Goal: Transaction & Acquisition: Purchase product/service

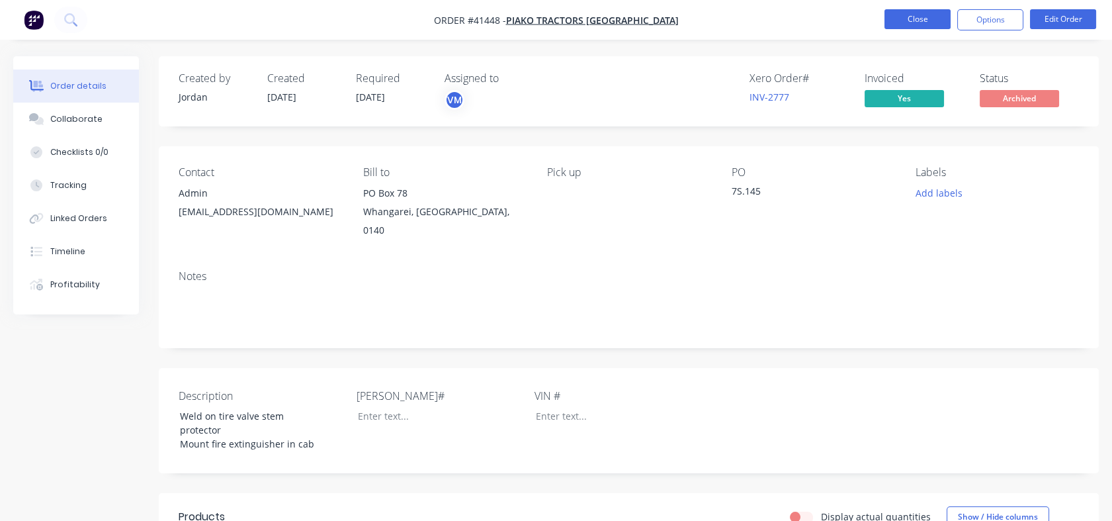
click at [920, 23] on button "Close" at bounding box center [918, 19] width 66 height 20
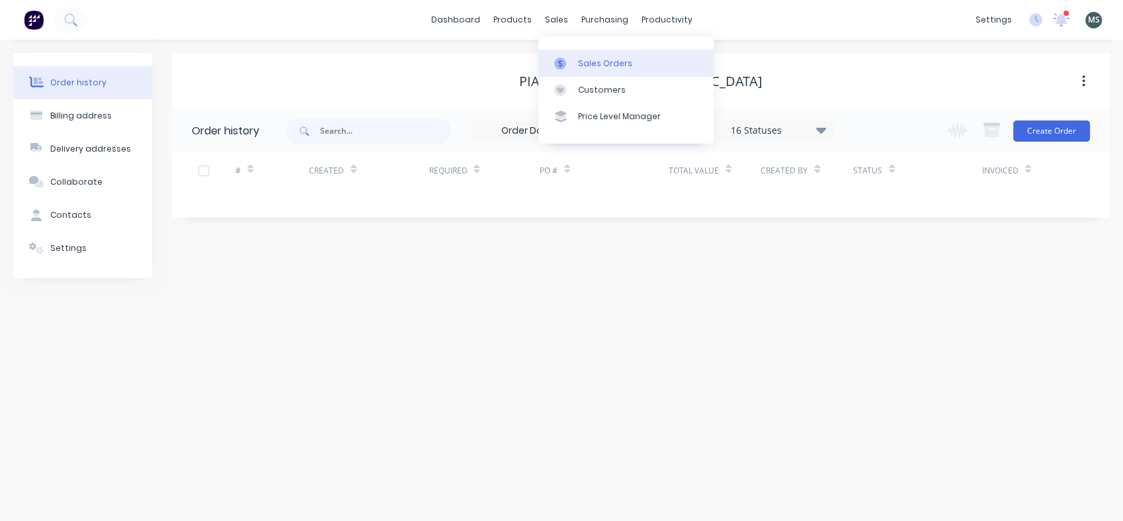
click at [586, 59] on div "Sales Orders" at bounding box center [605, 64] width 54 height 12
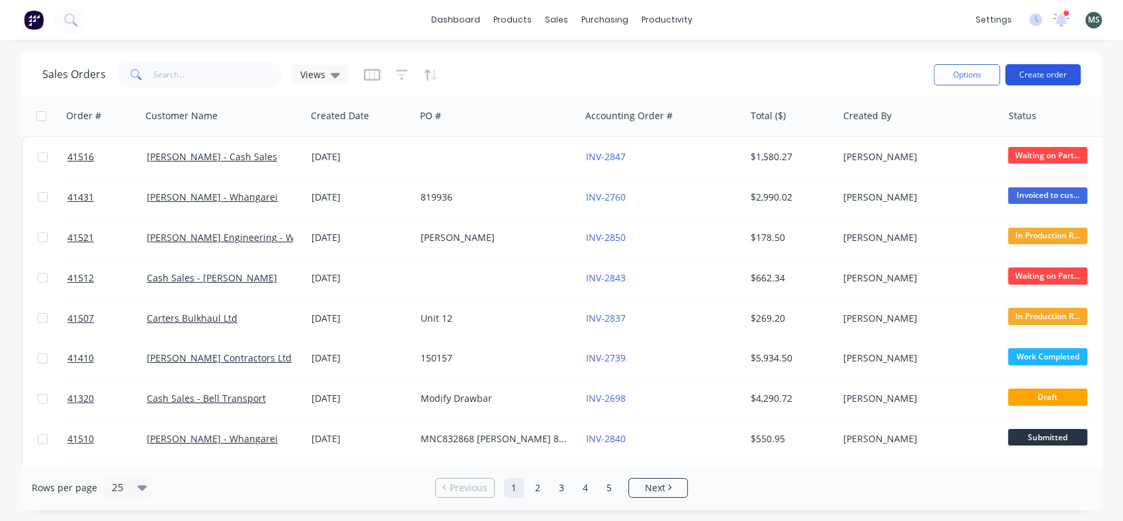
click at [1033, 79] on button "Create order" at bounding box center [1043, 74] width 75 height 21
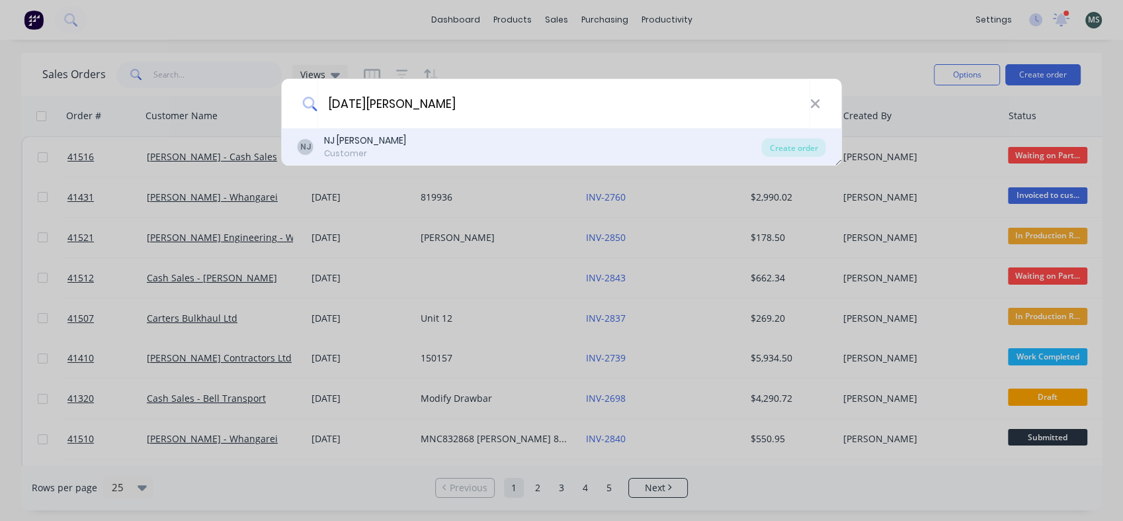
type input "[DATE][PERSON_NAME]"
click at [353, 142] on div "NJ [PERSON_NAME]" at bounding box center [365, 141] width 82 height 14
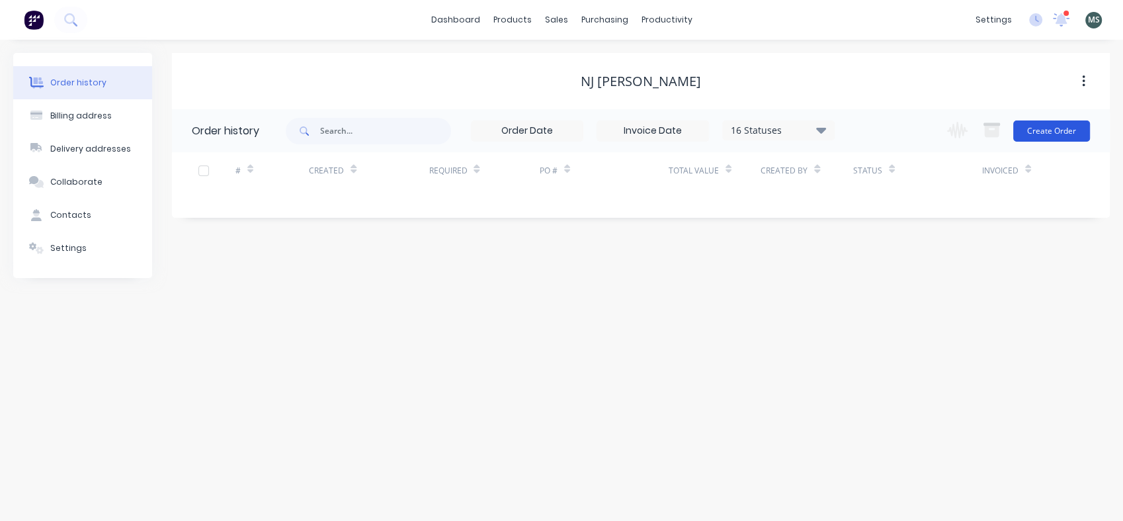
click at [1032, 132] on button "Create Order" at bounding box center [1052, 130] width 77 height 21
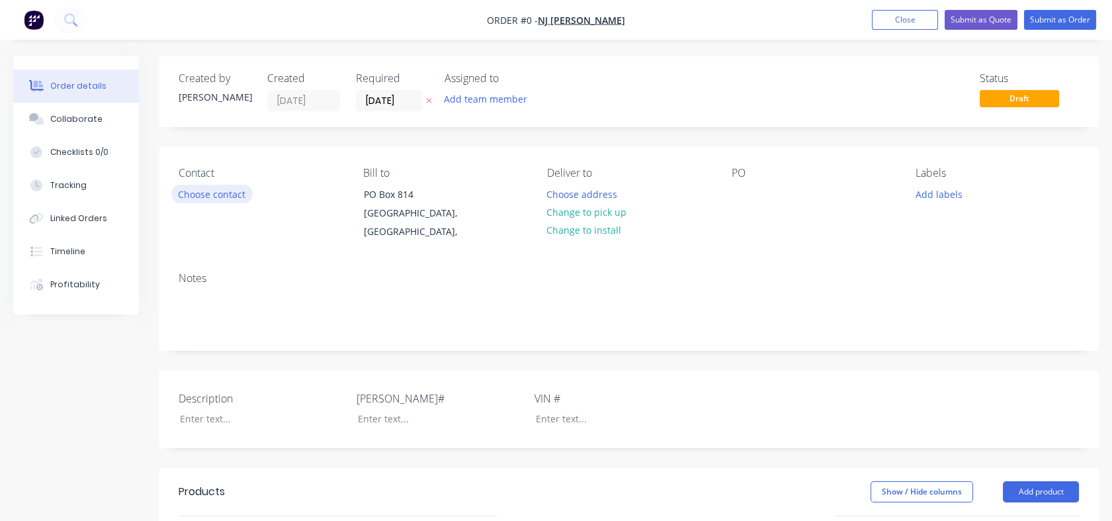
click at [199, 192] on button "Choose contact" at bounding box center [211, 194] width 81 height 18
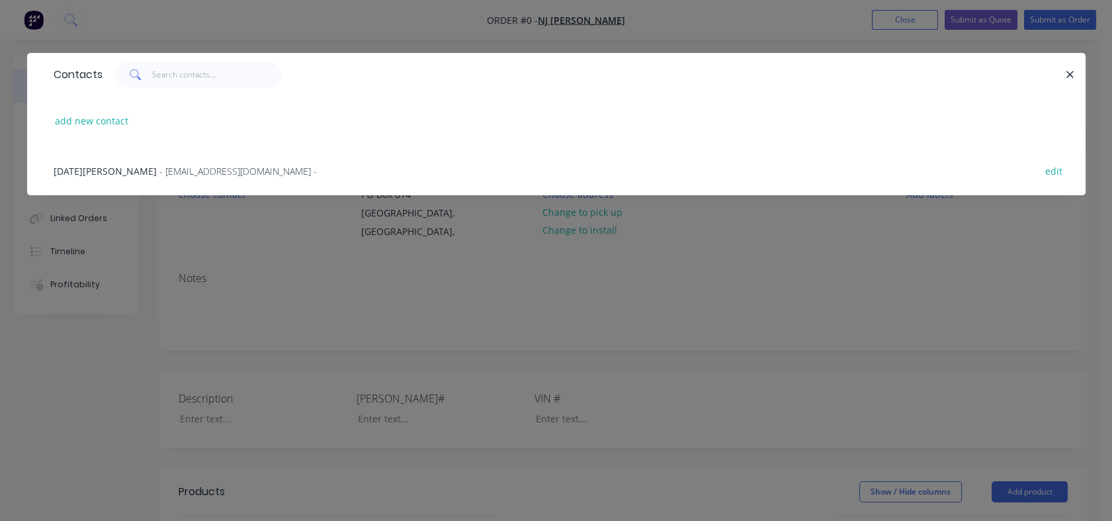
click at [159, 172] on span "- [EMAIL_ADDRESS][DOMAIN_NAME] -" at bounding box center [237, 171] width 157 height 13
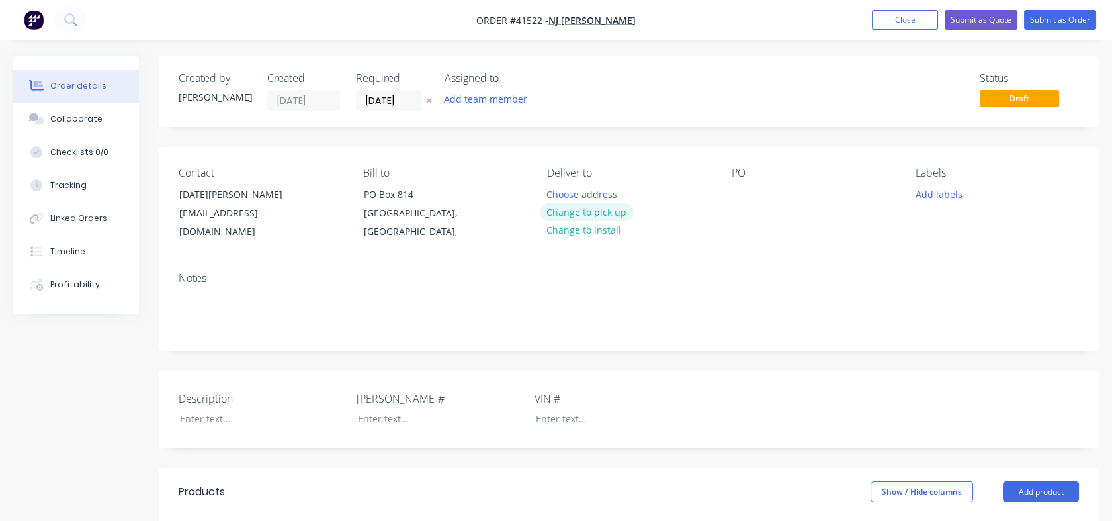
click at [577, 210] on button "Change to pick up" at bounding box center [587, 212] width 94 height 18
click at [213, 409] on div at bounding box center [251, 418] width 165 height 19
click at [211, 409] on div "Attache Chain Fork Holders" at bounding box center [251, 418] width 165 height 19
click at [371, 409] on div at bounding box center [429, 418] width 165 height 19
click at [315, 409] on div "Attach 2x Chain Fork Holders" at bounding box center [251, 418] width 165 height 19
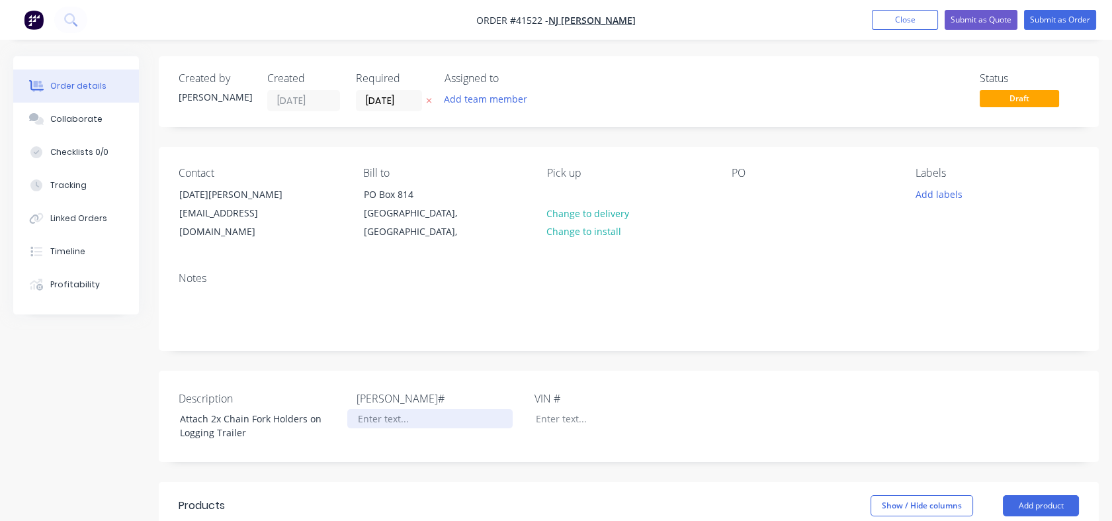
click at [380, 409] on div at bounding box center [429, 418] width 165 height 19
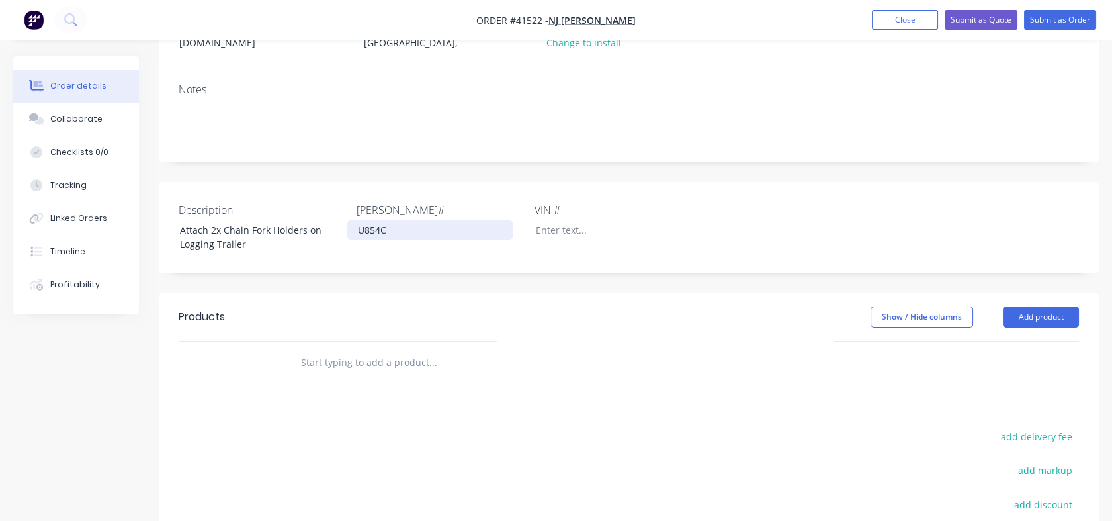
scroll to position [199, 0]
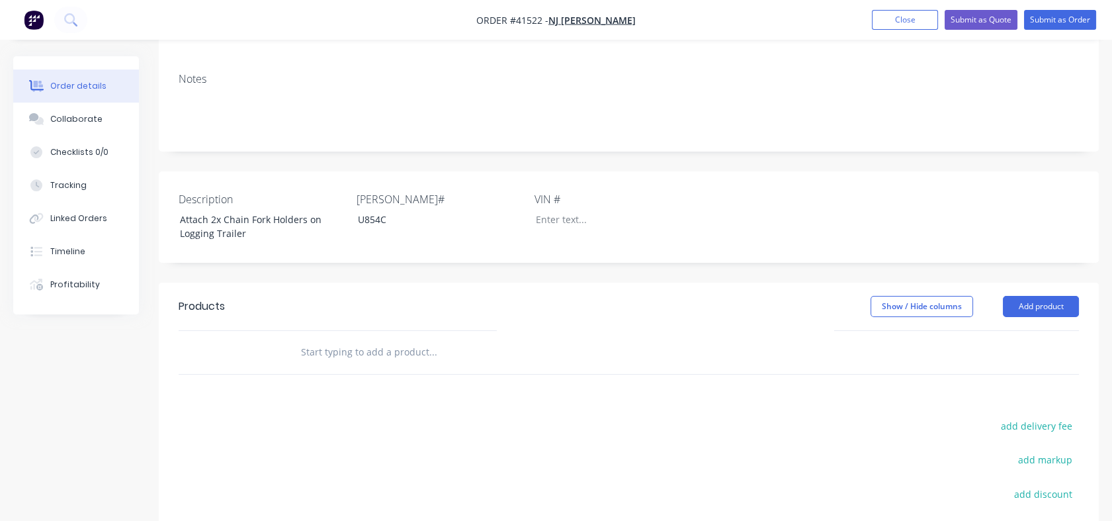
click at [313, 340] on input "text" at bounding box center [432, 352] width 265 height 26
click at [1021, 296] on button "Add product" at bounding box center [1041, 306] width 76 height 21
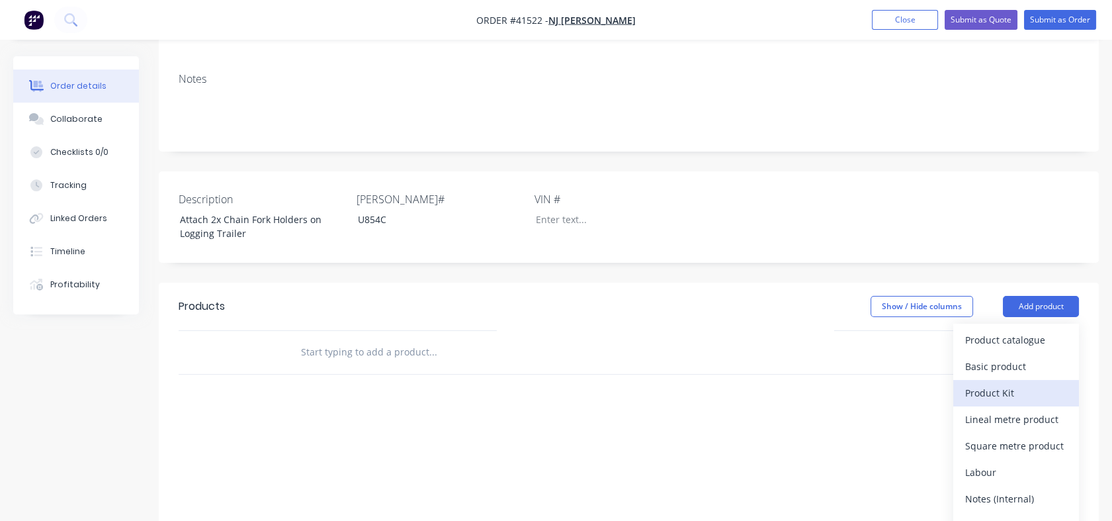
click at [987, 383] on div "Product Kit" at bounding box center [1016, 392] width 102 height 19
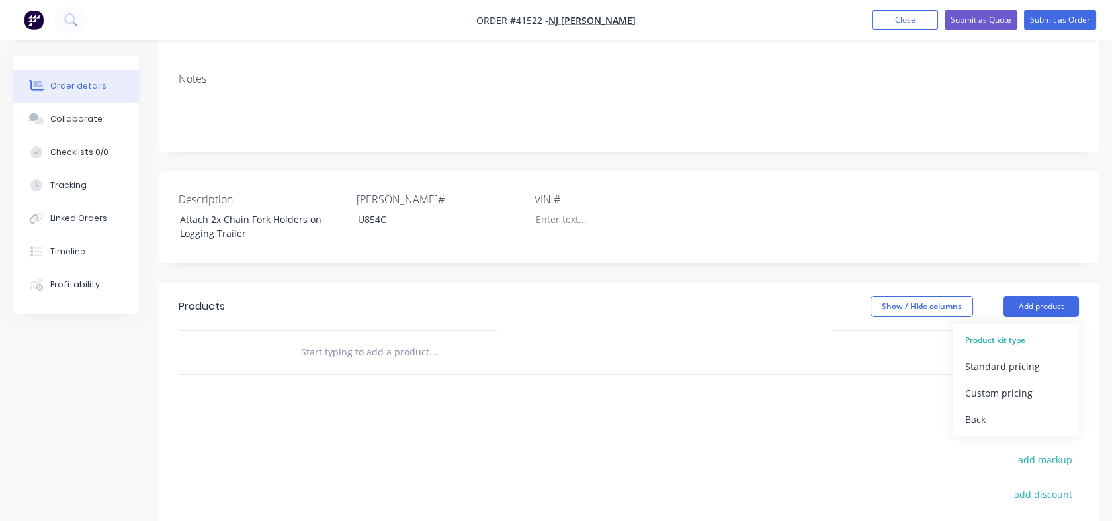
click at [987, 383] on div "Custom pricing" at bounding box center [1016, 392] width 102 height 19
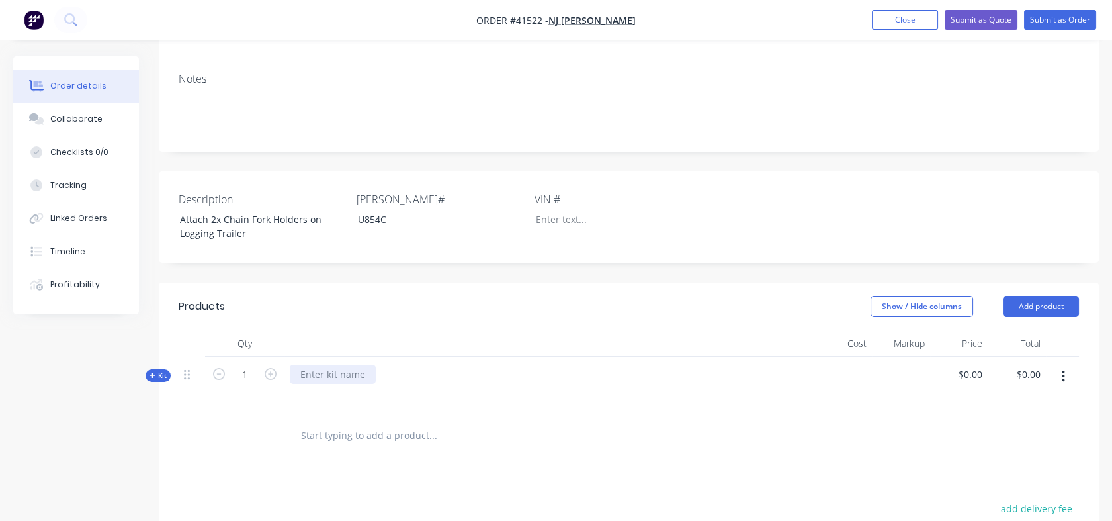
click at [305, 365] on div at bounding box center [333, 374] width 86 height 19
drag, startPoint x: 210, startPoint y: 203, endPoint x: 253, endPoint y: 218, distance: 45.6
click at [253, 218] on div "Attach 2x Chain Fork Holders on Logging Trailer" at bounding box center [251, 226] width 165 height 33
copy div "2x Chain Fork Holders on Logging Trailer"
click at [310, 365] on div at bounding box center [333, 374] width 86 height 19
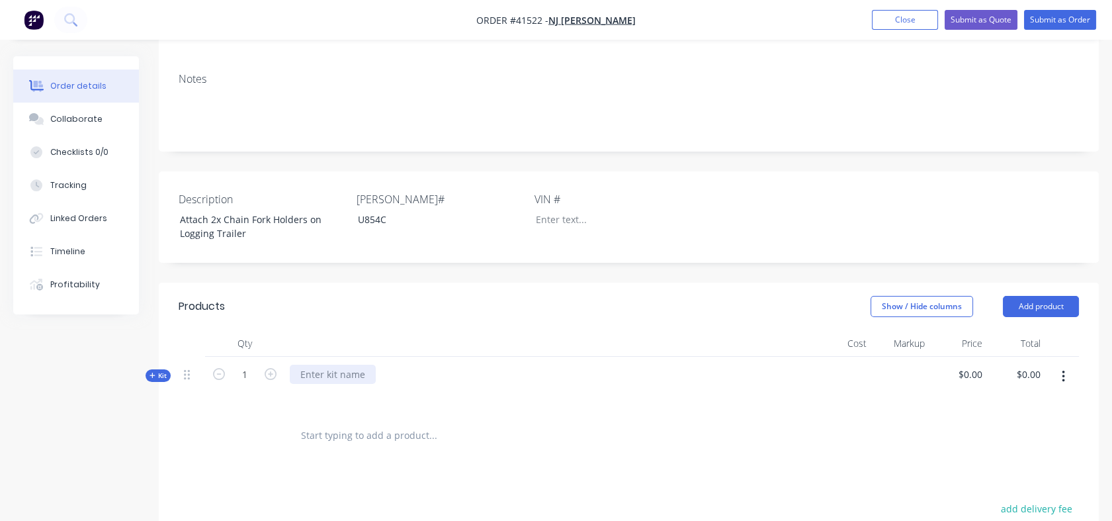
paste div
click at [1064, 371] on icon "button" at bounding box center [1063, 377] width 3 height 12
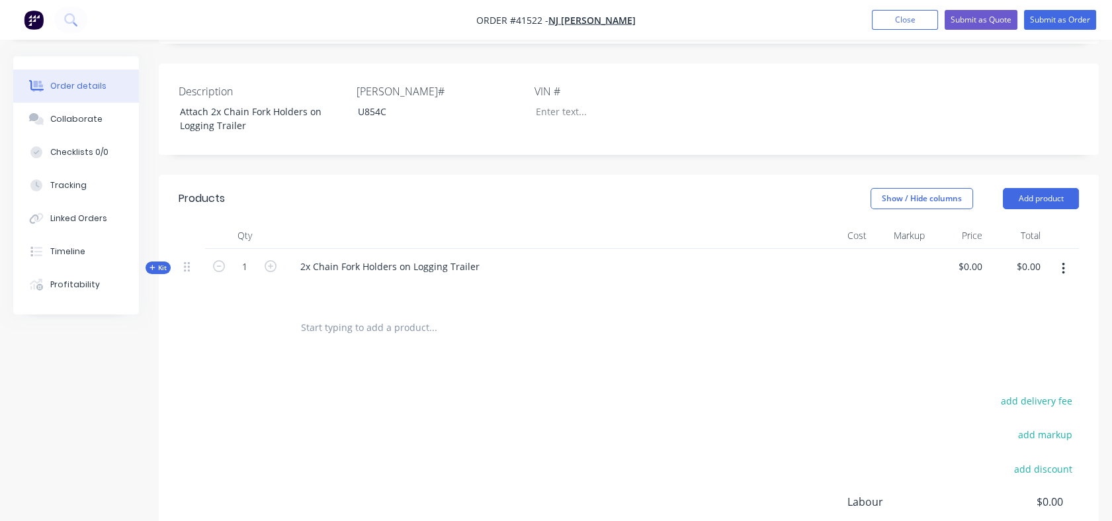
scroll to position [347, 0]
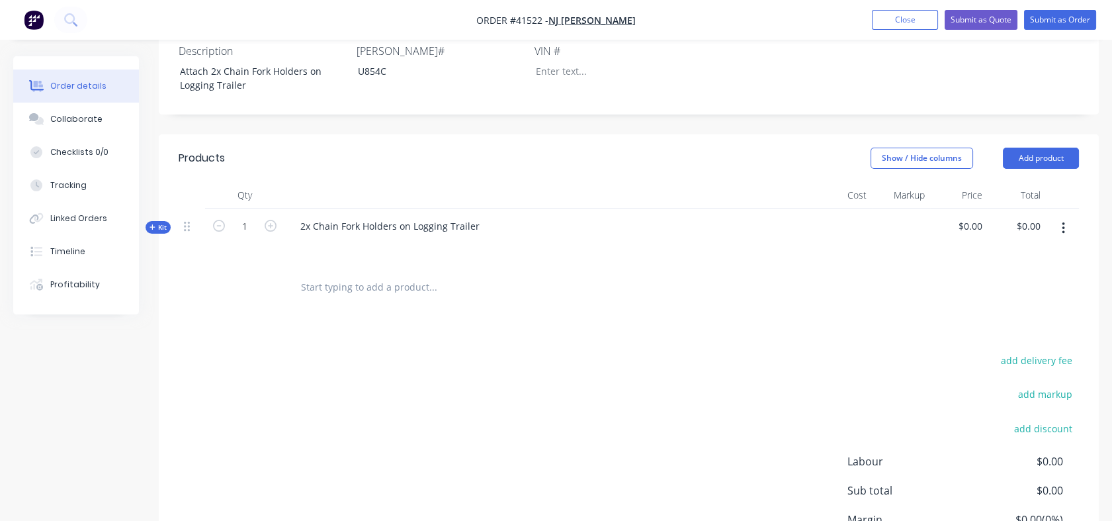
click at [1064, 221] on icon "button" at bounding box center [1063, 228] width 3 height 15
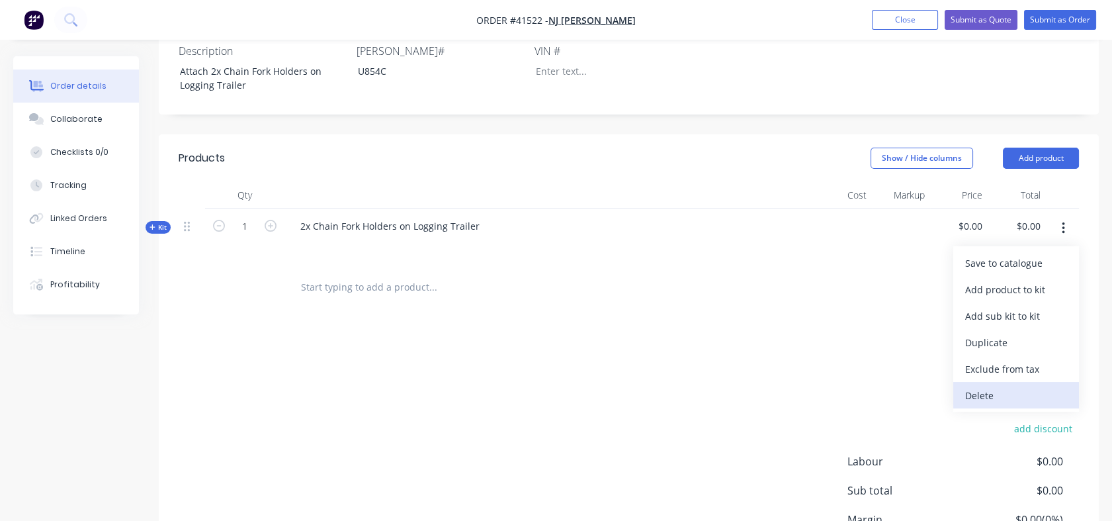
click at [974, 386] on div "Delete" at bounding box center [1016, 395] width 102 height 19
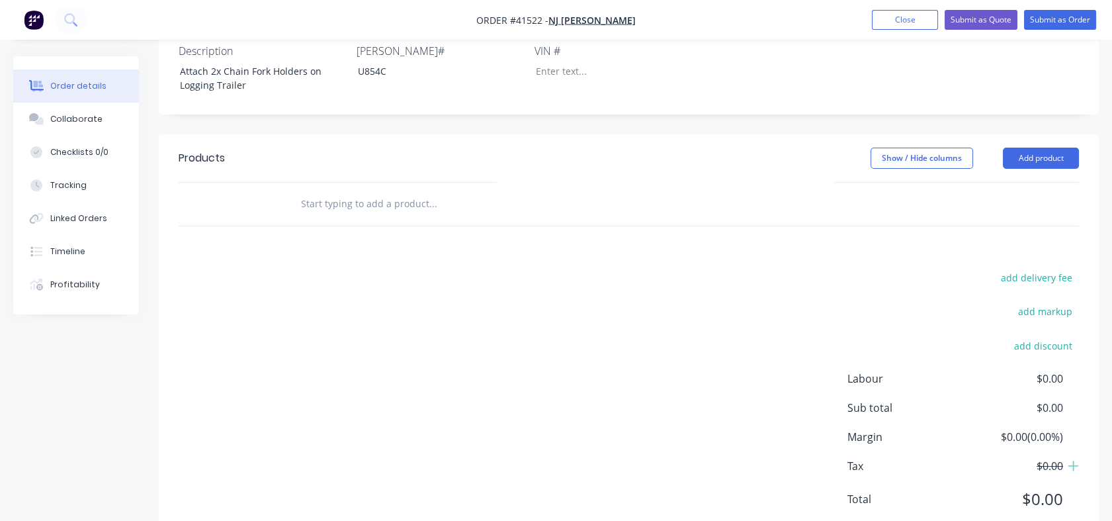
click at [311, 191] on input "text" at bounding box center [432, 204] width 265 height 26
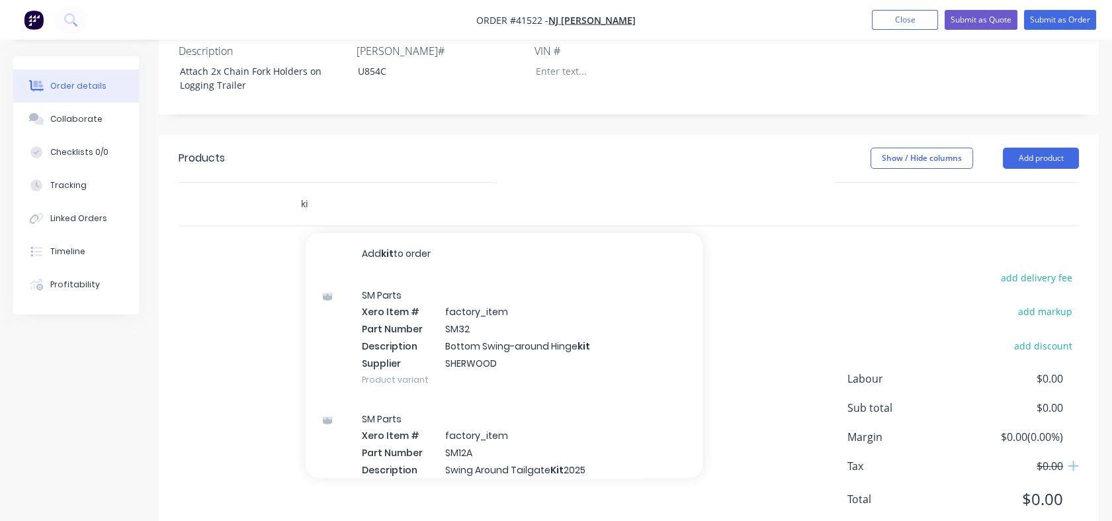
type input "k"
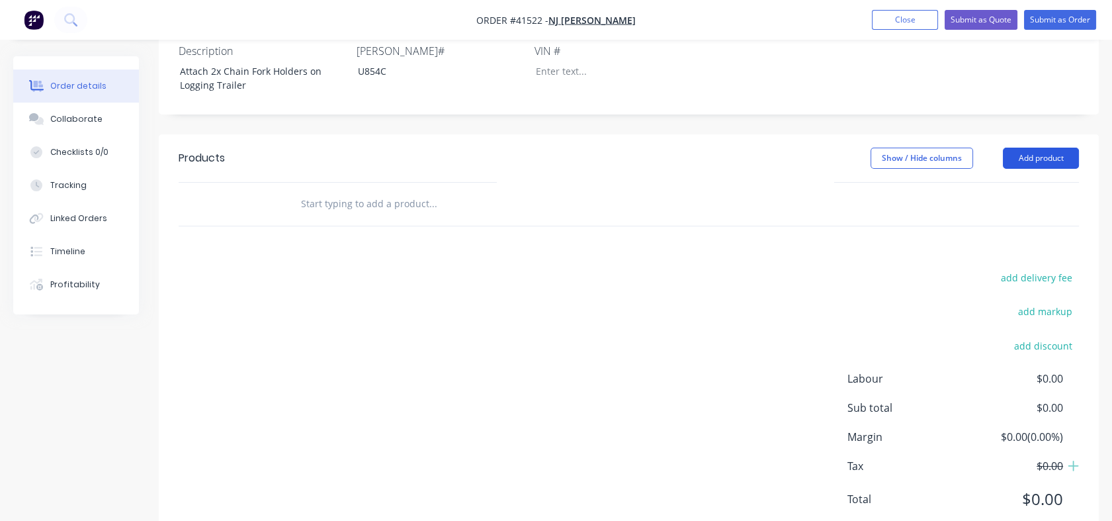
click at [1028, 148] on button "Add product" at bounding box center [1041, 158] width 76 height 21
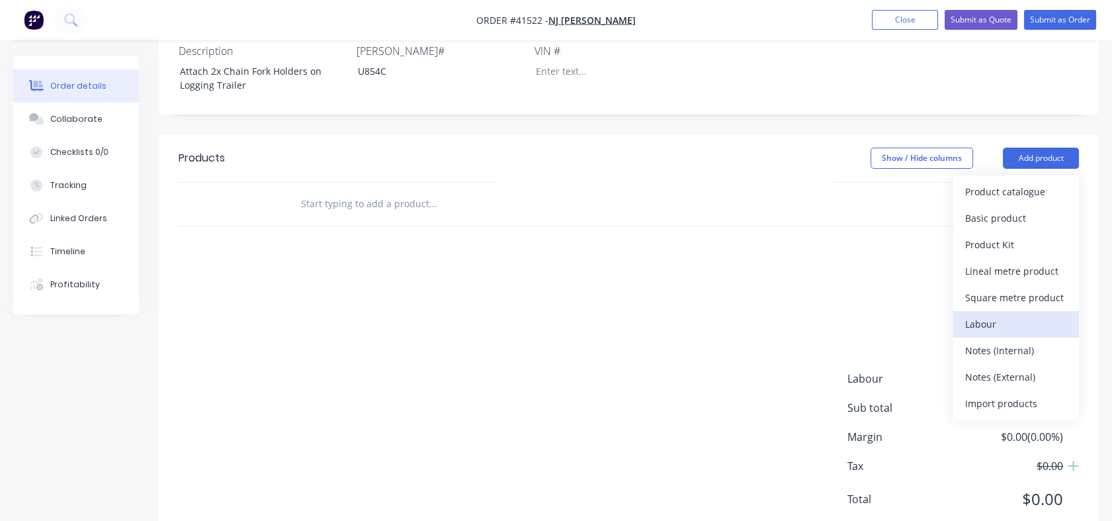
click at [980, 314] on div "Labour" at bounding box center [1016, 323] width 102 height 19
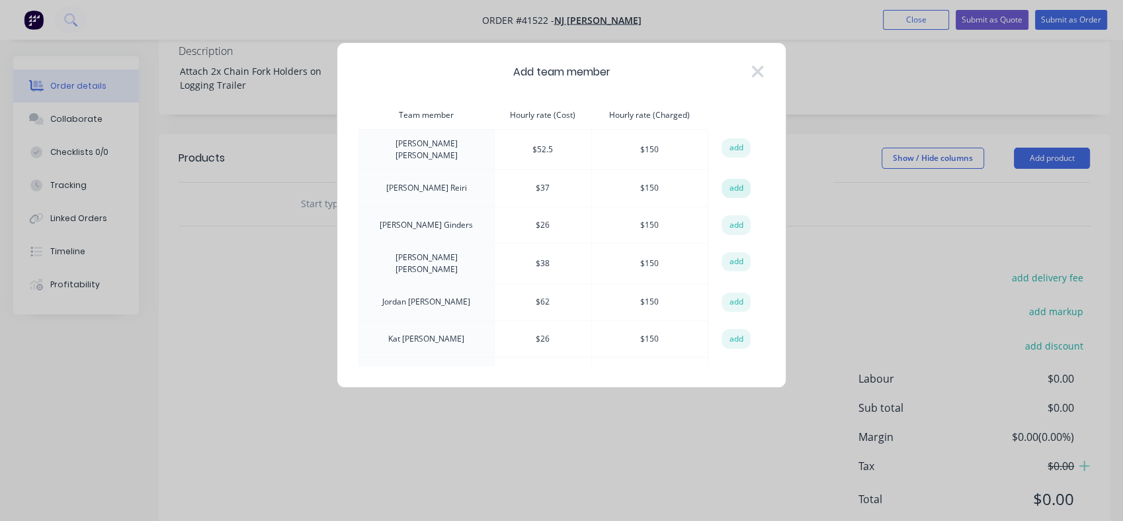
click at [725, 188] on button "add" at bounding box center [736, 189] width 29 height 20
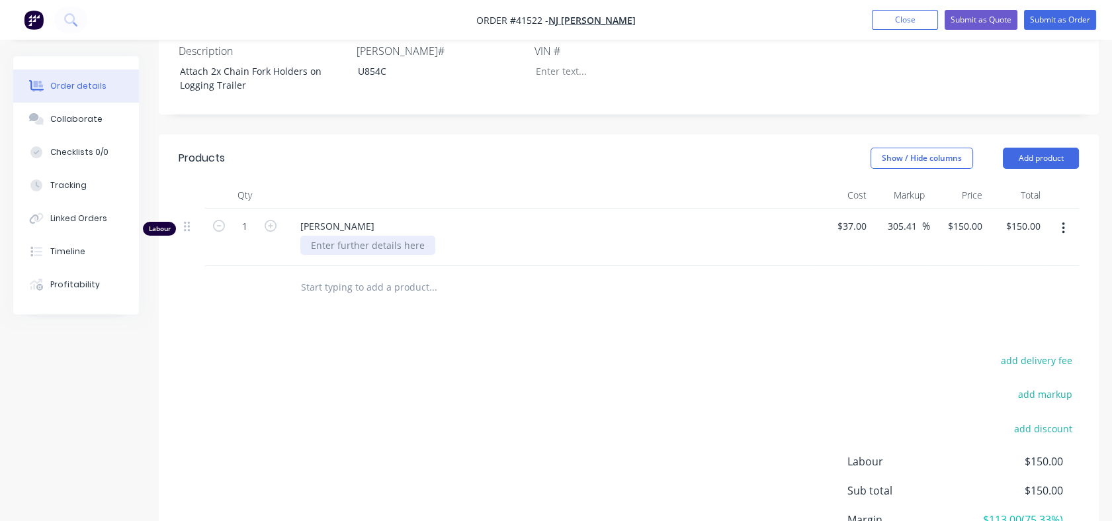
click at [322, 236] on div at bounding box center [367, 245] width 135 height 19
click at [316, 280] on input "text" at bounding box center [432, 287] width 265 height 26
drag, startPoint x: 899, startPoint y: 210, endPoint x: 915, endPoint y: 210, distance: 15.9
click at [915, 216] on input "305.41" at bounding box center [905, 225] width 36 height 19
type input "300"
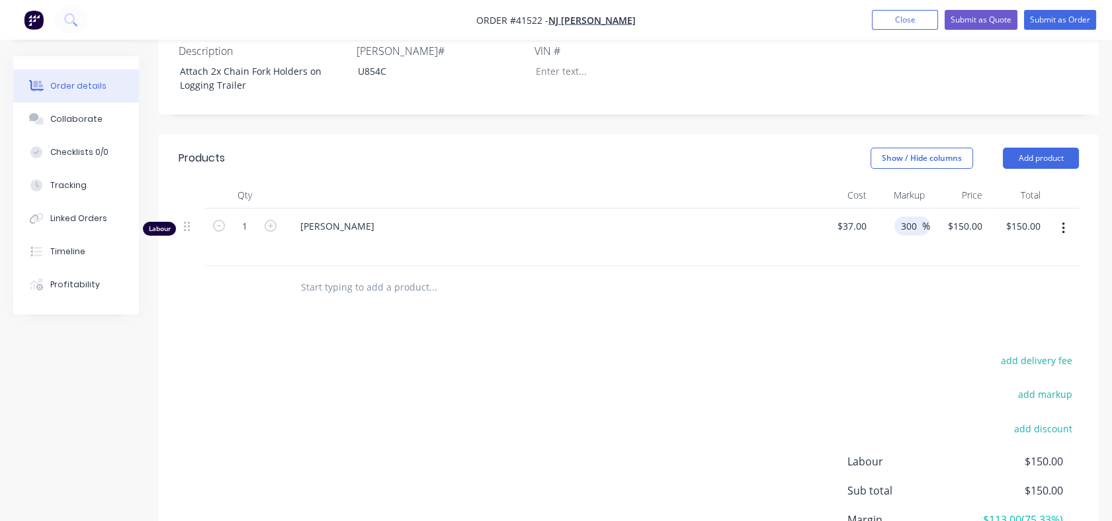
type input "$148.00"
click at [623, 329] on div "Products Show / Hide columns Add product Qty Cost Markup Price Total Labour 1 […" at bounding box center [629, 380] width 940 height 492
click at [250, 216] on input "1" at bounding box center [245, 226] width 34 height 20
click at [221, 241] on div "1" at bounding box center [244, 237] width 79 height 58
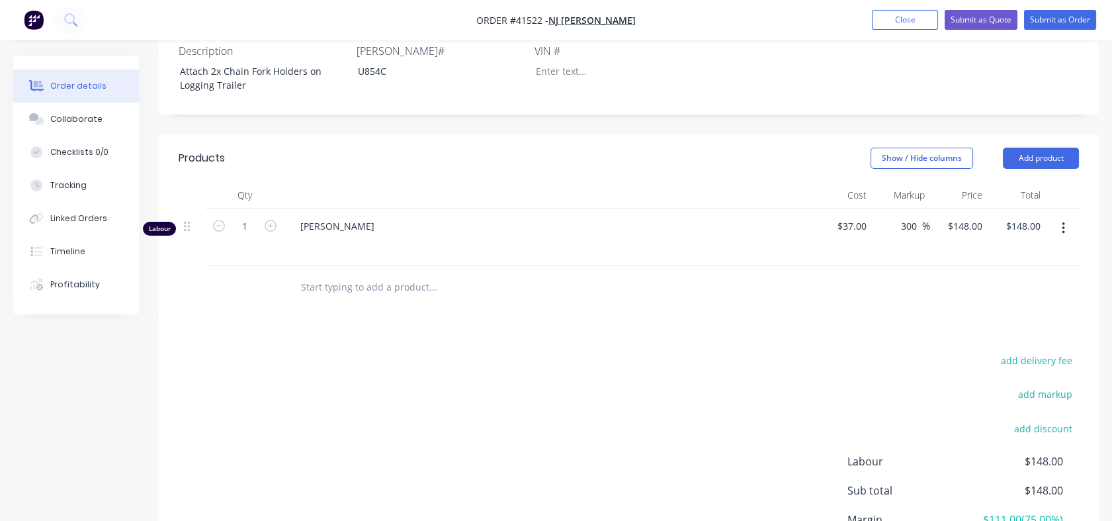
click at [318, 274] on input "text" at bounding box center [432, 287] width 265 height 26
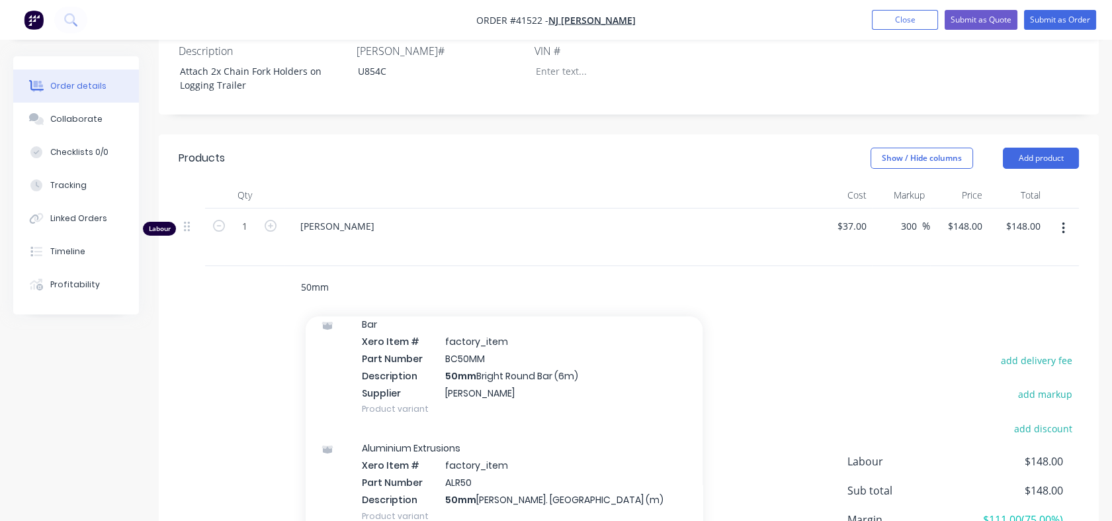
scroll to position [662, 0]
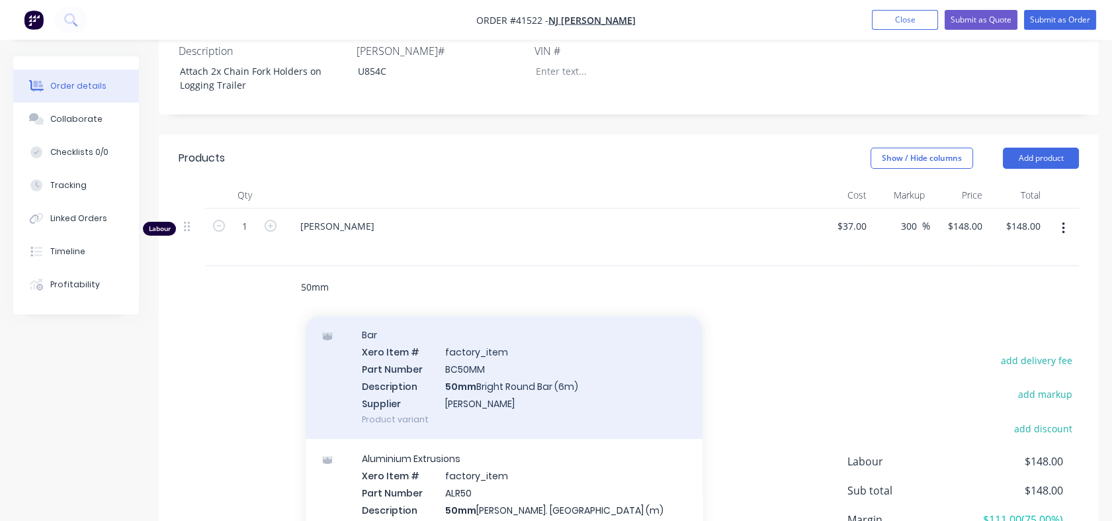
type input "50mm"
click at [468, 371] on div "Bar Xero Item # factory_item Part Number BC50MM Description 50mm Bright Round B…" at bounding box center [504, 377] width 397 height 124
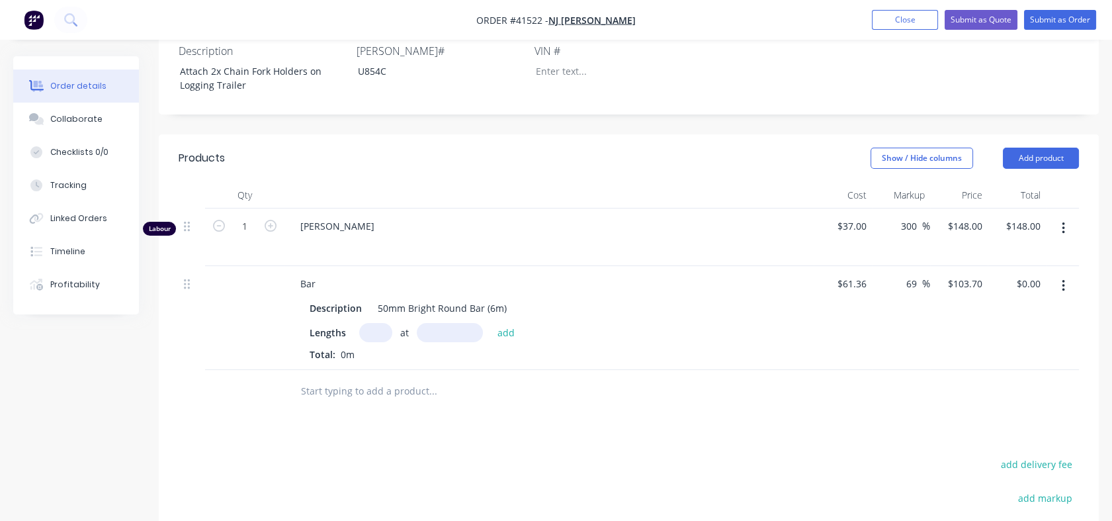
click at [374, 323] on input "text" at bounding box center [375, 332] width 33 height 19
type input "1"
click at [436, 323] on input "text" at bounding box center [450, 332] width 66 height 19
type input "300mm"
click at [503, 323] on button "add" at bounding box center [506, 332] width 31 height 18
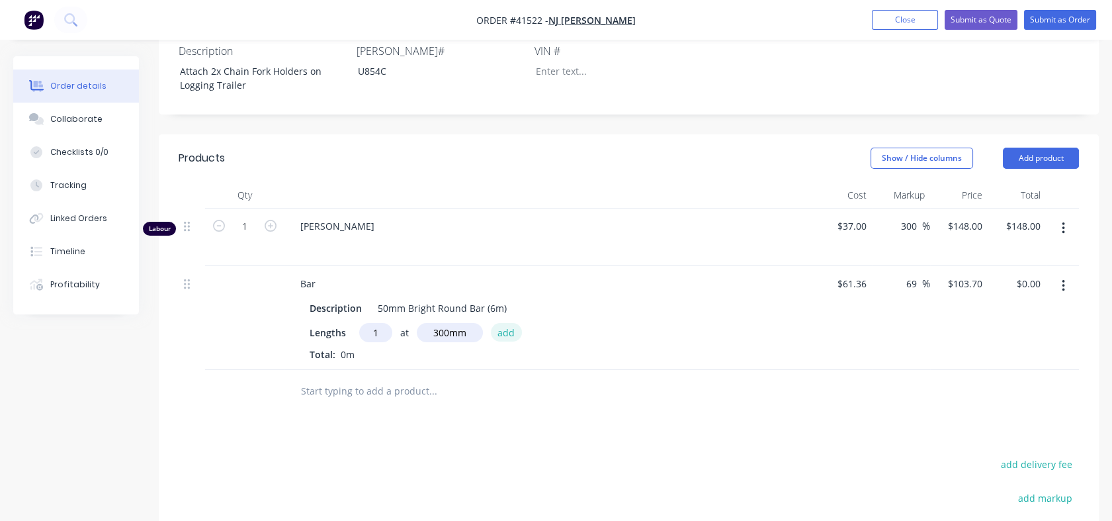
type input "$31.11"
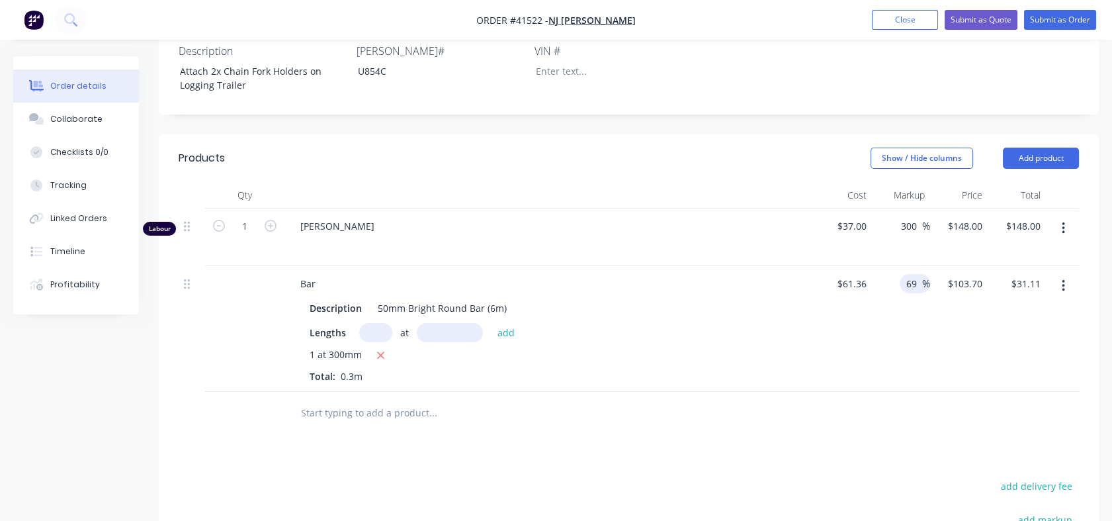
click at [901, 274] on div "69 69 %" at bounding box center [915, 283] width 30 height 19
drag, startPoint x: 906, startPoint y: 266, endPoint x: 916, endPoint y: 266, distance: 9.9
click at [916, 274] on input "69" at bounding box center [913, 283] width 17 height 19
type input "150"
type input "$153.40"
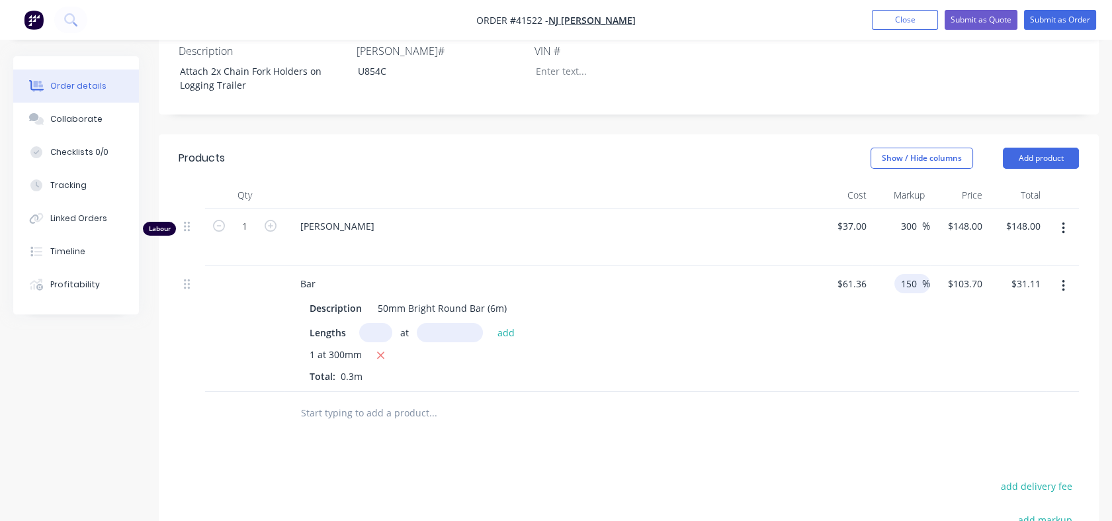
type input "$46.02"
click at [912, 351] on div "150 150 %" at bounding box center [901, 329] width 58 height 126
click at [370, 400] on input "text" at bounding box center [432, 413] width 265 height 26
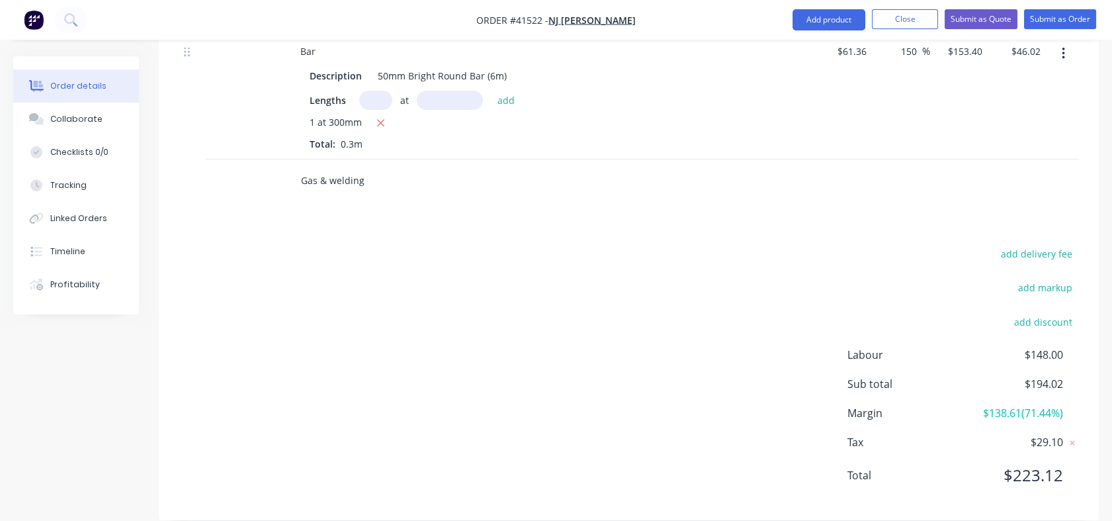
scroll to position [582, 0]
click at [351, 165] on input "Gas & welding" at bounding box center [432, 178] width 265 height 26
drag, startPoint x: 351, startPoint y: 161, endPoint x: 366, endPoint y: 164, distance: 15.6
click at [366, 165] on input "Gas & welding" at bounding box center [432, 178] width 265 height 26
click at [365, 165] on input "Gas & welding" at bounding box center [432, 178] width 265 height 26
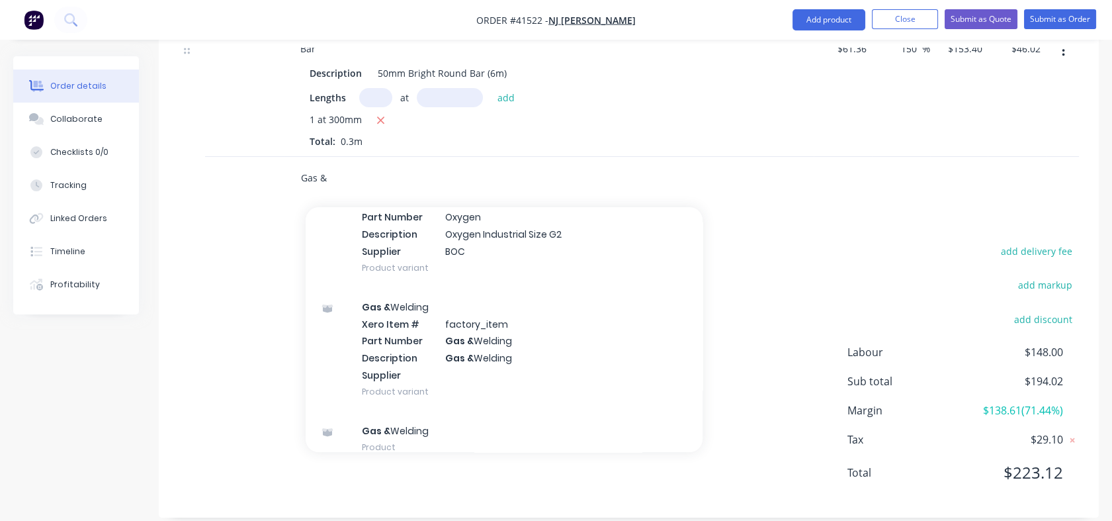
scroll to position [1623, 0]
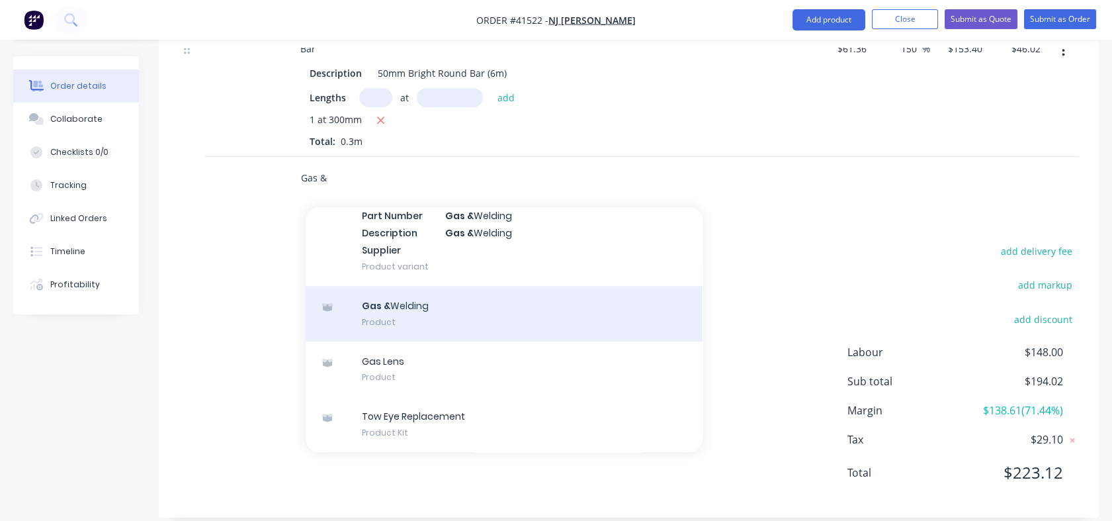
type input "Gas &"
click at [412, 288] on div "Gas & Welding Product" at bounding box center [504, 314] width 397 height 56
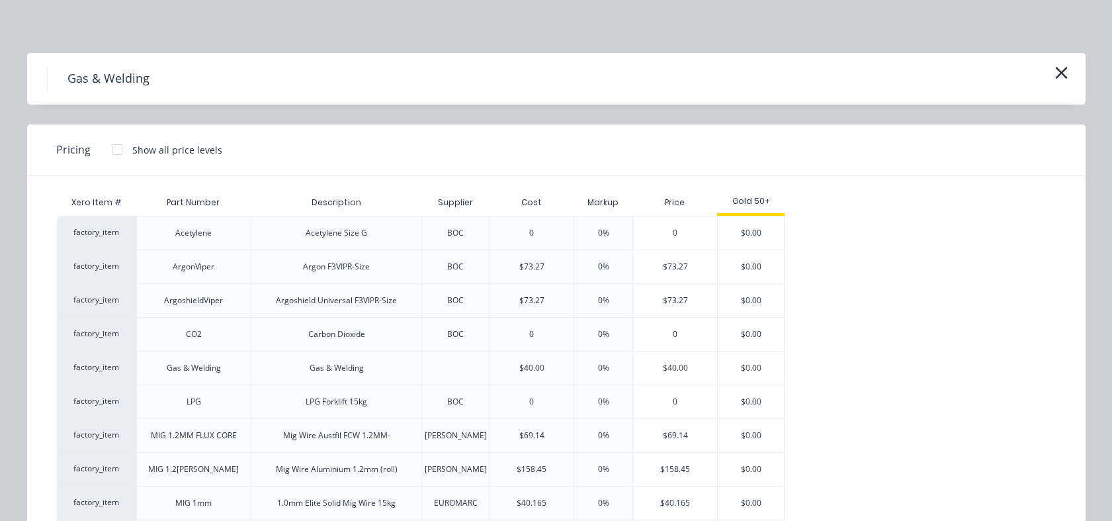
click at [330, 368] on div "Gas & Welding" at bounding box center [337, 368] width 54 height 12
click at [659, 362] on div "$40.00" at bounding box center [675, 367] width 84 height 33
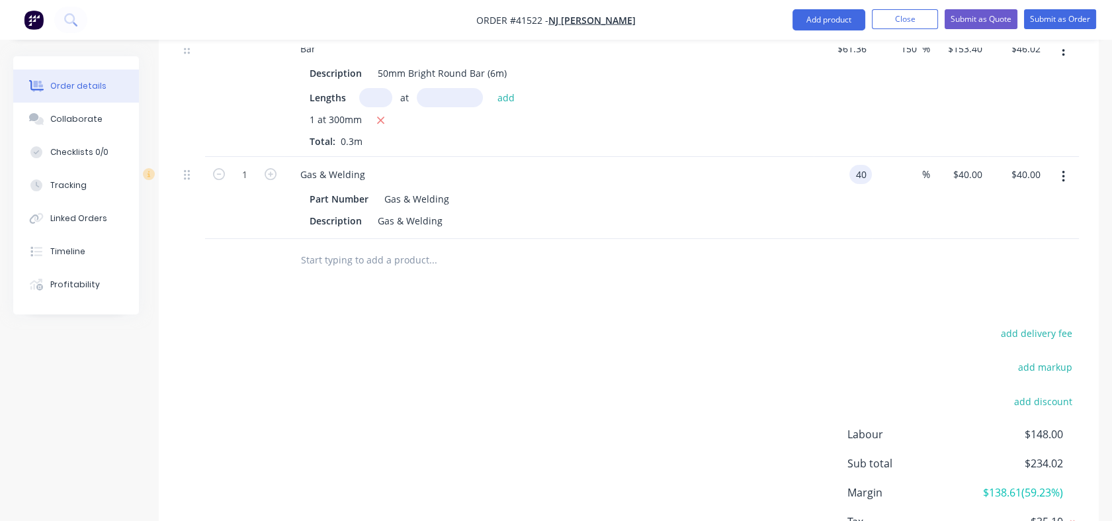
click at [843, 157] on div "40 40" at bounding box center [843, 198] width 58 height 82
type input "$5.00"
type input "5"
type input "$5.00"
click at [955, 157] on div "5 $40.00" at bounding box center [959, 198] width 58 height 82
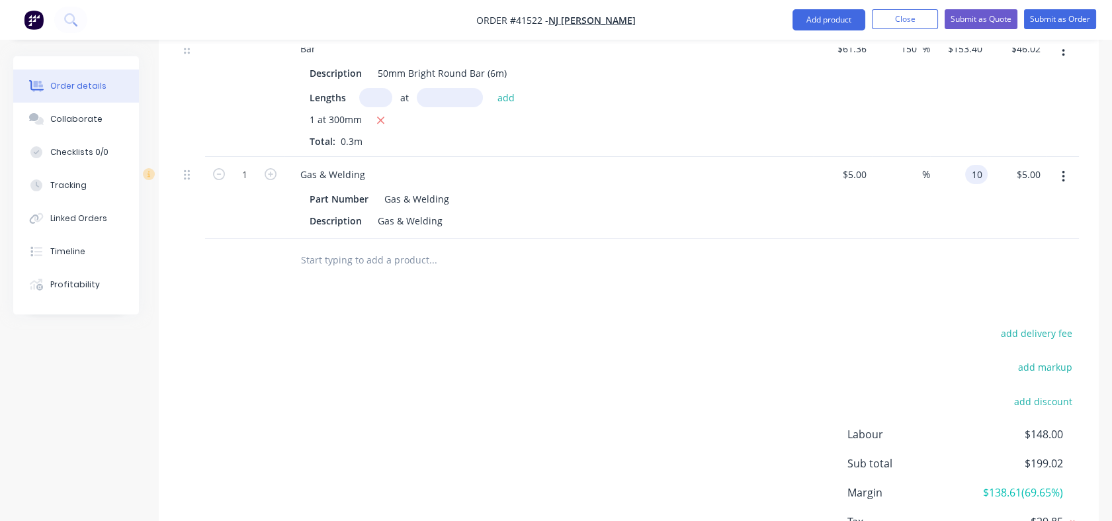
type input "10"
type input "100"
type input "$10.00"
click at [922, 251] on div at bounding box center [629, 260] width 900 height 43
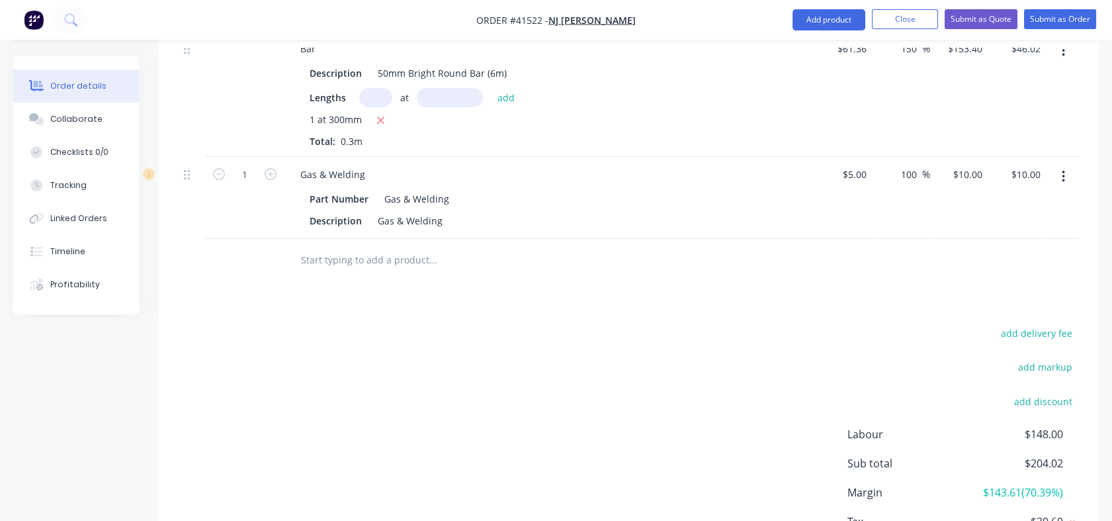
click at [310, 247] on input "text" at bounding box center [432, 260] width 265 height 26
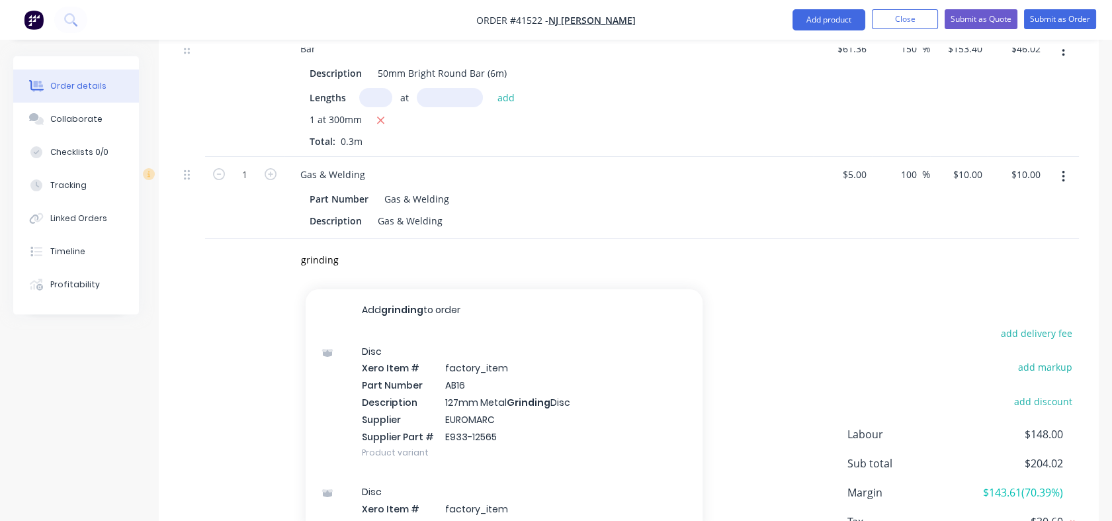
click at [1063, 171] on icon "button" at bounding box center [1063, 177] width 3 height 12
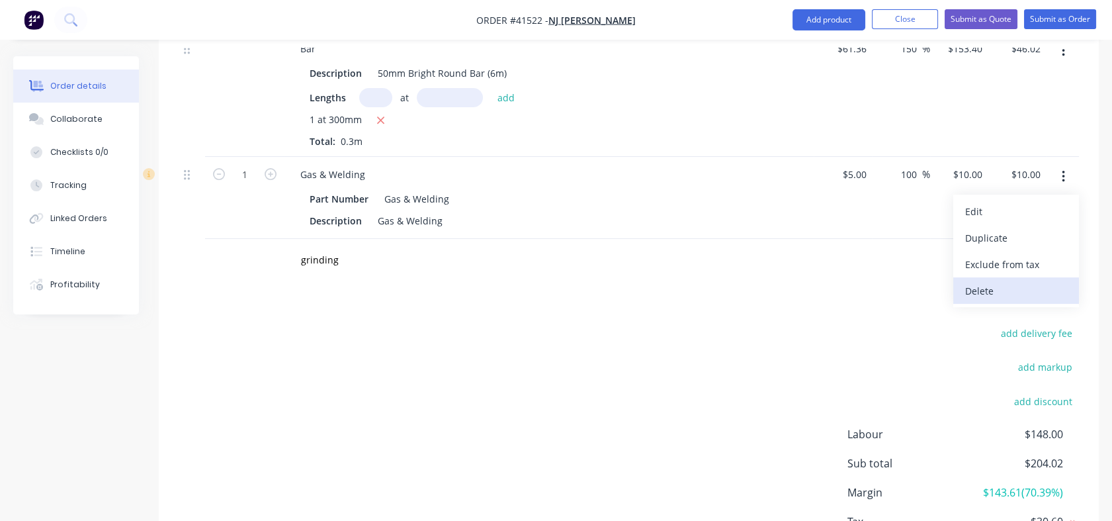
click at [978, 281] on div "Delete" at bounding box center [1016, 290] width 102 height 19
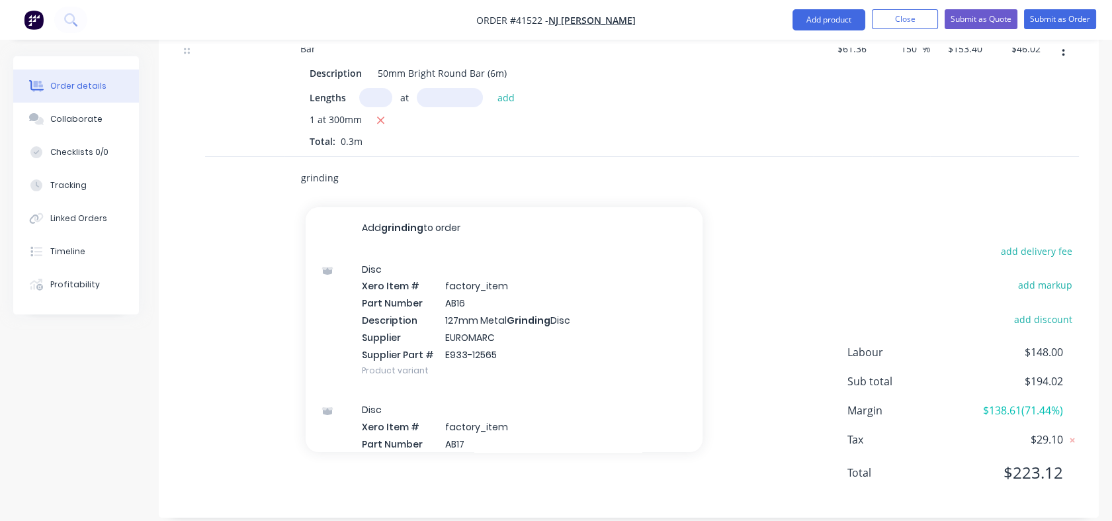
click at [334, 173] on input "grinding" at bounding box center [432, 178] width 265 height 26
type input "g"
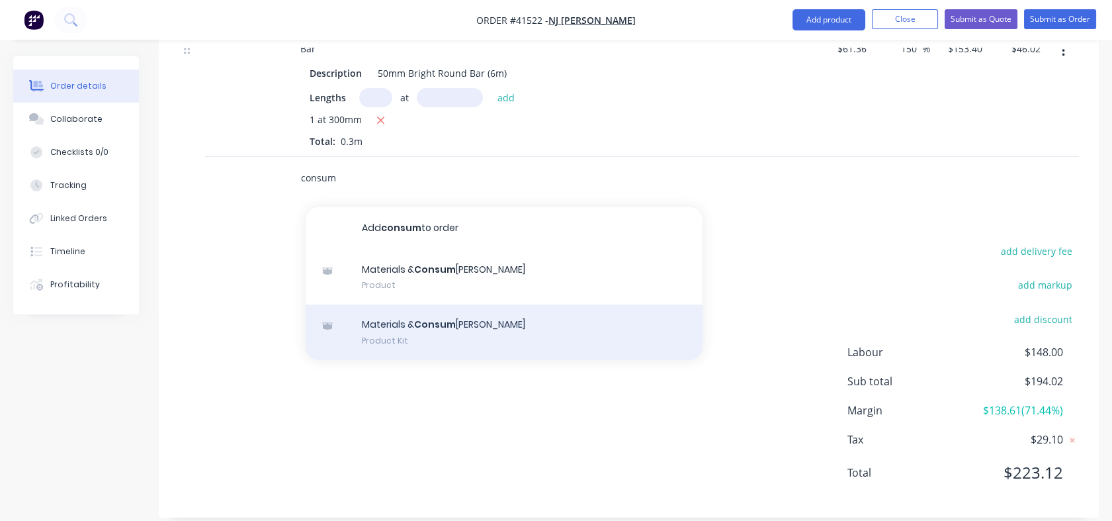
type input "consum"
click at [402, 307] on div "Materials & Consum [PERSON_NAME] Product Kit" at bounding box center [504, 332] width 397 height 56
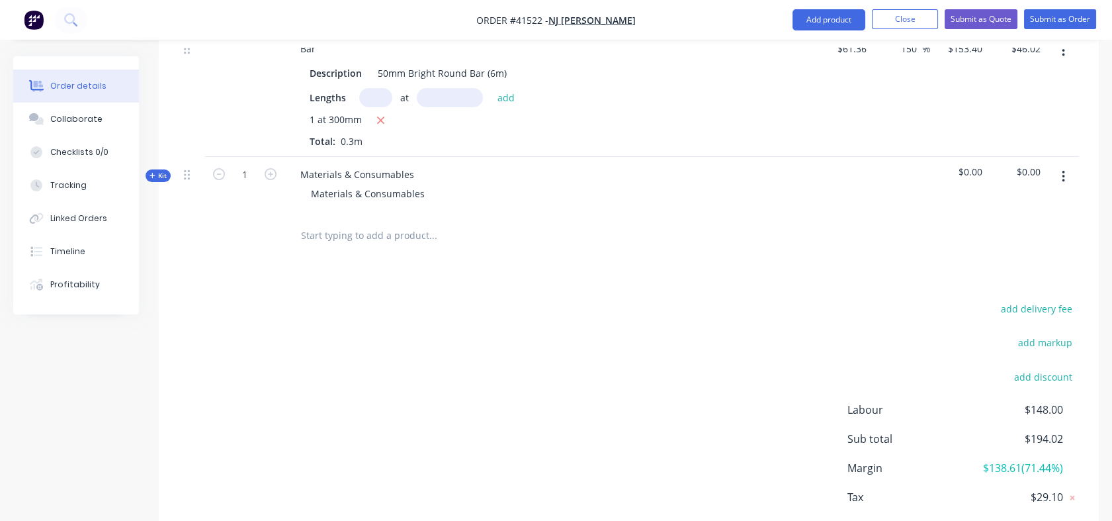
click at [353, 222] on input "text" at bounding box center [432, 235] width 265 height 26
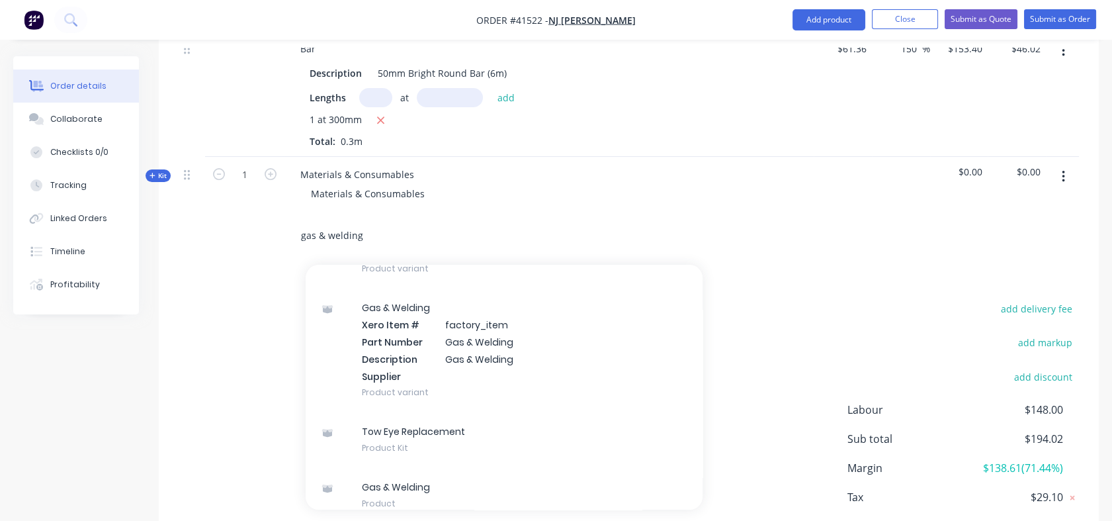
scroll to position [1145, 0]
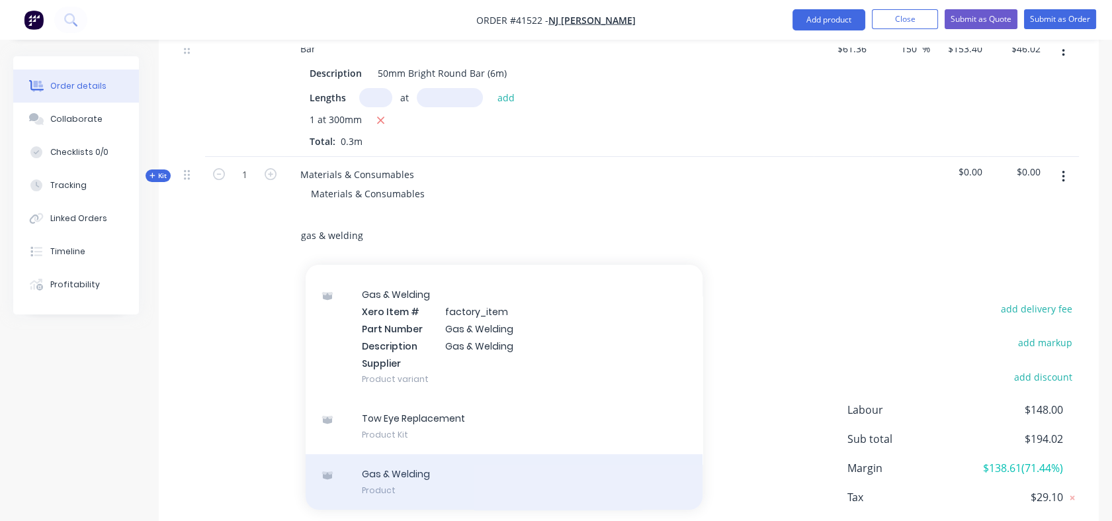
type input "gas & welding"
click at [404, 465] on div "Gas & Welding Product" at bounding box center [504, 482] width 397 height 56
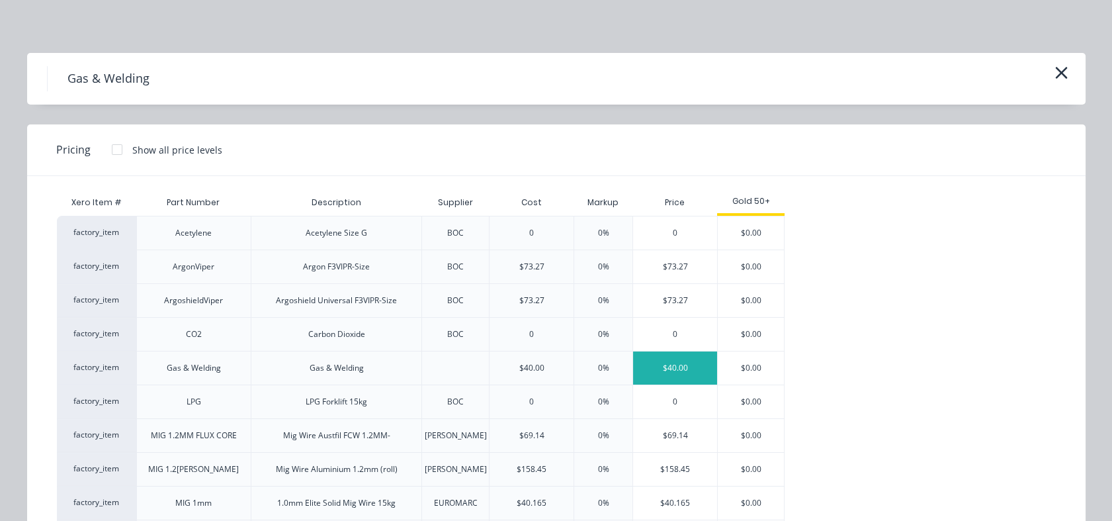
click at [678, 363] on div "$40.00" at bounding box center [675, 367] width 84 height 33
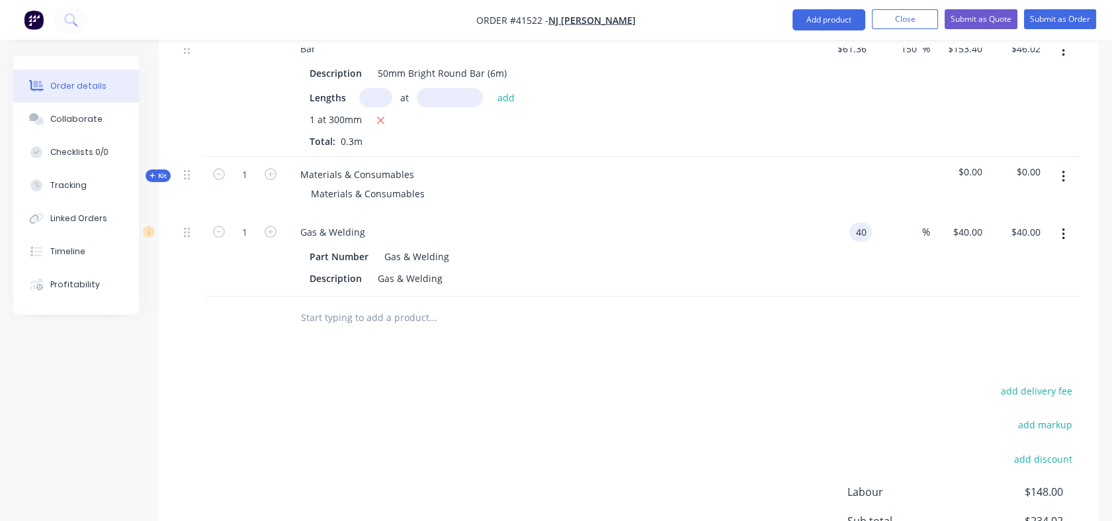
click at [850, 222] on div "40 40" at bounding box center [861, 231] width 22 height 19
type input "$5.00"
click at [893, 240] on div "%" at bounding box center [901, 255] width 58 height 82
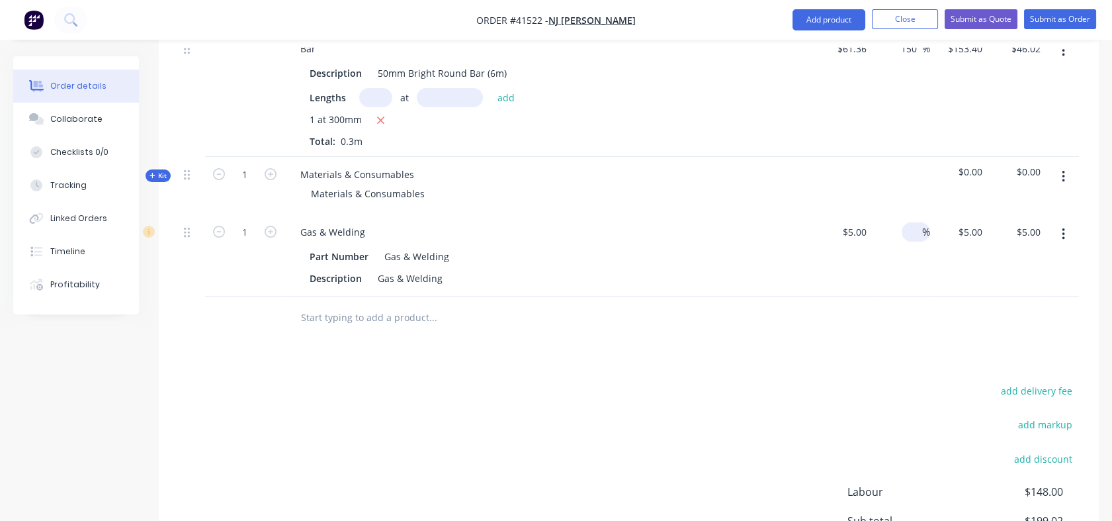
click at [910, 222] on input at bounding box center [914, 231] width 15 height 19
type input "150"
type input "$12.50"
click at [890, 269] on div "150 150 %" at bounding box center [901, 255] width 58 height 82
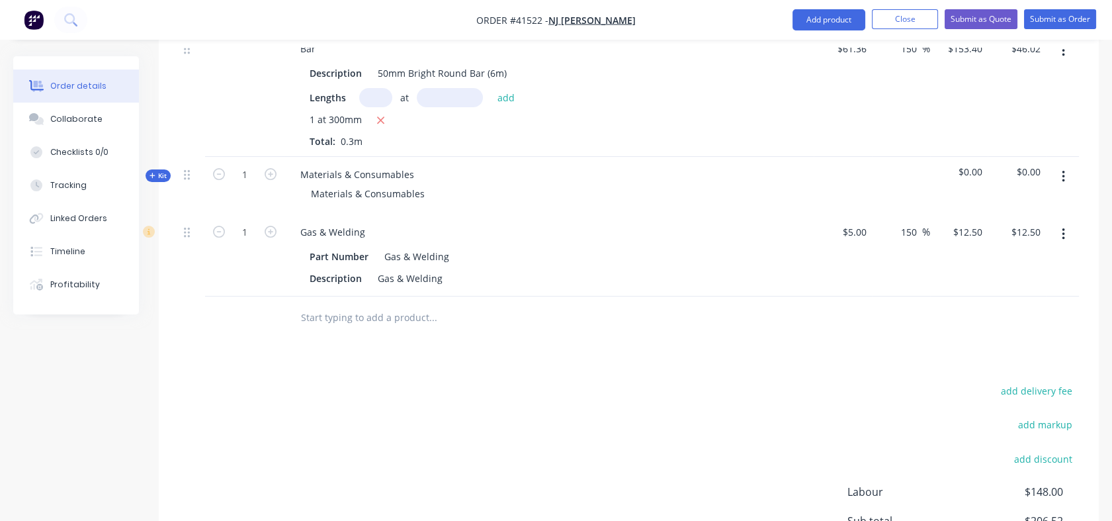
click at [319, 304] on input "text" at bounding box center [432, 317] width 265 height 26
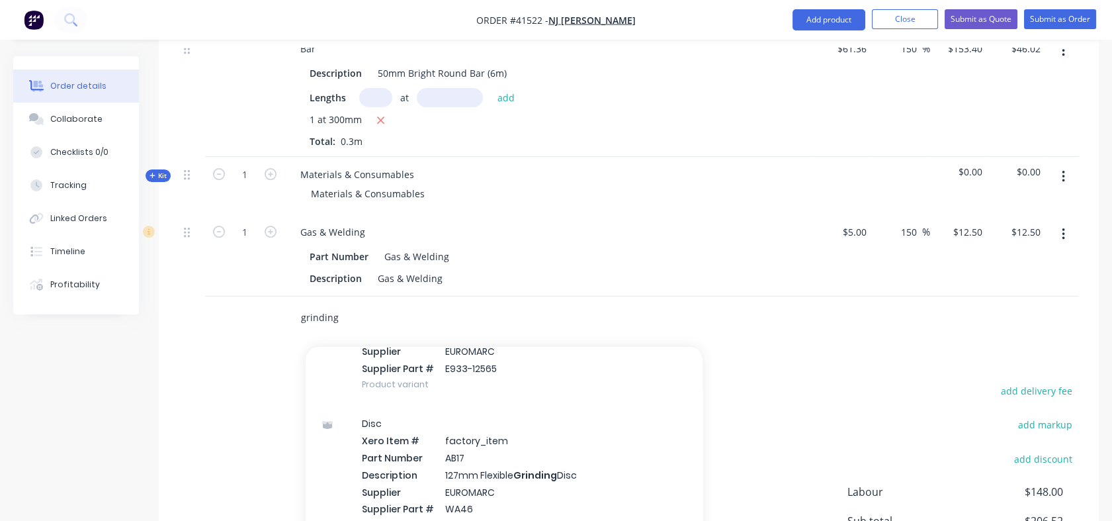
scroll to position [129, 0]
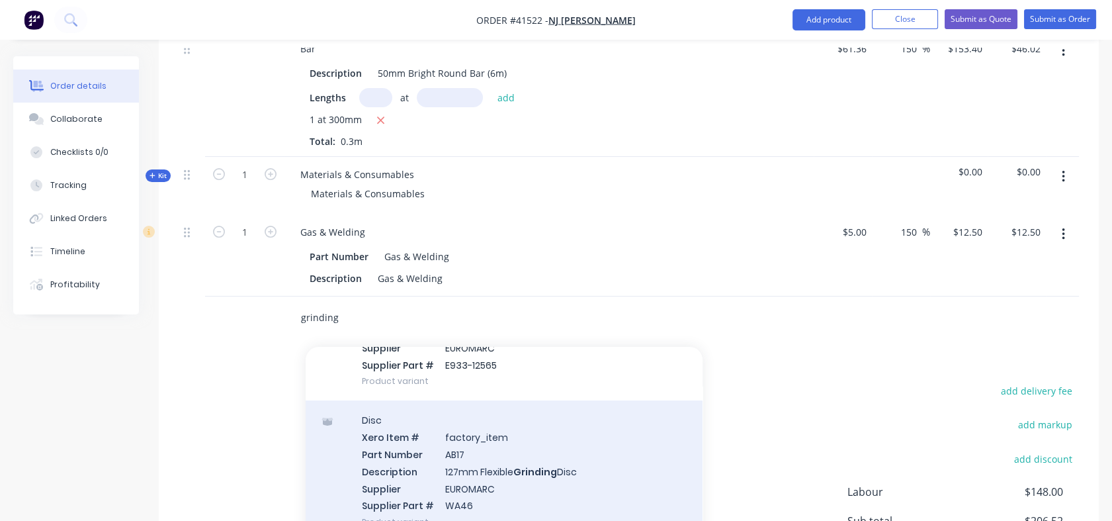
type input "grinding"
click at [397, 439] on div "Disc Xero Item # factory_item Part Number AB17 Description 127mm Flexible Grind…" at bounding box center [504, 470] width 397 height 141
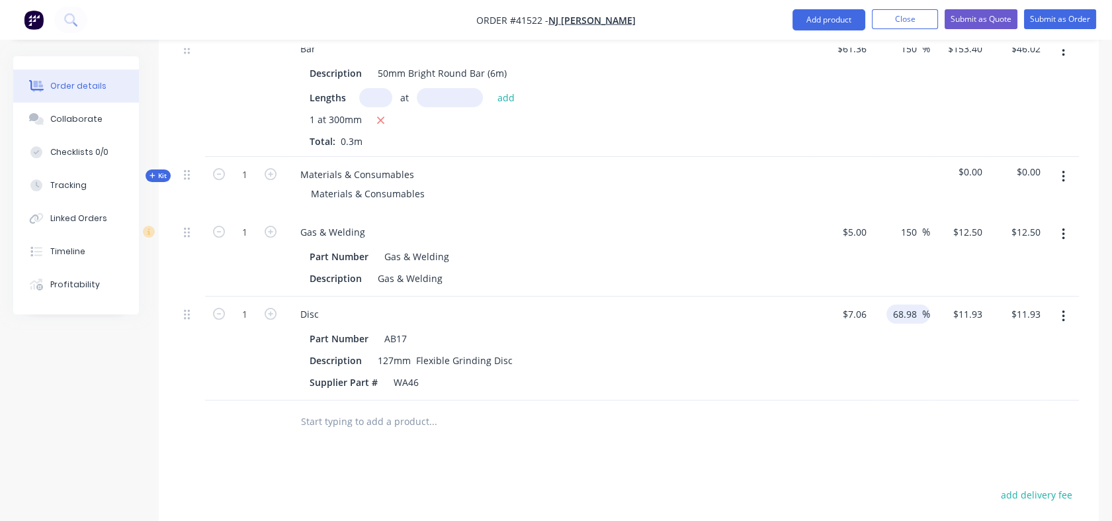
click at [887, 304] on div "68.98 68.98 %" at bounding box center [909, 313] width 44 height 19
drag, startPoint x: 893, startPoint y: 296, endPoint x: 916, endPoint y: 298, distance: 22.5
click at [916, 304] on input "68.98" at bounding box center [907, 313] width 30 height 19
type input "100"
type input "$14.12"
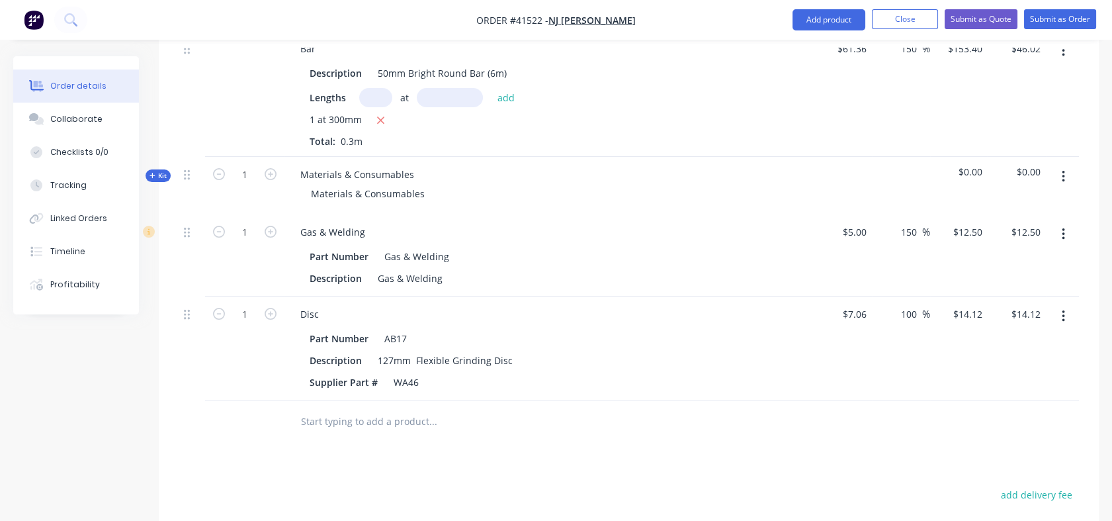
type input "$14.12"
click at [323, 408] on input "text" at bounding box center [432, 421] width 265 height 26
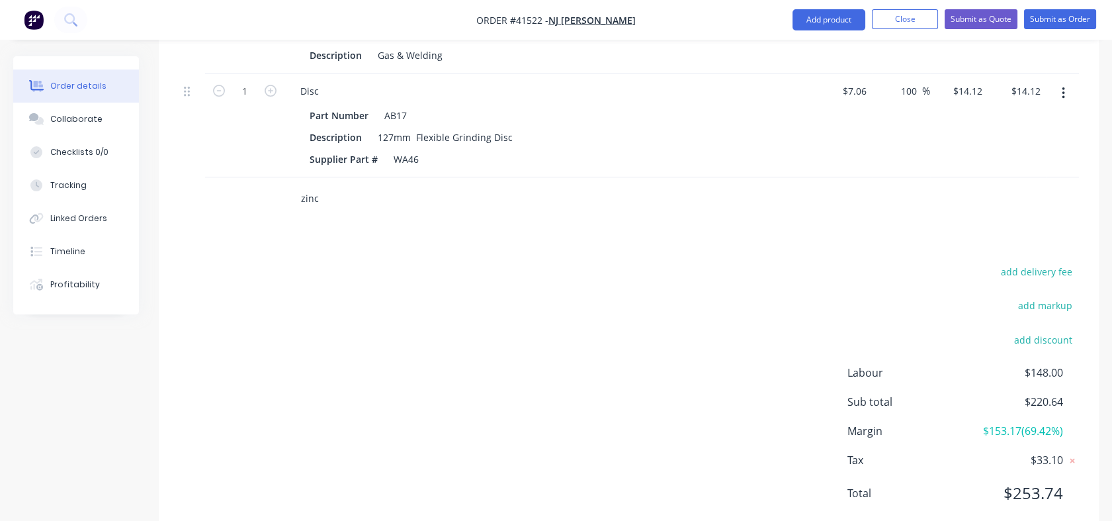
scroll to position [826, 0]
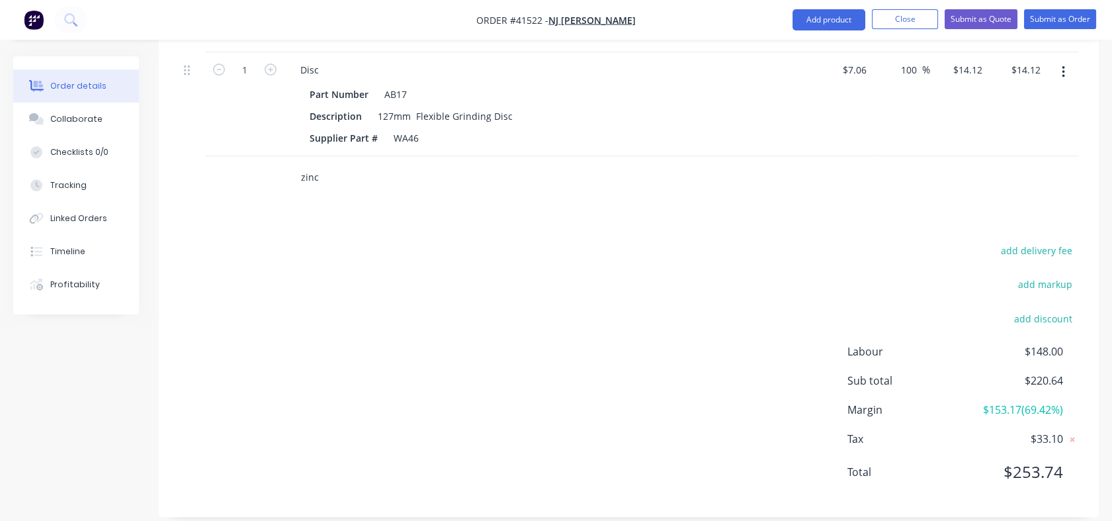
click at [323, 164] on input "zinc" at bounding box center [432, 177] width 265 height 26
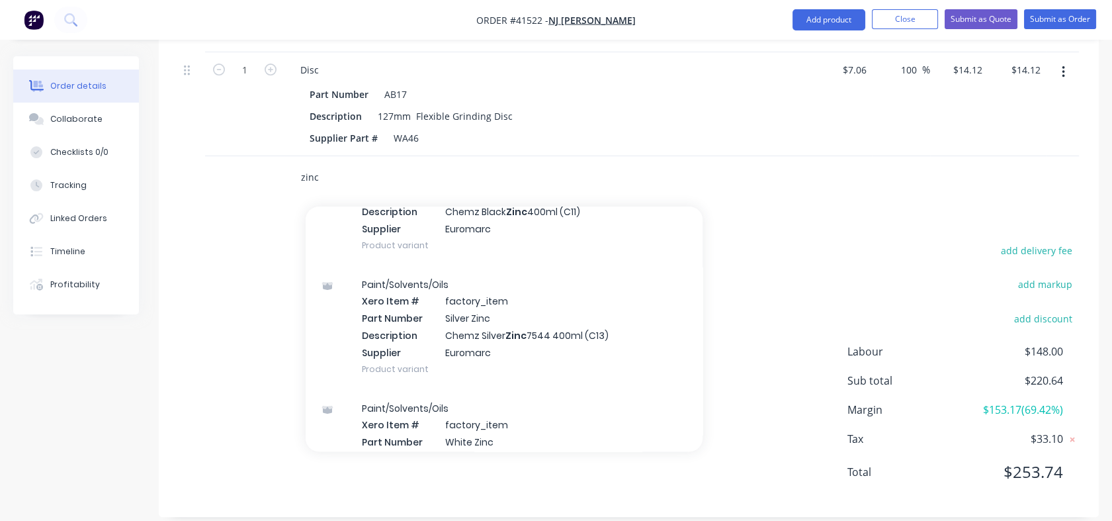
scroll to position [106, 0]
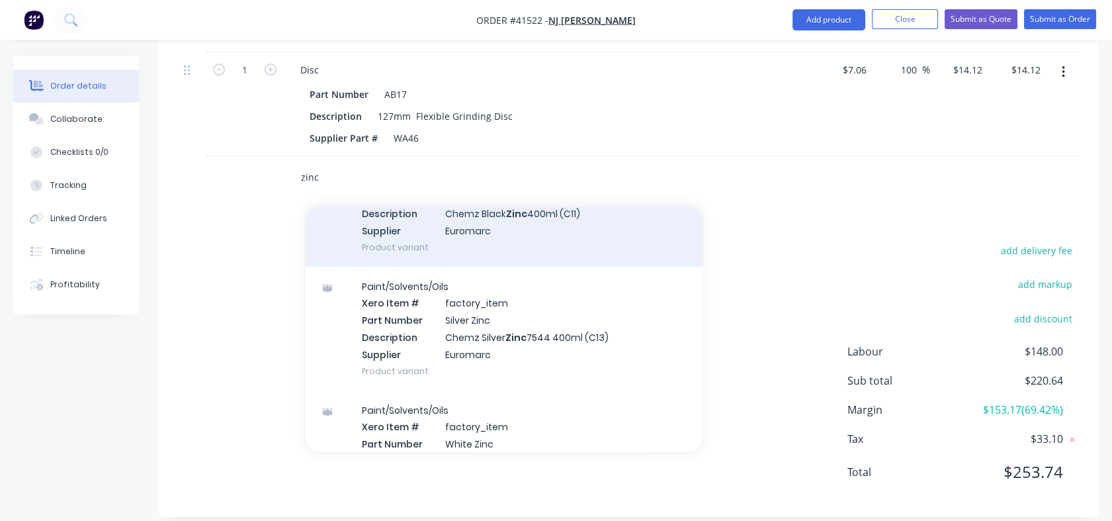
type input "zinc"
click at [464, 217] on div "Paint/Solvents/Oils Xero Item # factory_item Part Number Black Zinc Description…" at bounding box center [504, 205] width 397 height 124
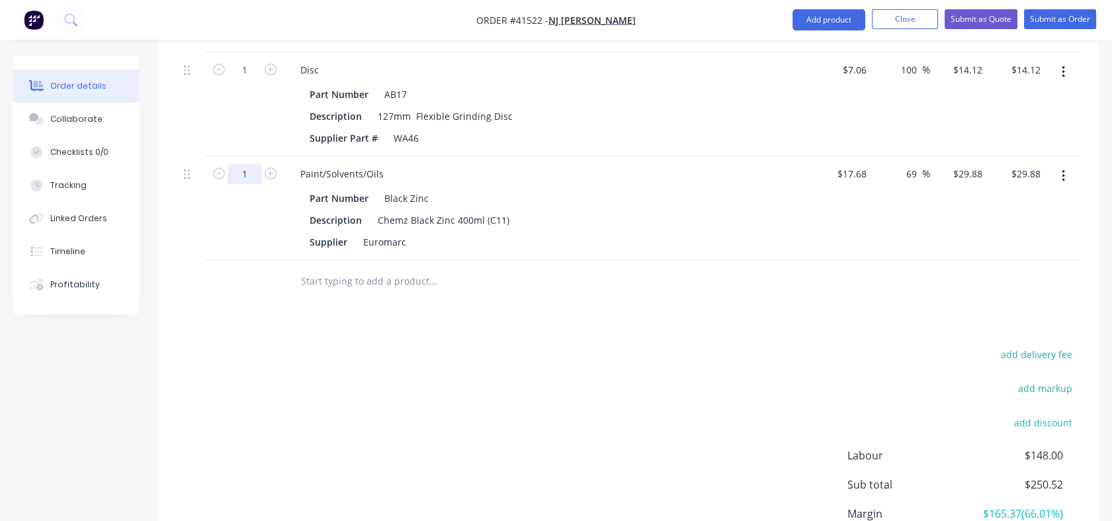
click at [251, 164] on input "1" at bounding box center [245, 174] width 34 height 20
type input "0.5"
type input "$14.94"
click at [509, 156] on div "Paint/Solvents/Oils Part Number Black Zinc Description Chemz Black Zinc 400ml (…" at bounding box center [549, 208] width 529 height 104
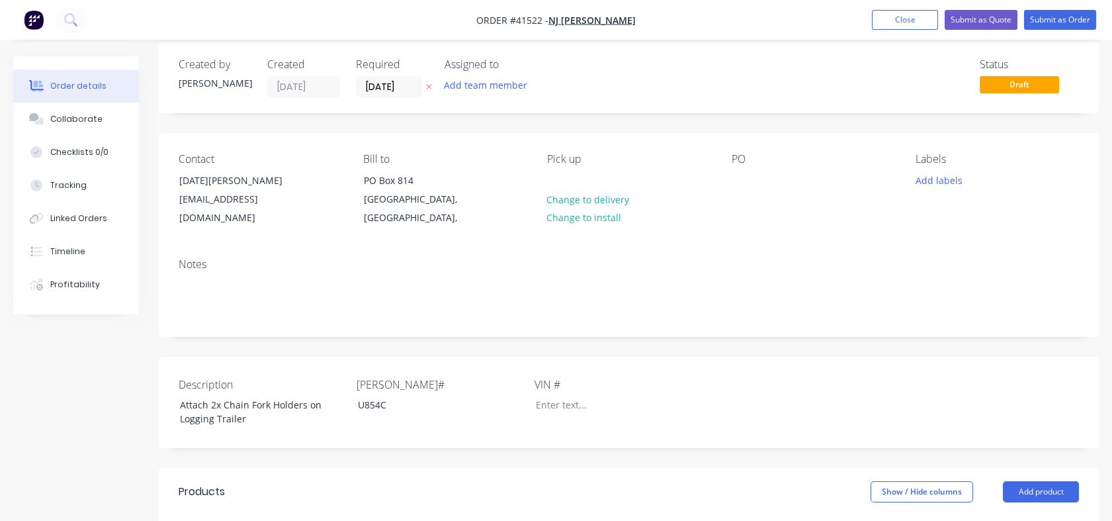
scroll to position [0, 0]
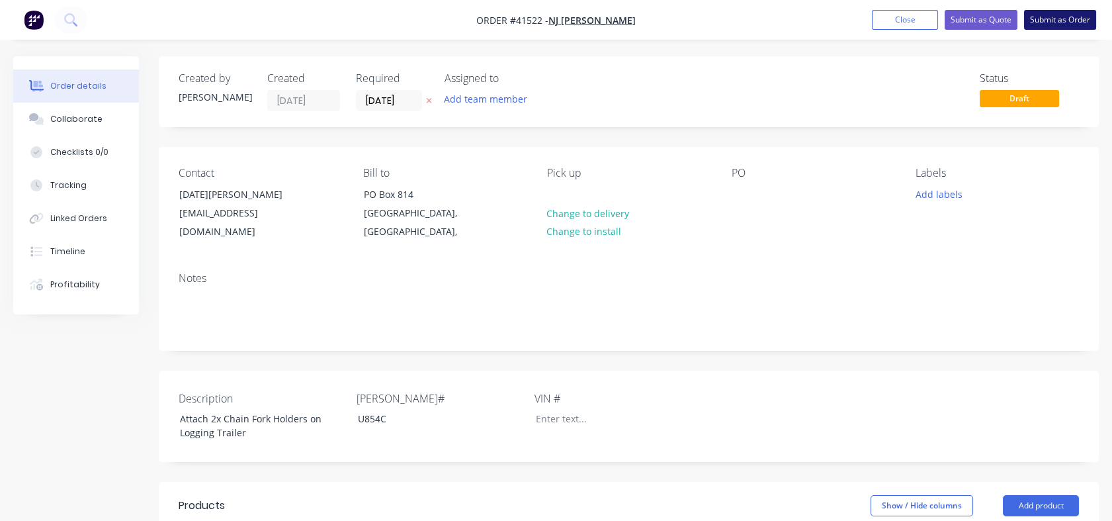
click at [1057, 15] on button "Submit as Order" at bounding box center [1060, 20] width 72 height 20
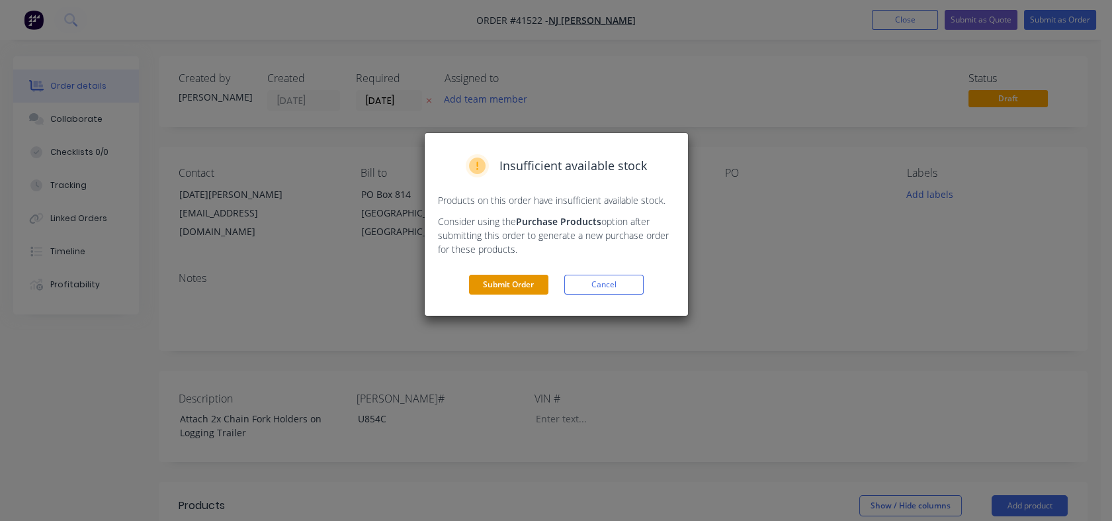
click at [496, 286] on button "Submit Order" at bounding box center [508, 285] width 79 height 20
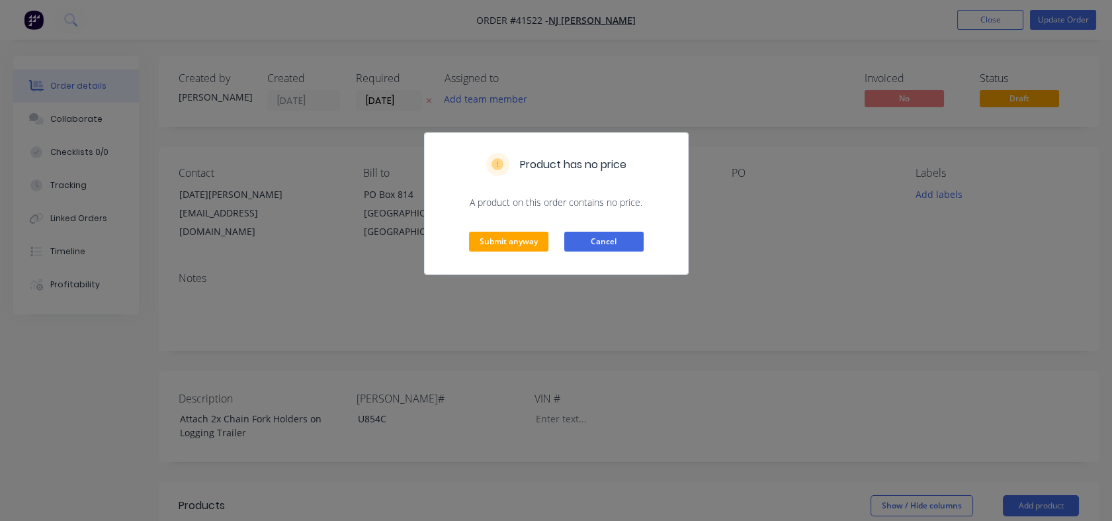
click at [617, 243] on button "Cancel" at bounding box center [603, 242] width 79 height 20
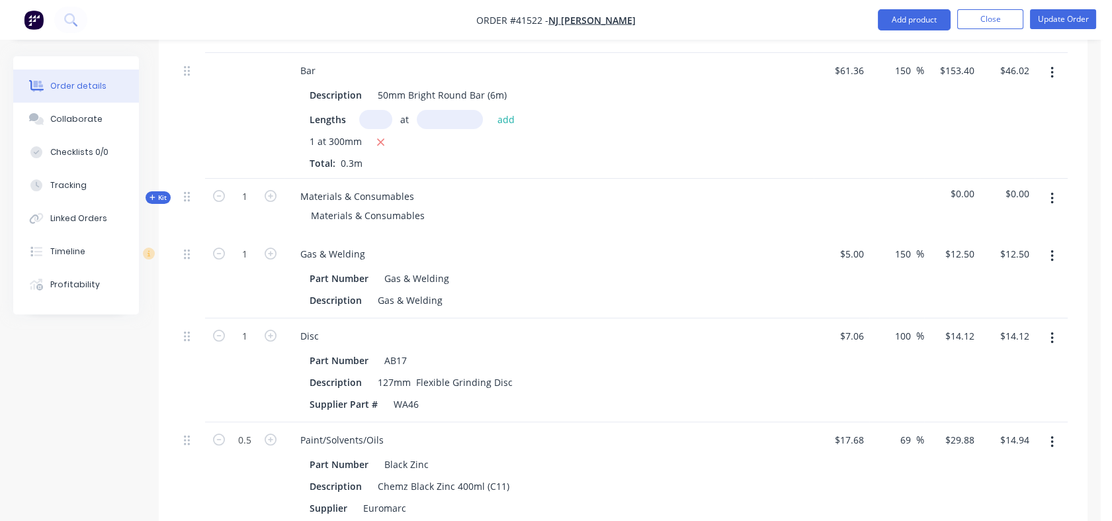
scroll to position [607, 0]
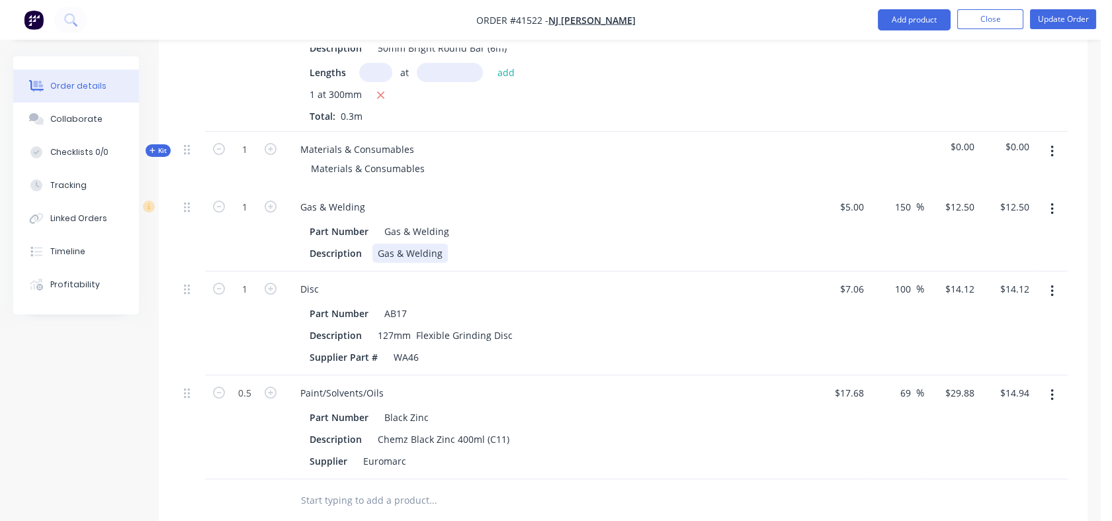
click at [456, 243] on div "Description Gas & Welding" at bounding box center [546, 252] width 484 height 19
drag, startPoint x: 801, startPoint y: 285, endPoint x: 789, endPoint y: 214, distance: 72.4
click at [789, 214] on div "Labour 1 [PERSON_NAME] $37.00 $37.00 300 300 % $148.00 $148.00 $148.00 $148.00 …" at bounding box center [623, 213] width 889 height 531
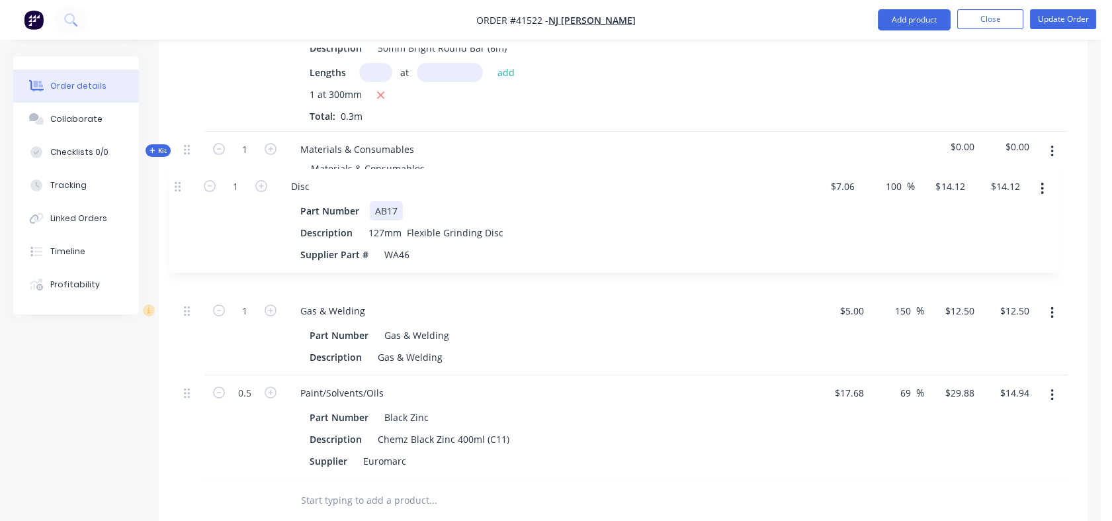
drag, startPoint x: 185, startPoint y: 273, endPoint x: 175, endPoint y: 189, distance: 84.5
click at [175, 189] on div "Qty Cost Markup Price Total Labour 1 [PERSON_NAME] $37.00 $37.00 300 300 % $148…" at bounding box center [623, 222] width 929 height 600
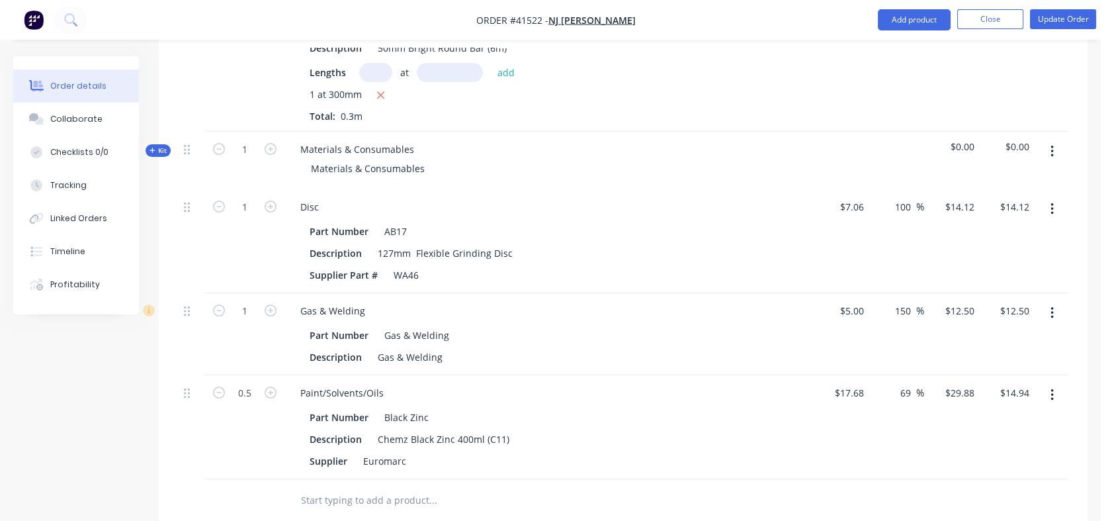
click at [160, 146] on span "Kit" at bounding box center [158, 151] width 17 height 10
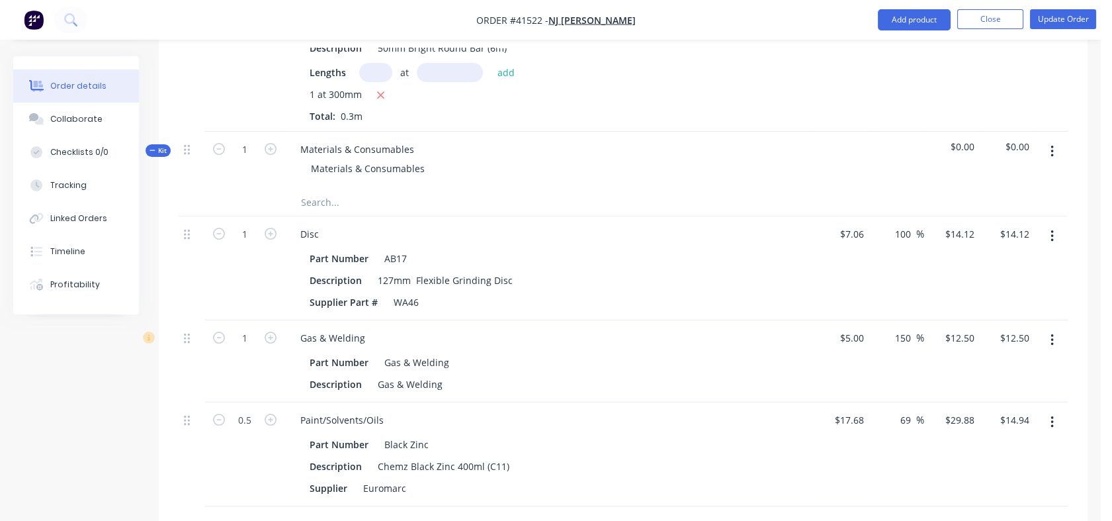
click at [323, 189] on input "text" at bounding box center [432, 202] width 265 height 26
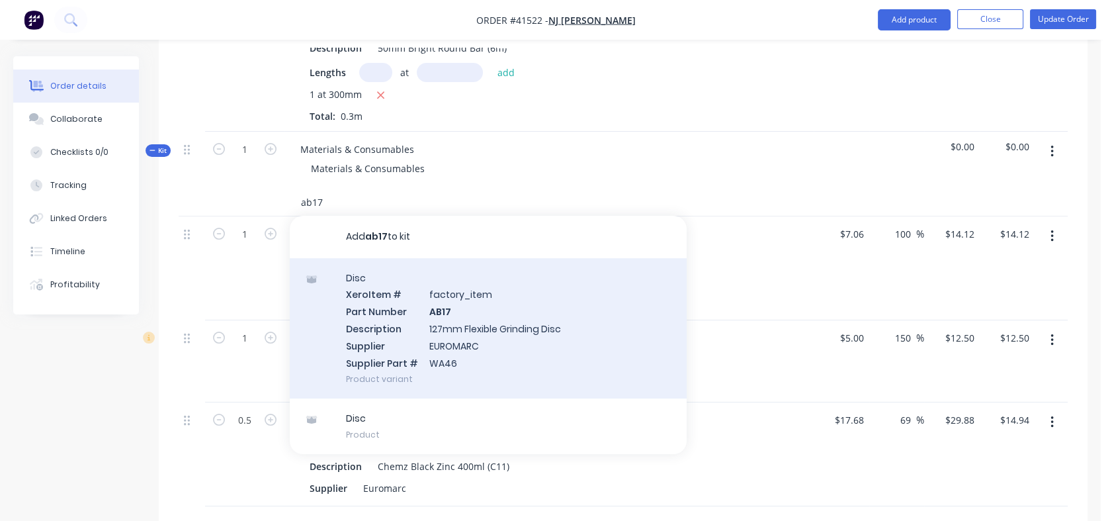
type input "ab17"
click at [439, 317] on div "Disc Xero Item # factory_item Part Number AB17 Description 127mm Flexible Grind…" at bounding box center [488, 328] width 397 height 141
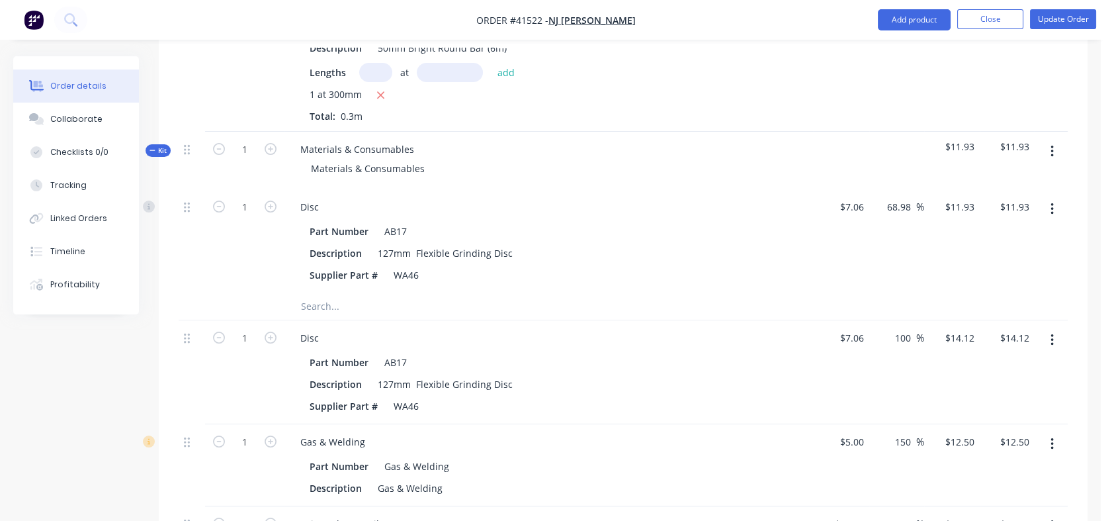
click at [324, 293] on input "text" at bounding box center [432, 306] width 265 height 26
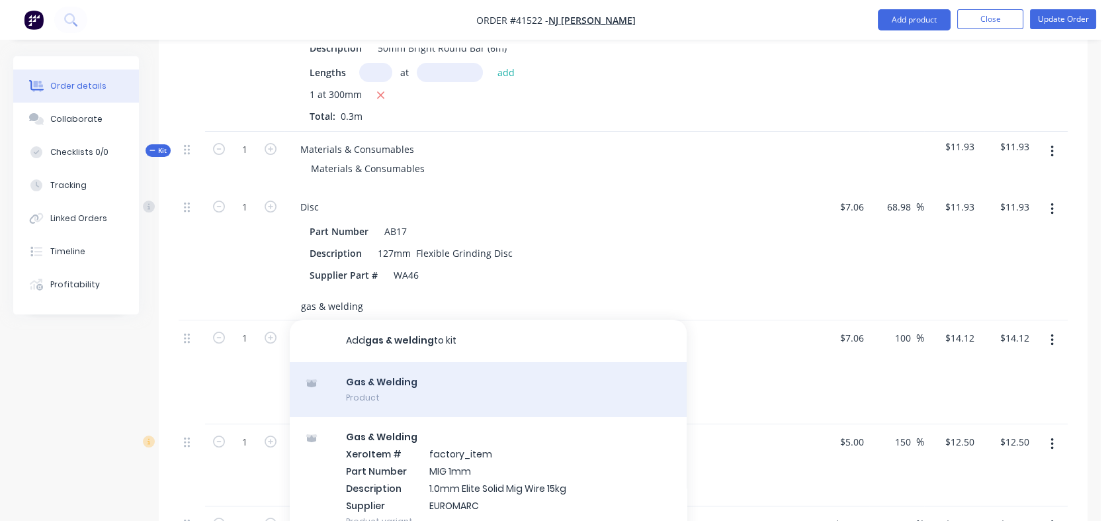
type input "gas & welding"
click at [367, 372] on div "Gas & Welding Product" at bounding box center [488, 390] width 397 height 56
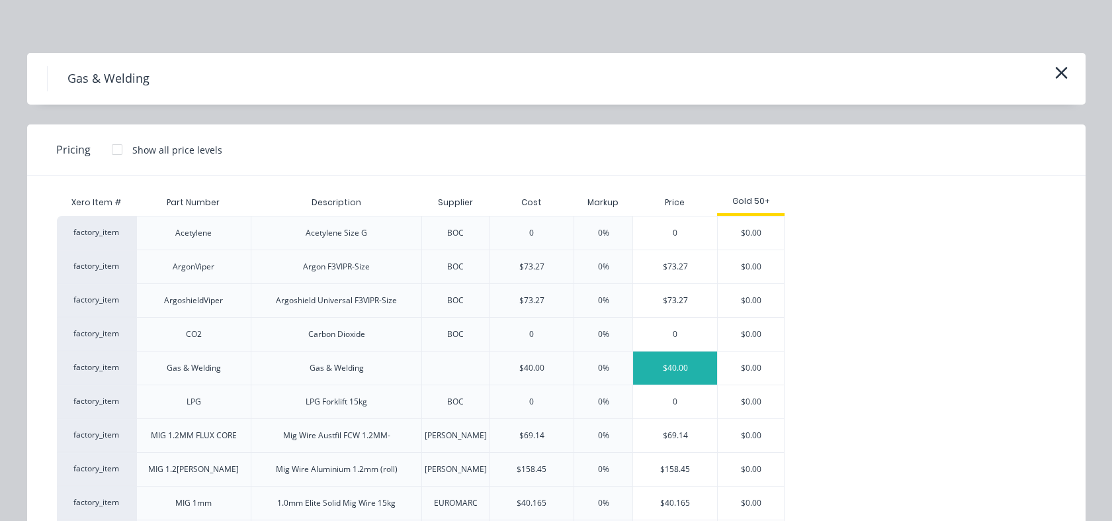
click at [641, 365] on div "$40.00" at bounding box center [675, 367] width 84 height 33
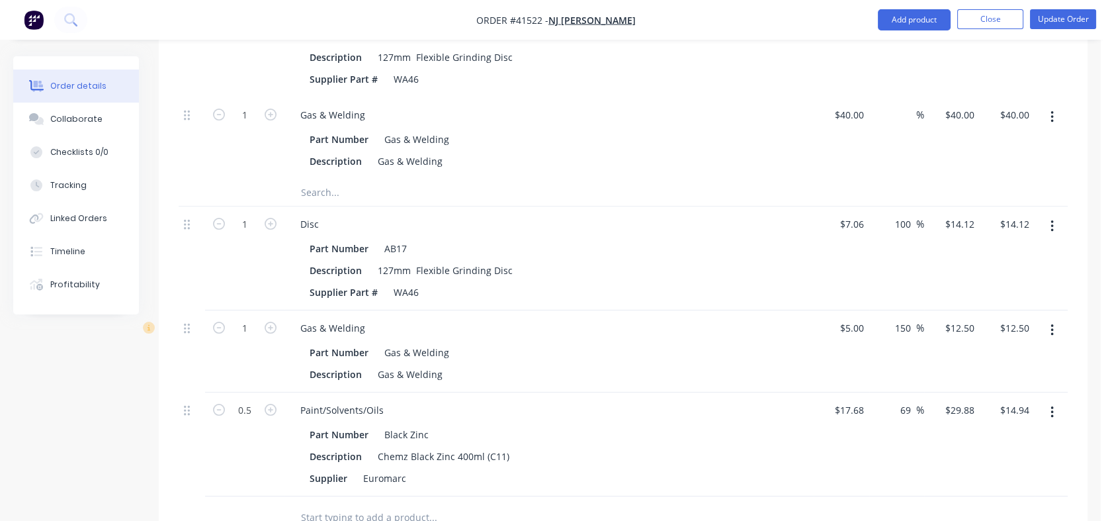
scroll to position [810, 0]
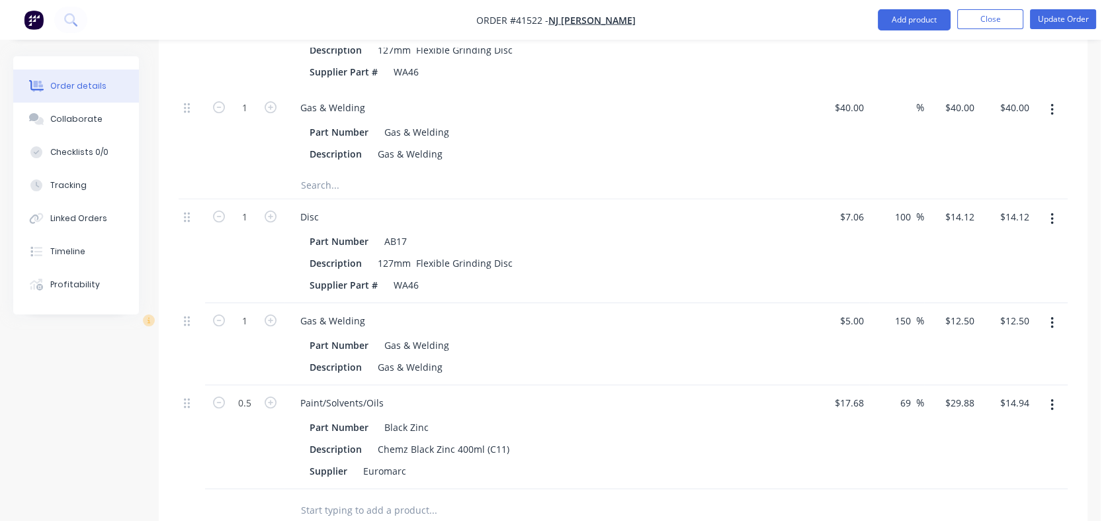
click at [322, 172] on input "text" at bounding box center [432, 185] width 265 height 26
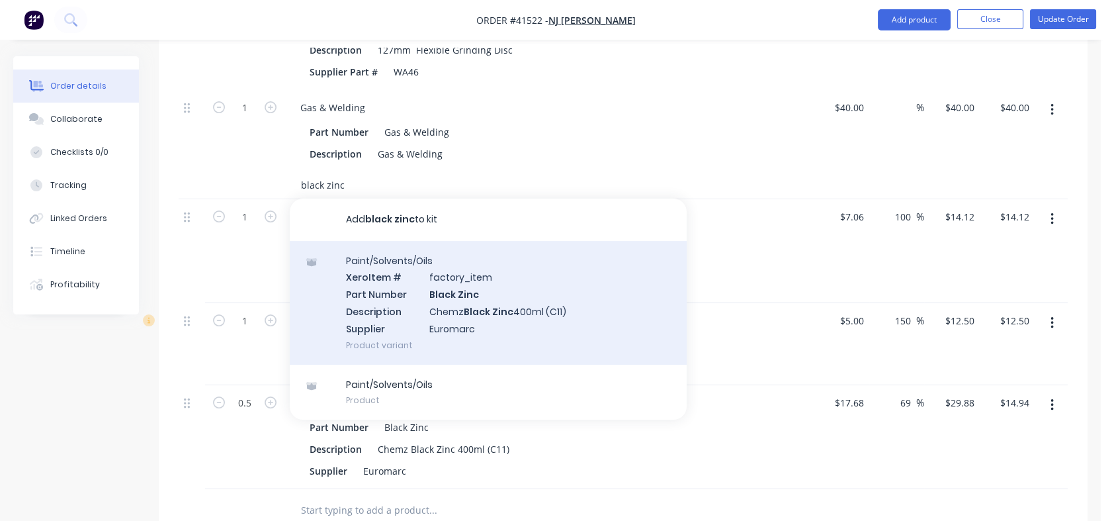
type input "black zinc"
click at [386, 253] on div "Paint/Solvents/Oils Xero Item # factory_item Part Number Black Zinc Description…" at bounding box center [488, 303] width 397 height 124
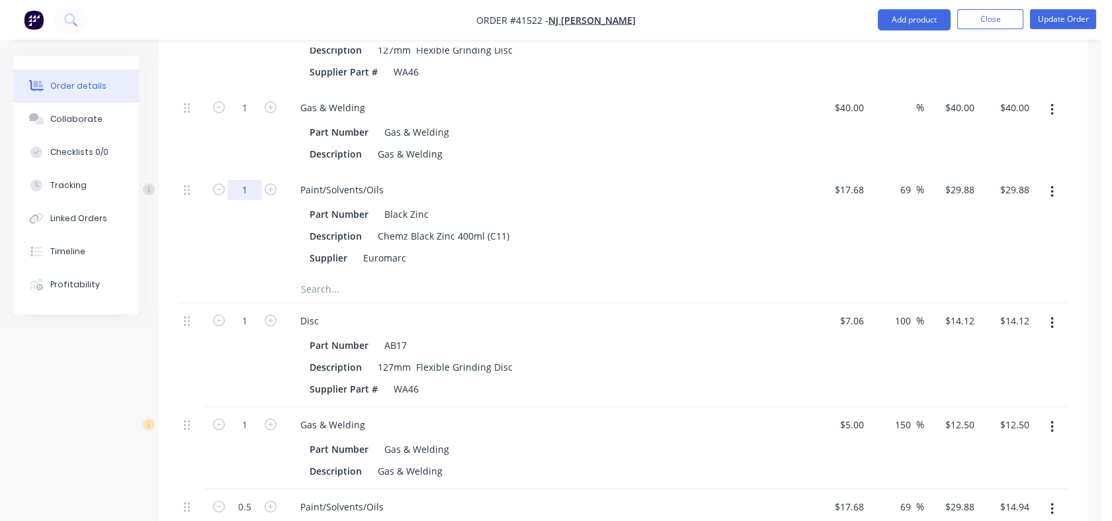
click at [248, 180] on input "1" at bounding box center [245, 190] width 34 height 20
click at [260, 105] on div "1" at bounding box center [244, 131] width 79 height 82
type input "0.5"
type input "$14.94"
click at [850, 98] on div "40 40" at bounding box center [858, 107] width 22 height 19
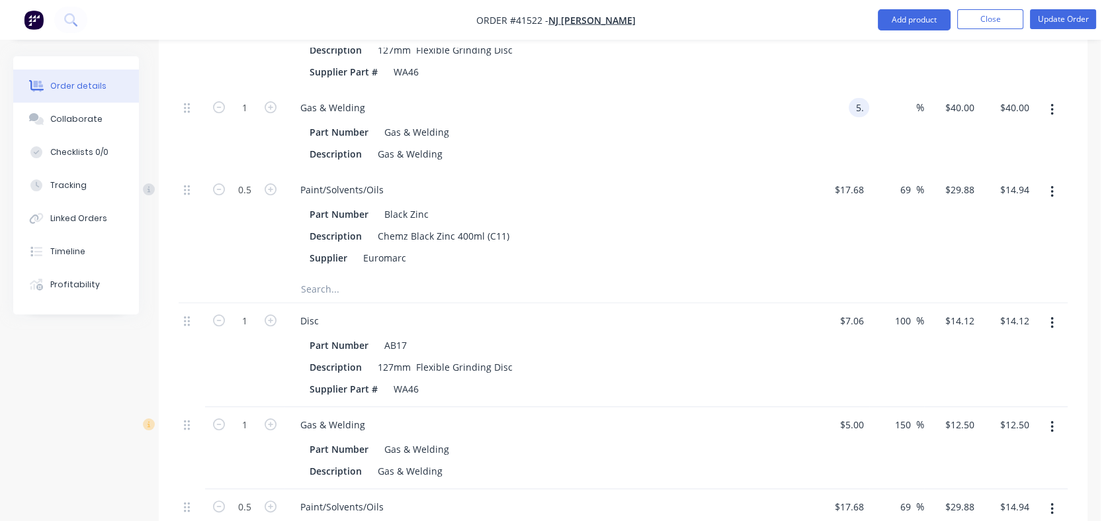
type input "$5.00"
click at [921, 109] on div "%" at bounding box center [897, 131] width 56 height 82
click at [907, 98] on input at bounding box center [908, 107] width 15 height 19
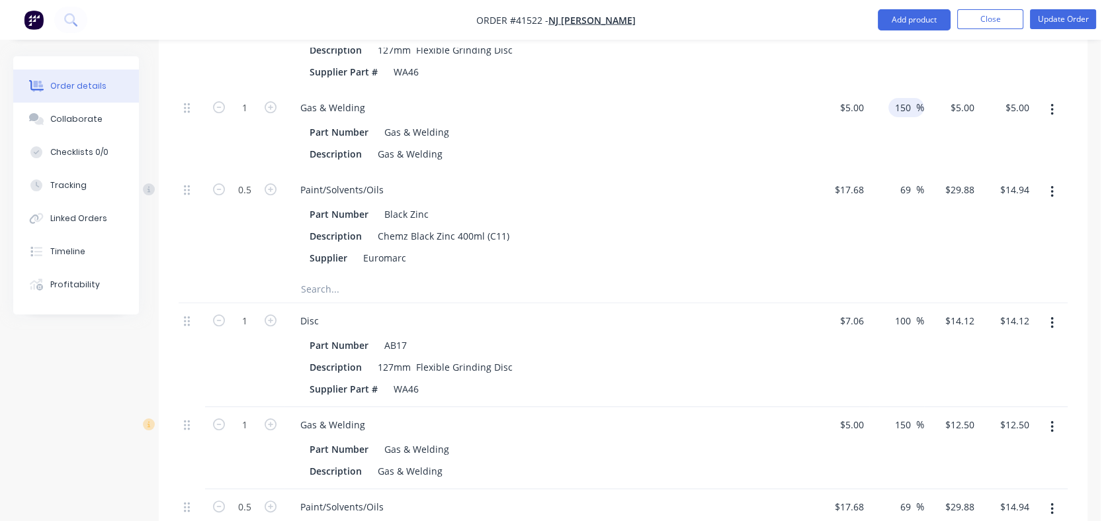
type input "150"
type input "$12.50"
click at [906, 114] on div "150 150 %" at bounding box center [897, 131] width 56 height 82
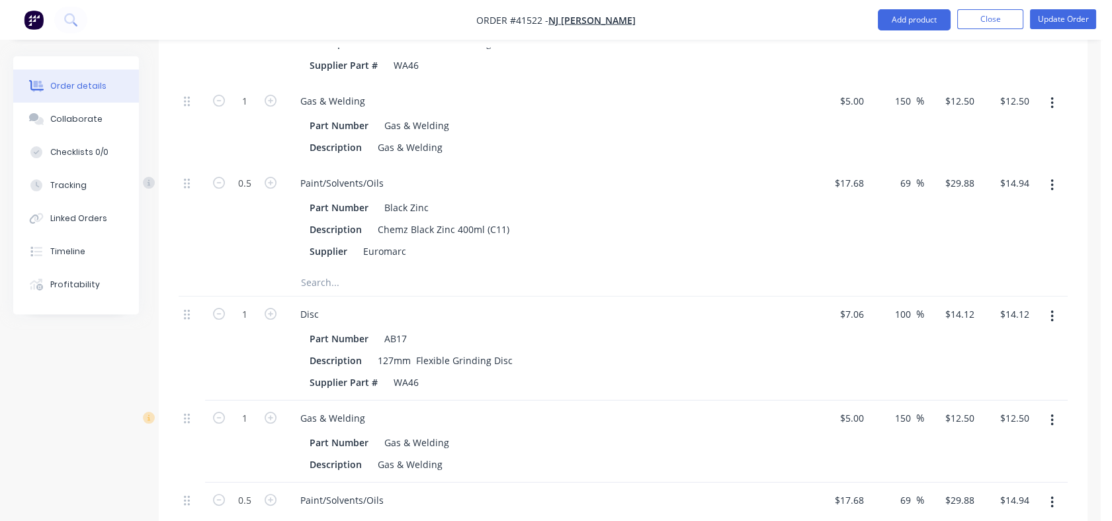
scroll to position [834, 0]
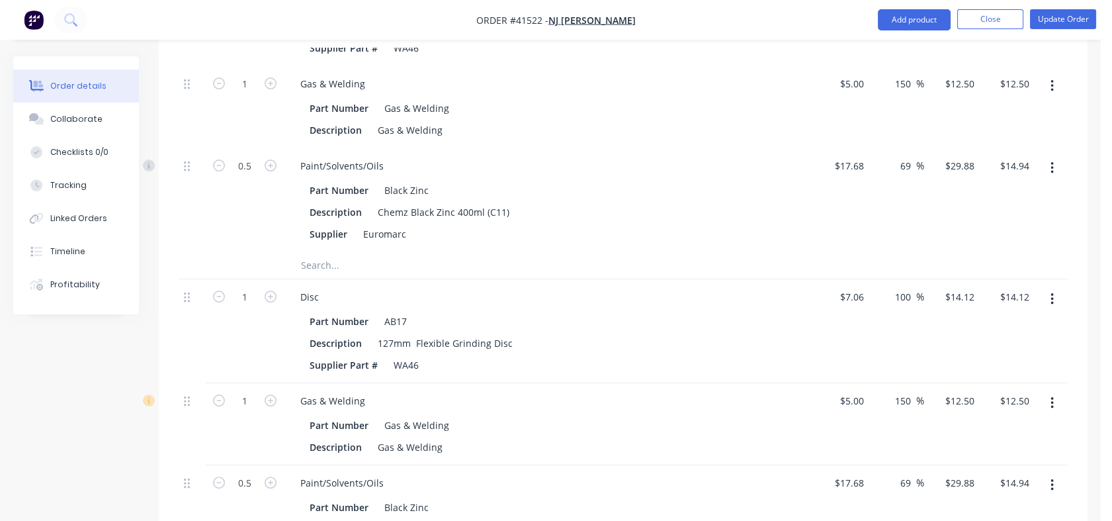
click at [1053, 292] on icon "button" at bounding box center [1052, 299] width 3 height 15
click at [973, 400] on button "Delete" at bounding box center [1005, 413] width 126 height 26
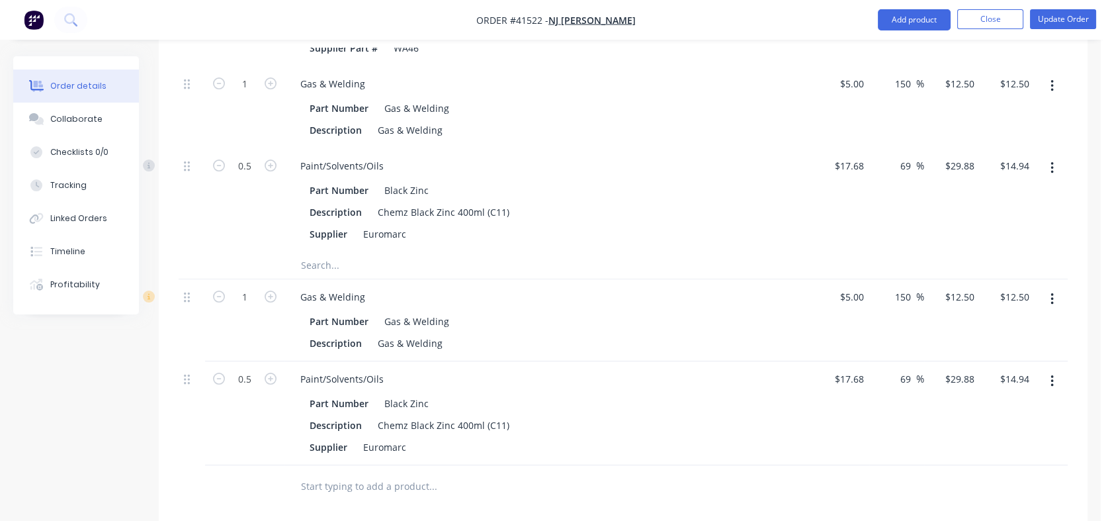
click at [1051, 292] on button "button" at bounding box center [1052, 299] width 31 height 24
click at [979, 404] on div "Delete" at bounding box center [1005, 413] width 102 height 19
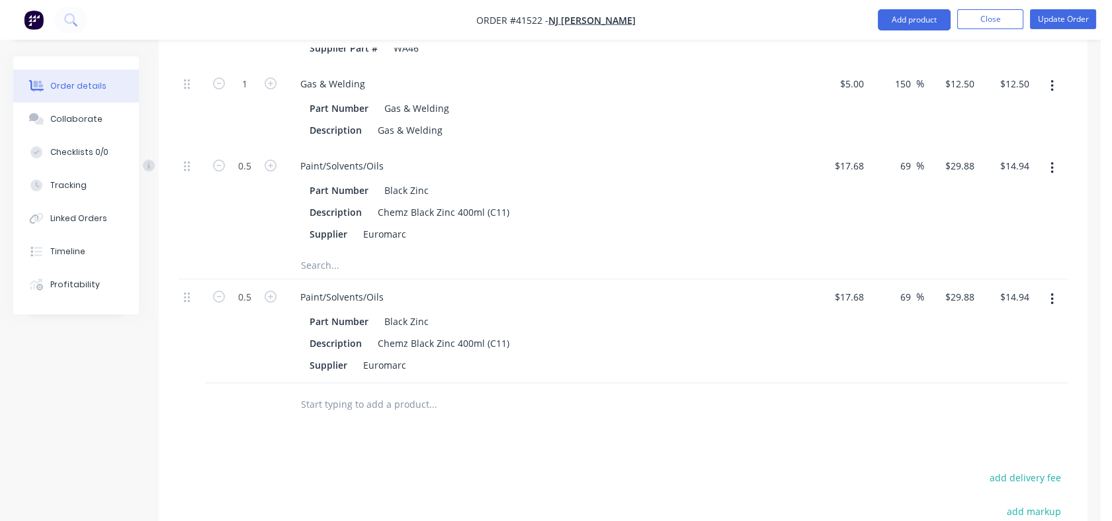
click at [1054, 288] on button "button" at bounding box center [1052, 299] width 31 height 24
click at [985, 404] on div "Delete" at bounding box center [1005, 413] width 102 height 19
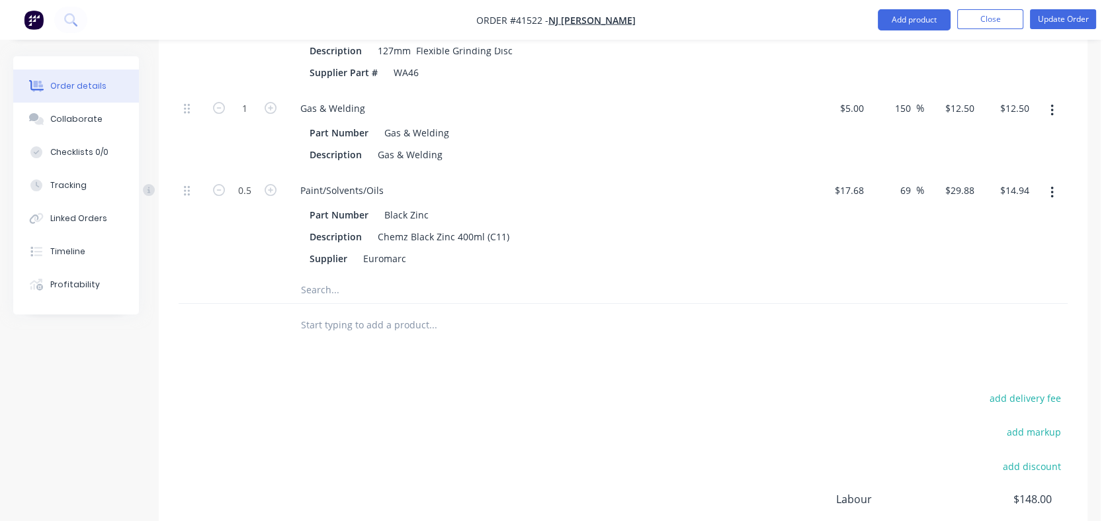
scroll to position [820, 0]
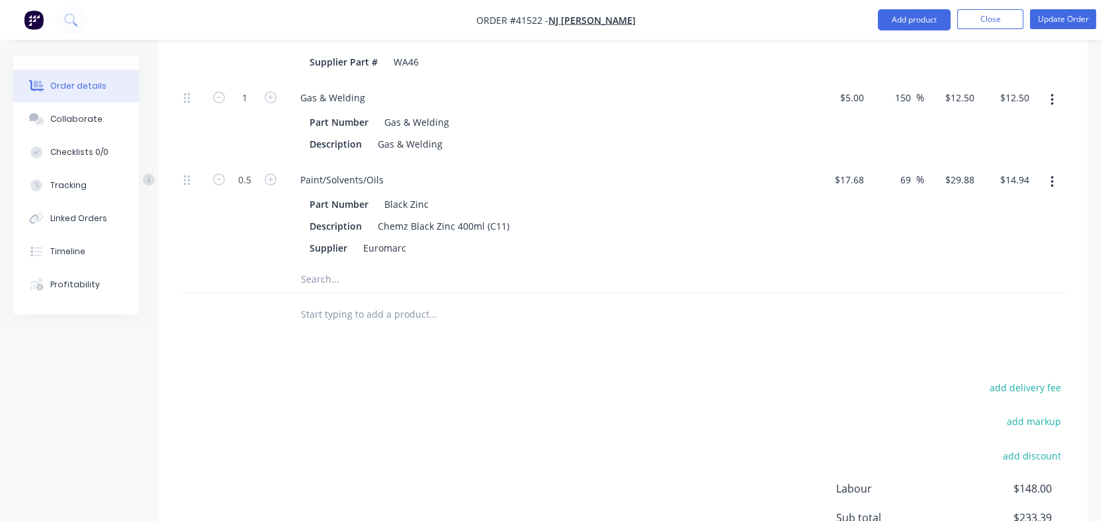
click at [310, 307] on input "text" at bounding box center [432, 314] width 265 height 26
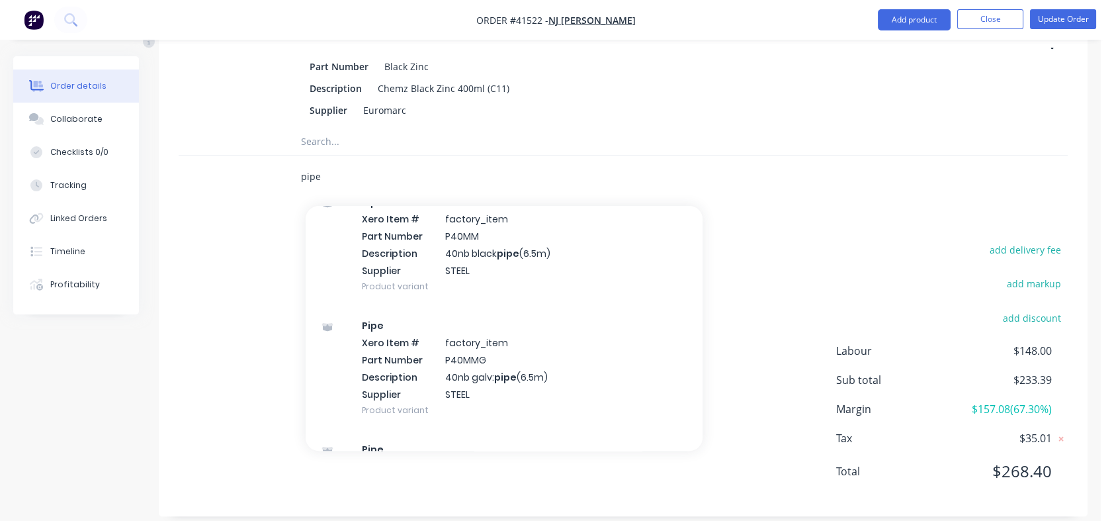
scroll to position [1178, 0]
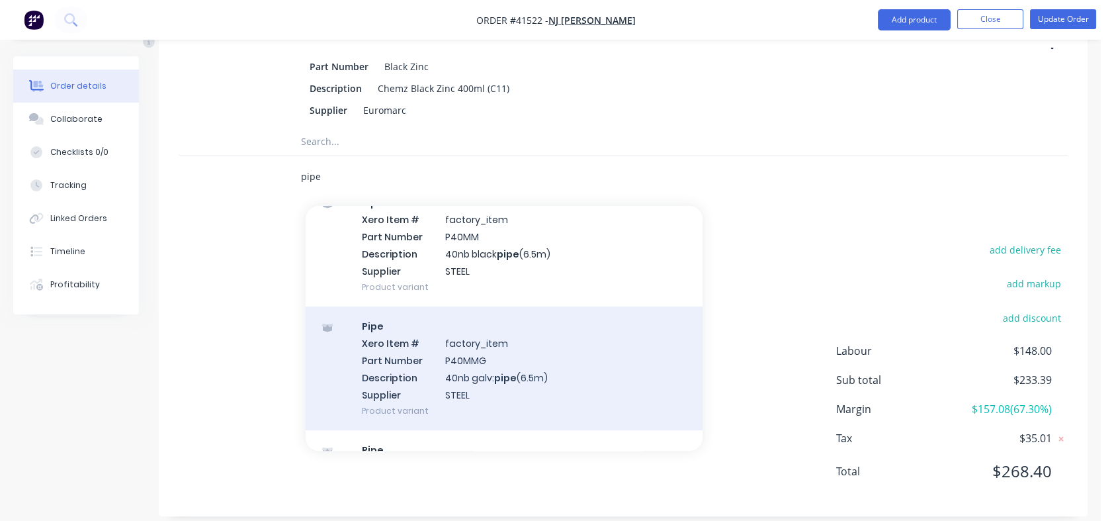
type input "pipe"
click at [464, 354] on div "Pipe Xero Item # factory_item Part Number P40MMG Description 40nb galv: pipe (6…" at bounding box center [504, 368] width 397 height 124
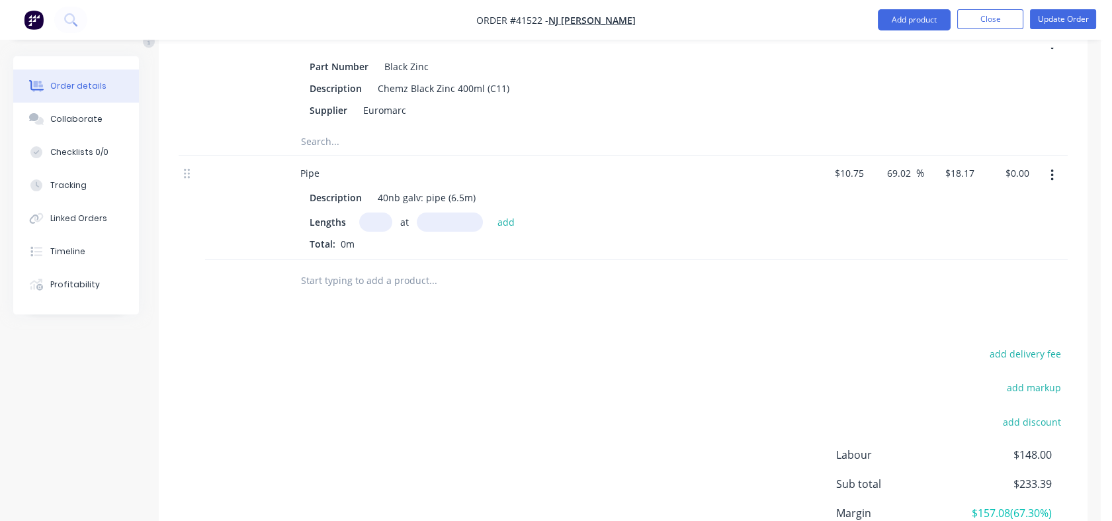
click at [370, 212] on input "text" at bounding box center [375, 221] width 33 height 19
type input "1"
click at [425, 212] on input "text" at bounding box center [450, 221] width 66 height 19
type input "300mm"
click at [502, 212] on button "add" at bounding box center [506, 221] width 31 height 18
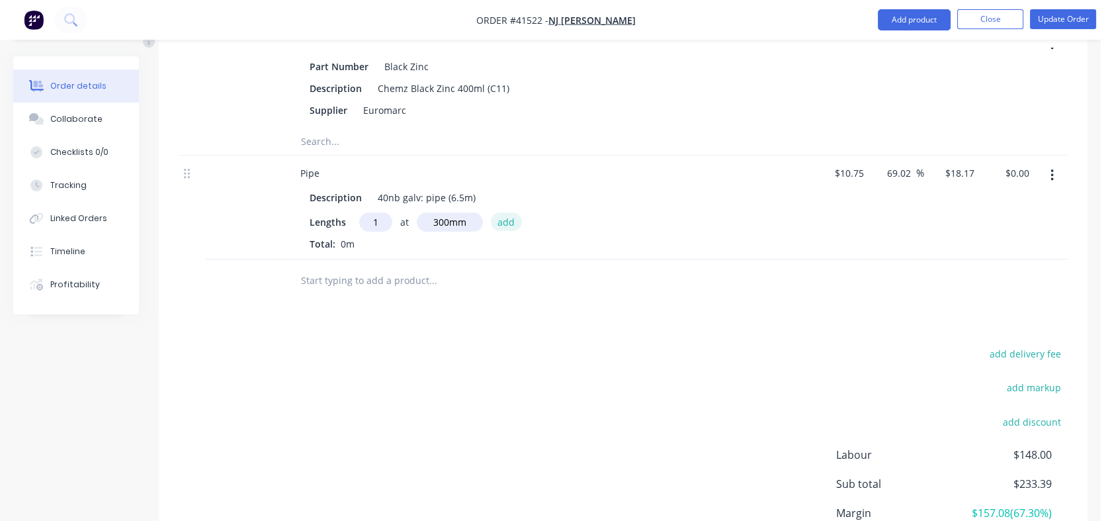
type input "$5.45"
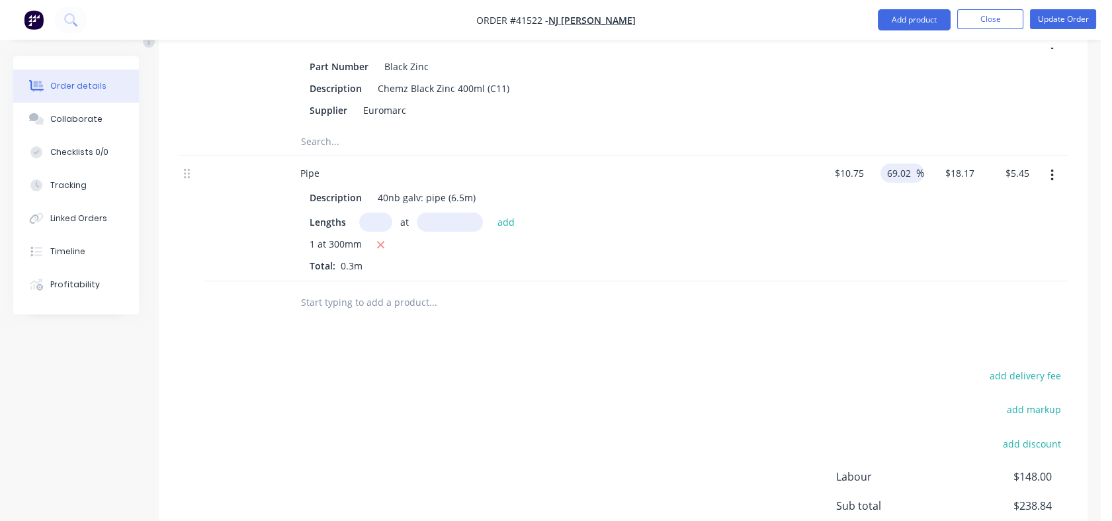
click at [891, 163] on input "69.02" at bounding box center [901, 172] width 30 height 19
drag, startPoint x: 885, startPoint y: 159, endPoint x: 914, endPoint y: 157, distance: 28.5
click at [914, 163] on input "69.02" at bounding box center [901, 172] width 30 height 19
type input "150"
type input "$26.875"
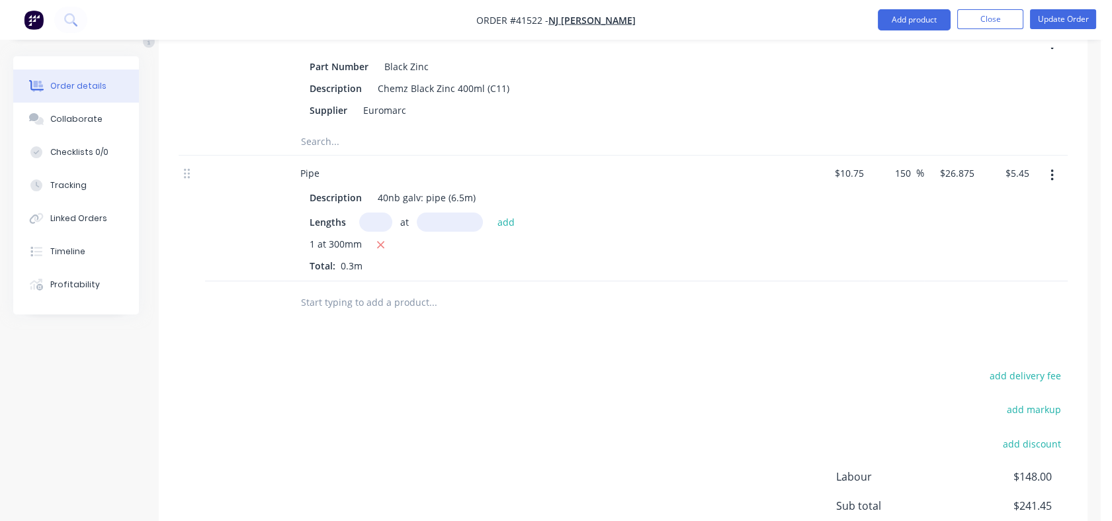
type input "$8.06"
click at [910, 217] on div "150 150 %" at bounding box center [897, 218] width 56 height 126
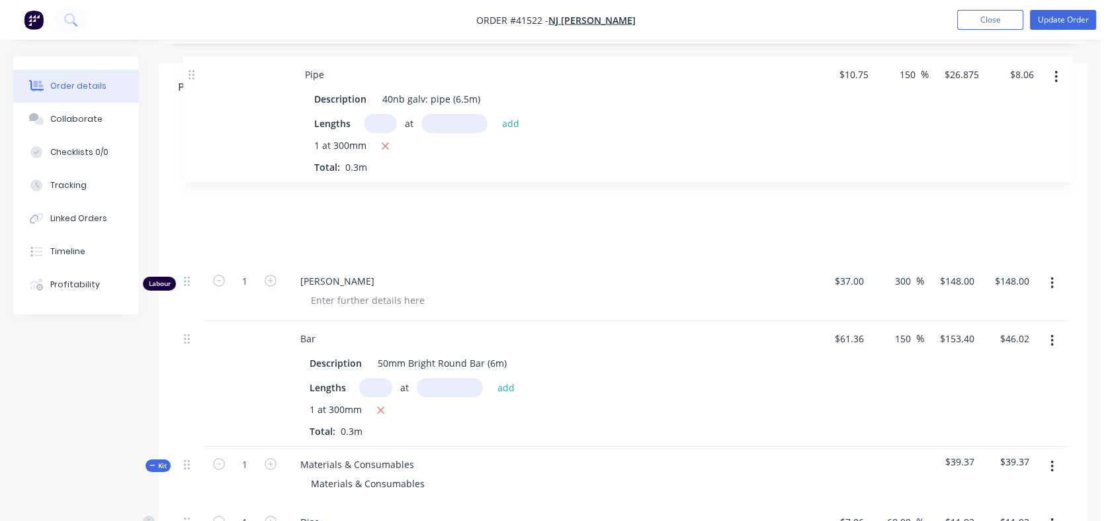
scroll to position [417, 0]
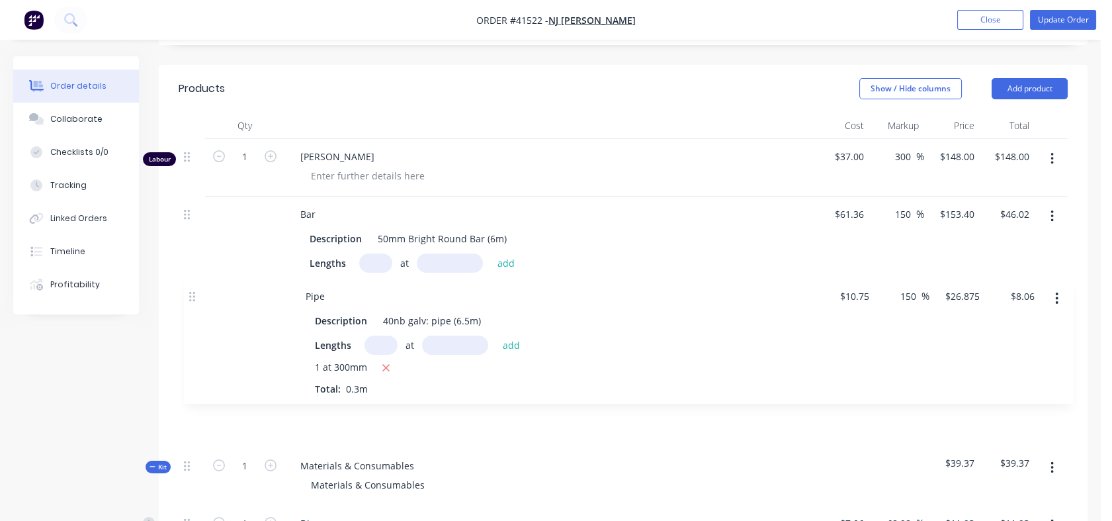
drag, startPoint x: 191, startPoint y: 160, endPoint x: 197, endPoint y: 291, distance: 131.1
click at [197, 291] on div "Labour 1 [PERSON_NAME] $37.00 $37.00 300 300 % $148.00 $148.00 $148.00 $148.00 …" at bounding box center [623, 480] width 889 height 683
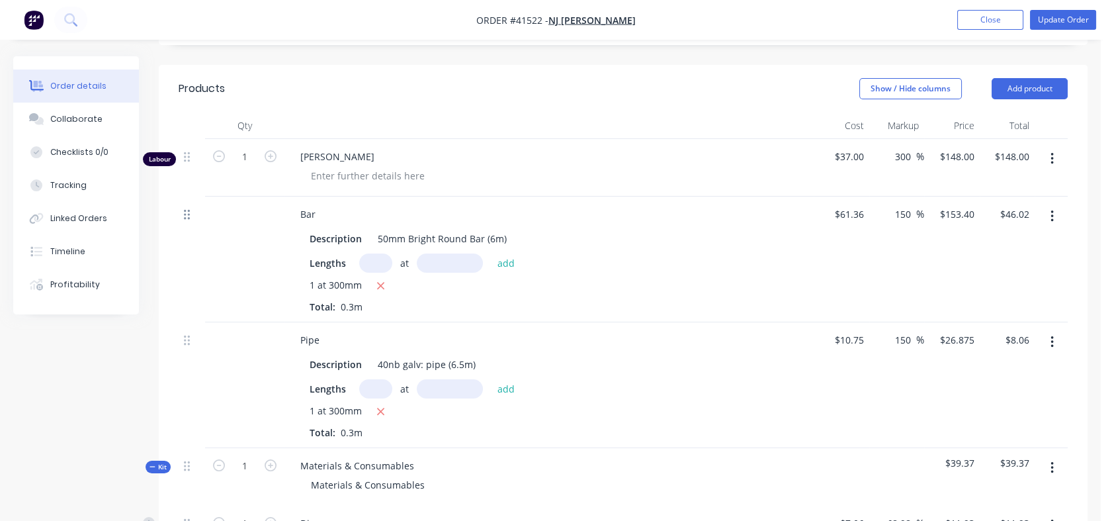
click at [188, 210] on icon at bounding box center [187, 215] width 6 height 10
click at [1051, 210] on icon "button" at bounding box center [1052, 216] width 3 height 12
click at [977, 321] on div "Delete" at bounding box center [1005, 330] width 102 height 19
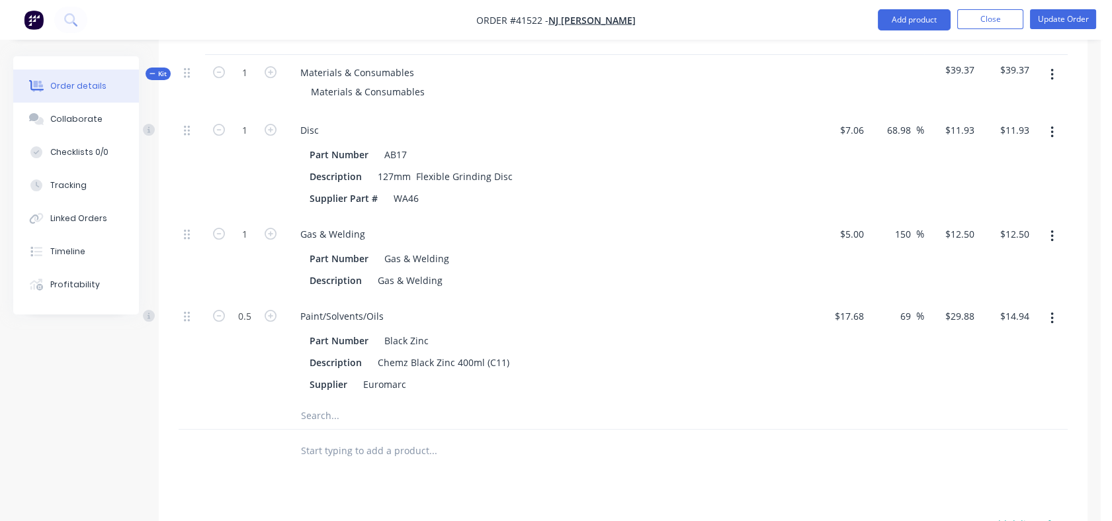
scroll to position [689, 0]
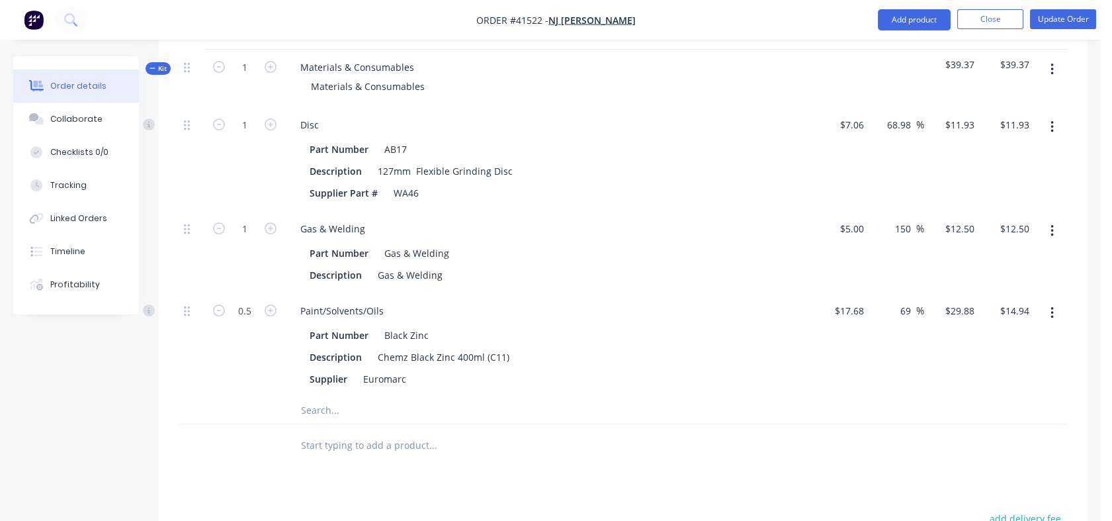
click at [1051, 306] on icon "button" at bounding box center [1052, 313] width 3 height 15
click at [964, 391] on div "Delete" at bounding box center [1005, 400] width 102 height 19
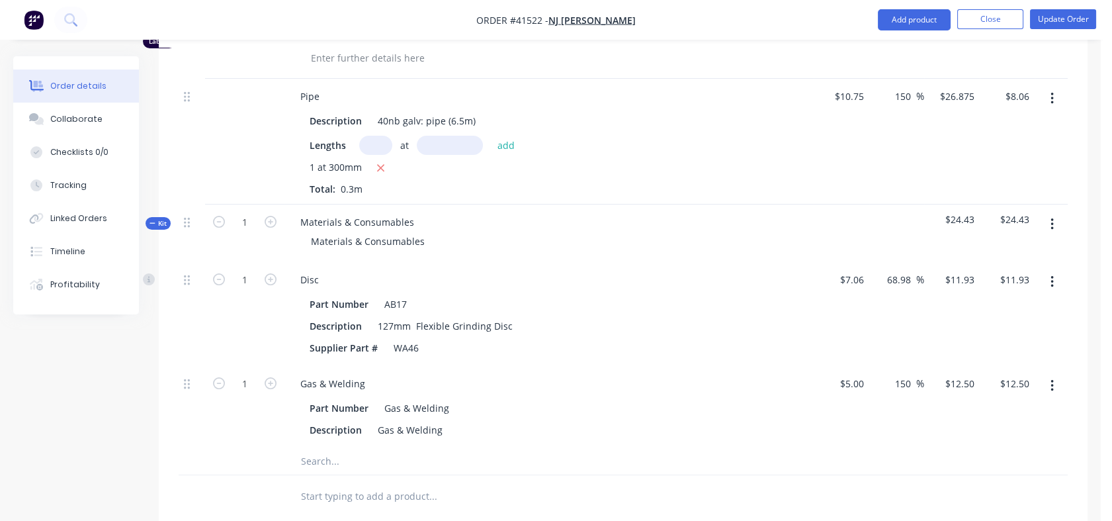
scroll to position [534, 0]
click at [425, 232] on div "Materials & Consumables" at bounding box center [367, 241] width 135 height 19
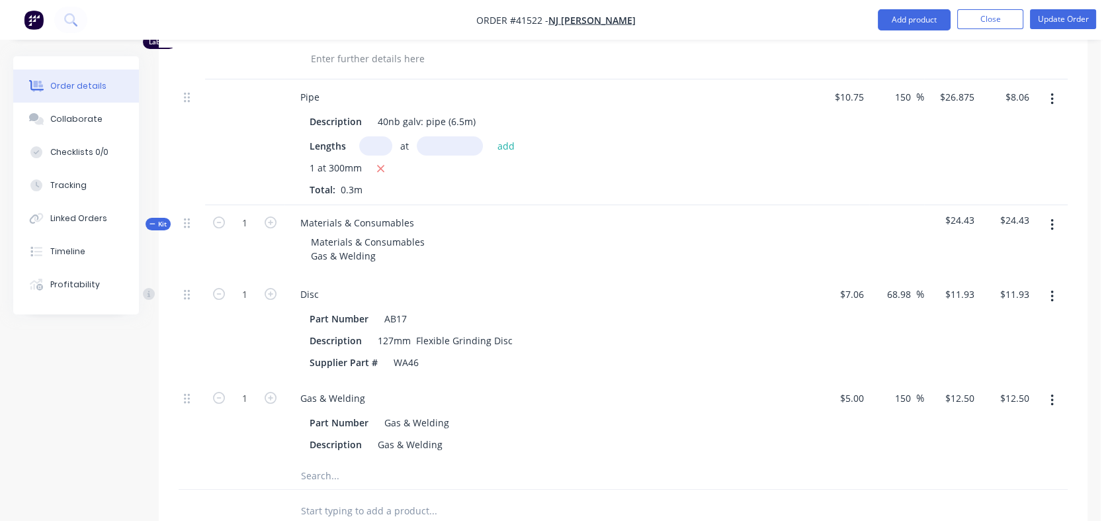
click at [542, 240] on div "Materials & Consumables Gas & Welding" at bounding box center [549, 248] width 519 height 33
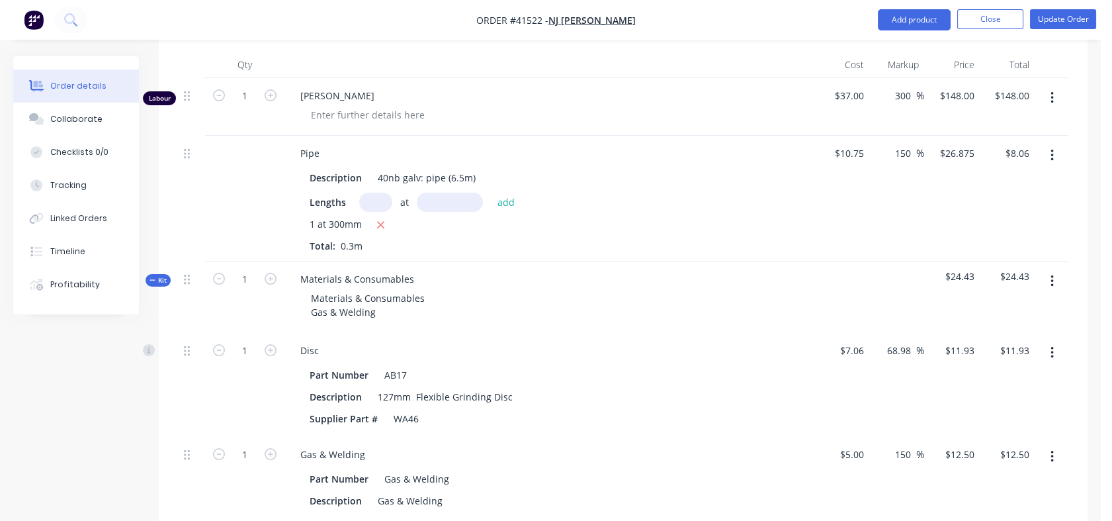
scroll to position [482, 0]
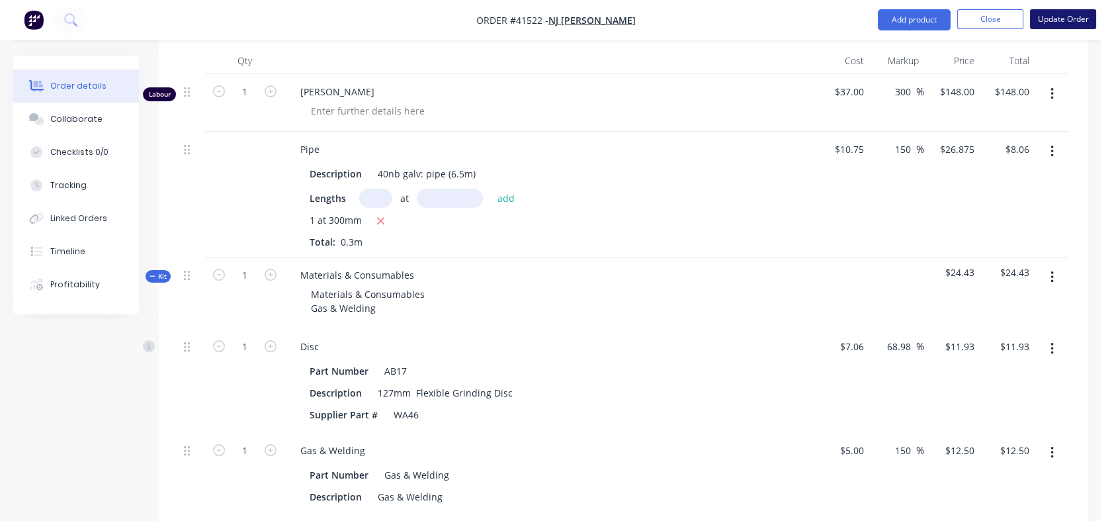
click at [1049, 22] on button "Update Order" at bounding box center [1063, 19] width 66 height 20
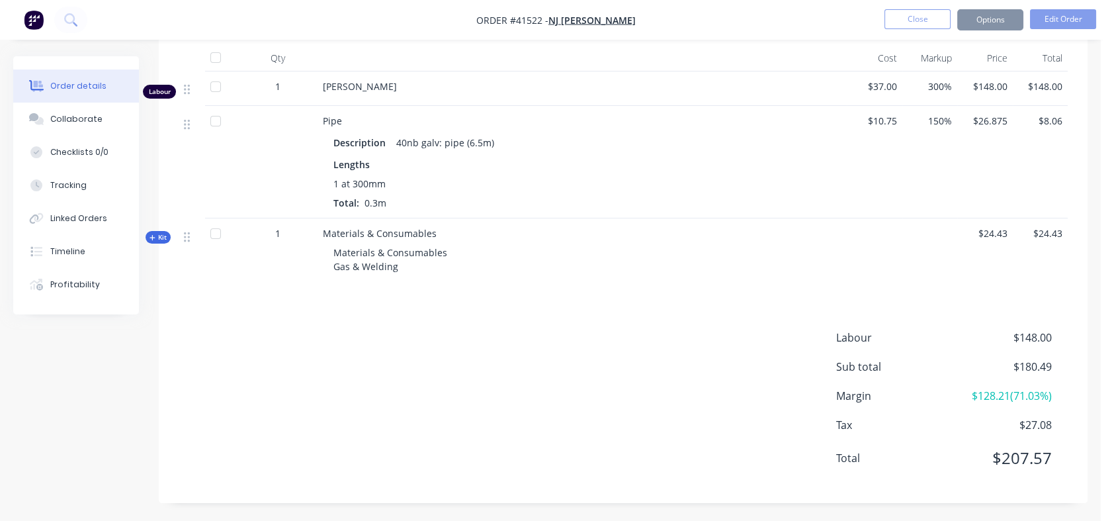
scroll to position [0, 0]
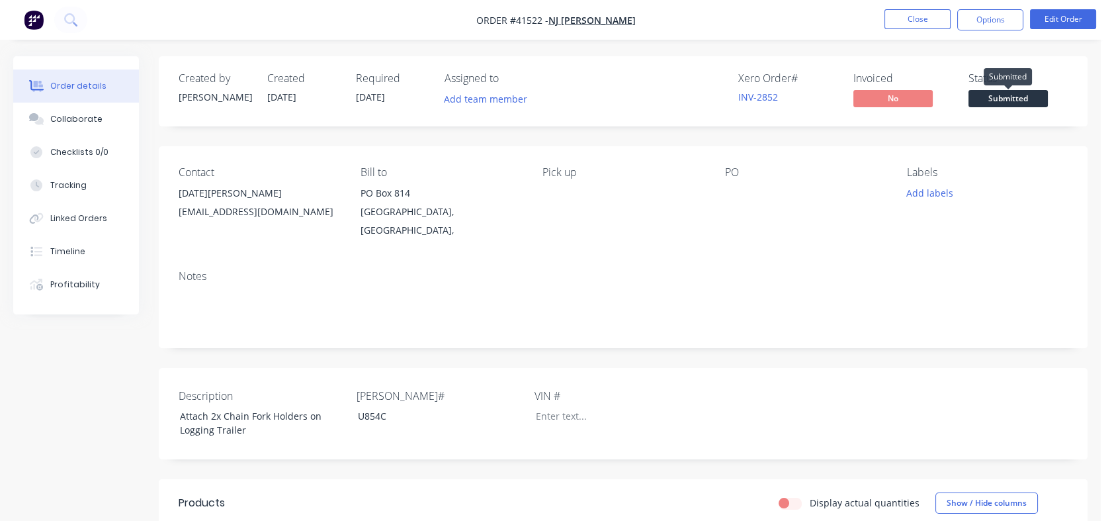
click at [1004, 101] on span "Submitted" at bounding box center [1008, 98] width 79 height 17
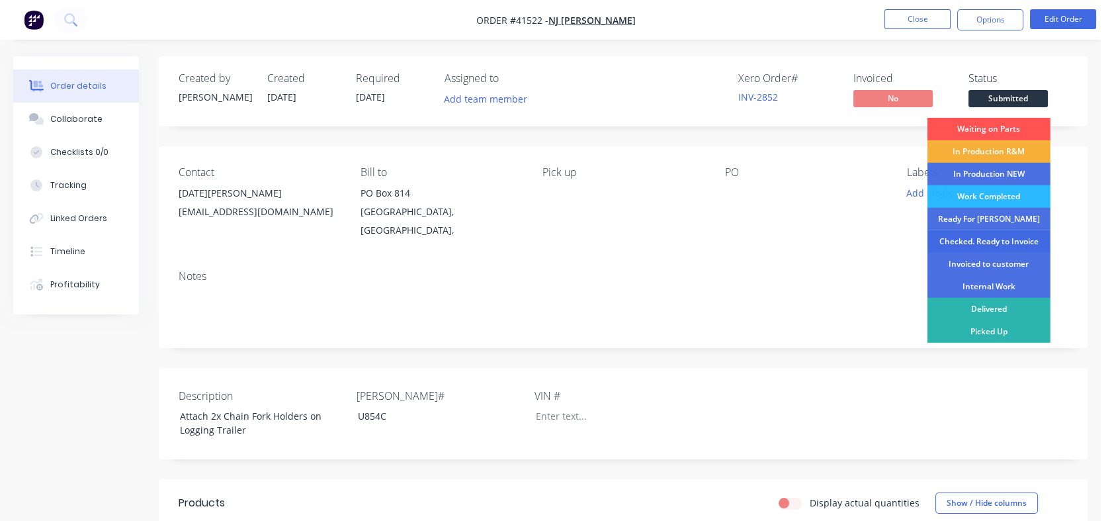
click at [967, 240] on div "Checked. Ready to Invoice" at bounding box center [989, 241] width 123 height 22
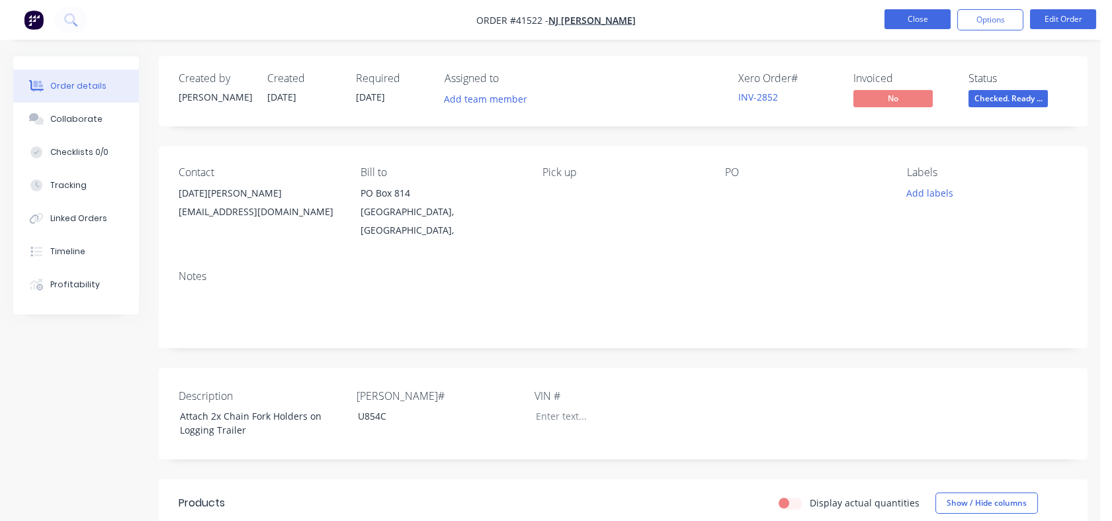
click at [893, 11] on button "Close" at bounding box center [918, 19] width 66 height 20
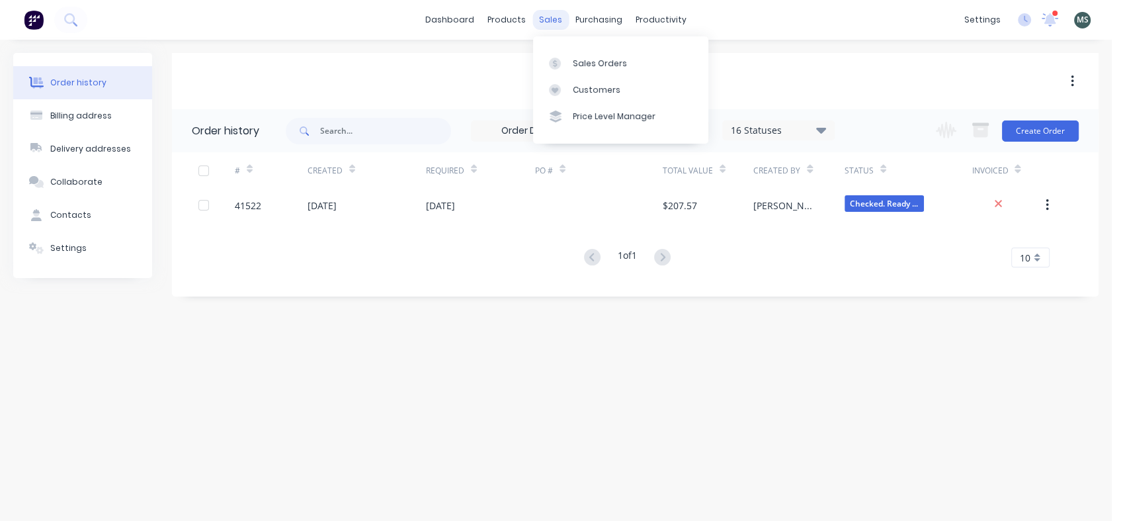
click at [551, 15] on div "sales" at bounding box center [551, 20] width 36 height 20
click at [582, 60] on div "Sales Orders" at bounding box center [600, 64] width 54 height 12
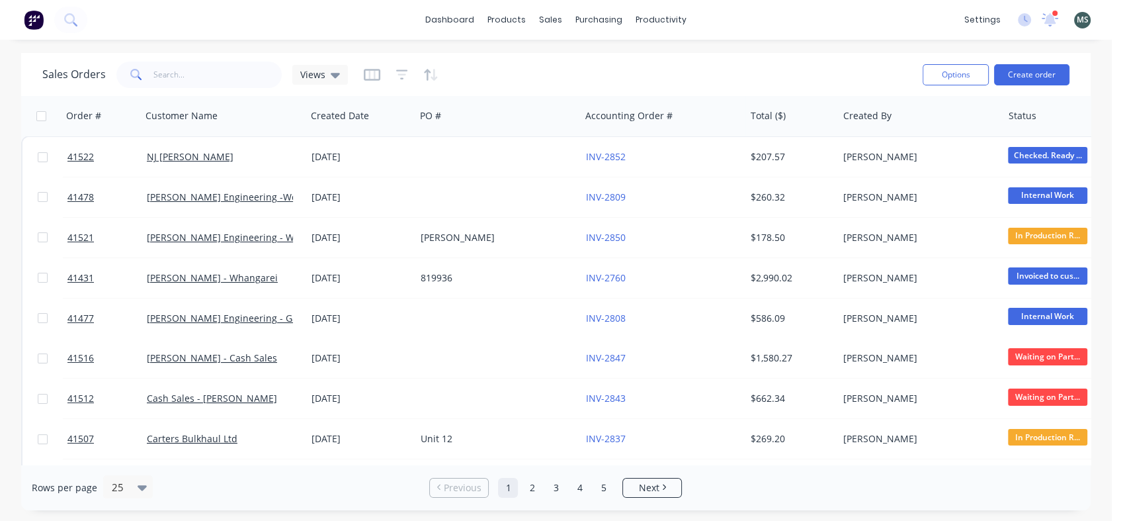
click at [1048, 62] on div "Options Create order" at bounding box center [994, 74] width 152 height 32
click at [1037, 75] on button "Create order" at bounding box center [1031, 74] width 75 height 21
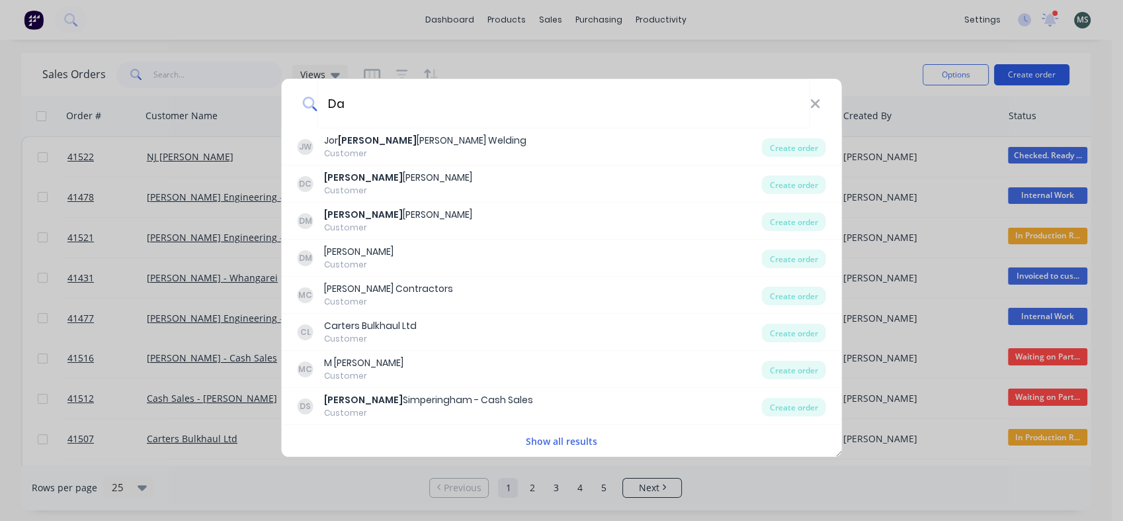
type input "D"
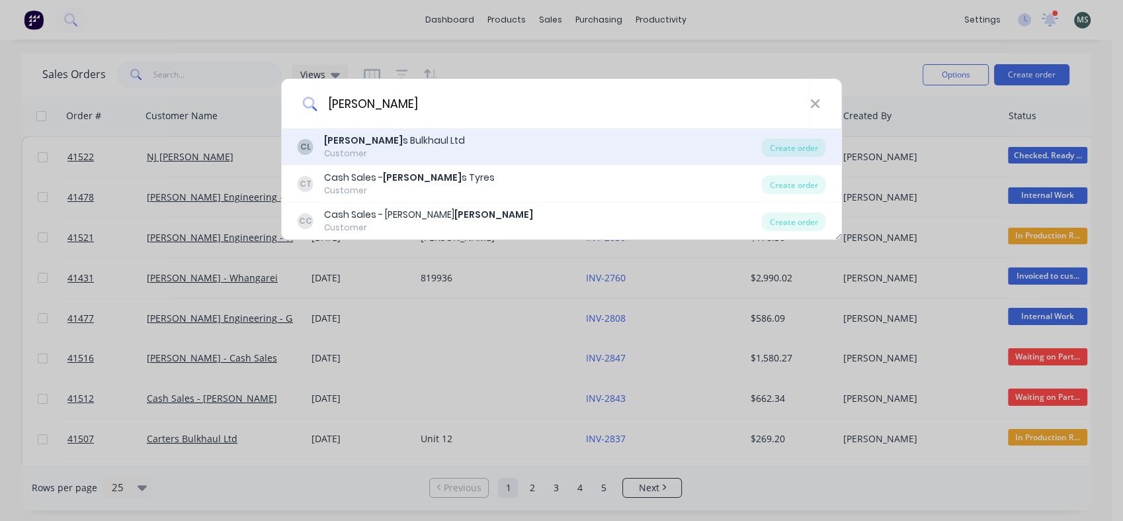
type input "[PERSON_NAME]"
click at [384, 134] on div "[PERSON_NAME] s Bulkhaul Ltd" at bounding box center [394, 141] width 141 height 14
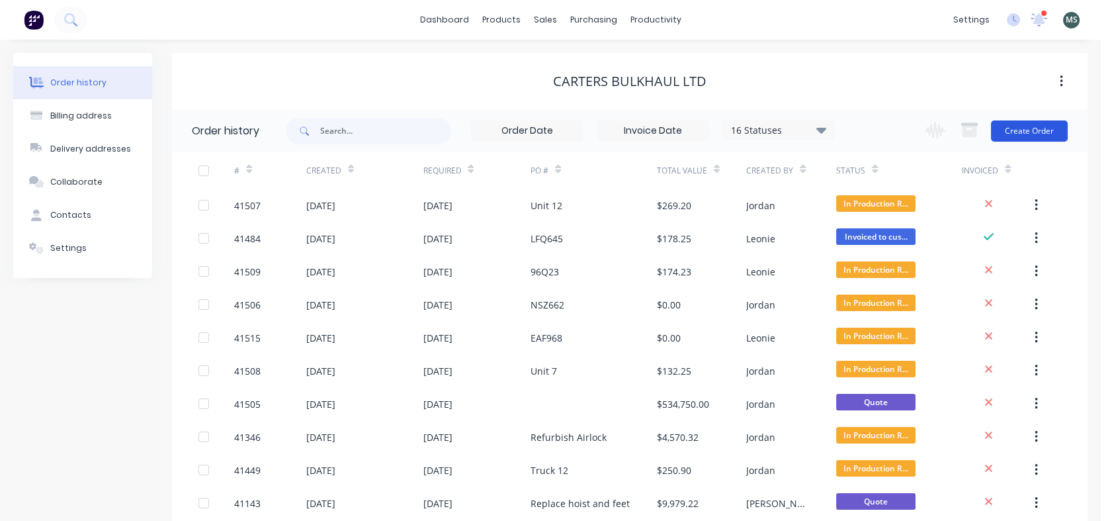
click at [1020, 127] on button "Create Order" at bounding box center [1029, 130] width 77 height 21
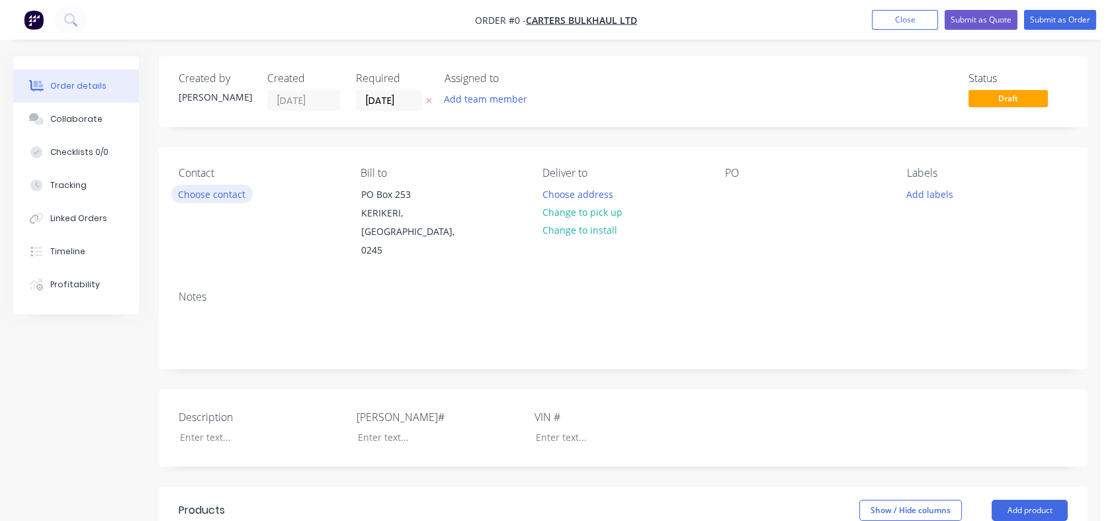
click at [205, 200] on button "Choose contact" at bounding box center [211, 194] width 81 height 18
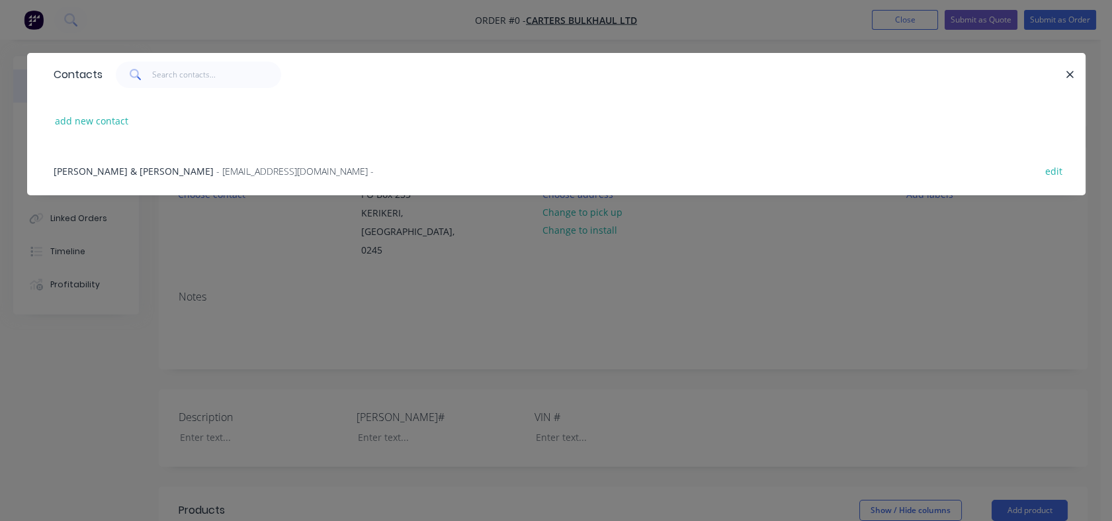
click at [216, 168] on span "- [EMAIL_ADDRESS][DOMAIN_NAME] -" at bounding box center [294, 171] width 157 height 13
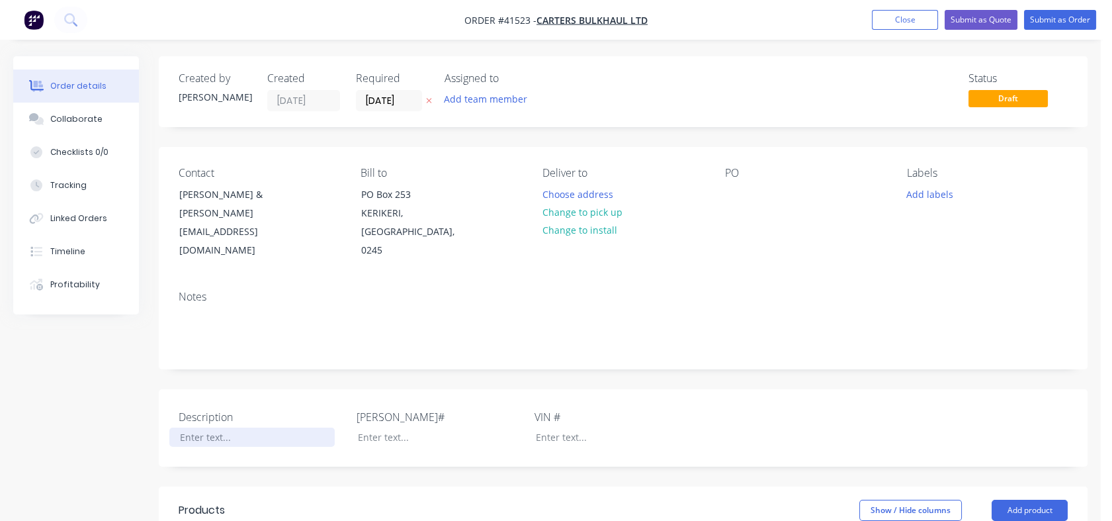
click at [187, 427] on div at bounding box center [251, 436] width 165 height 19
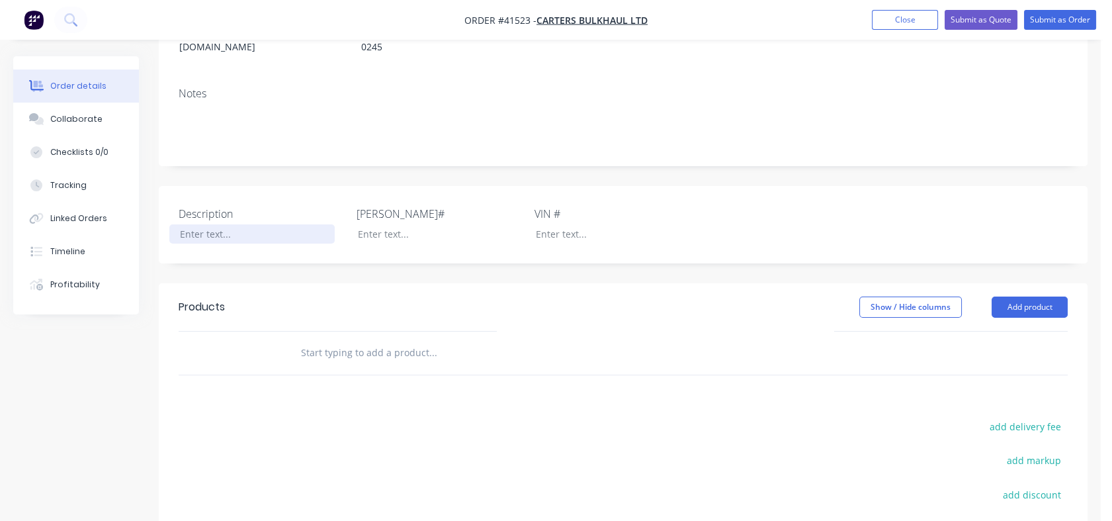
scroll to position [204, 0]
click at [309, 338] on input "text" at bounding box center [432, 351] width 265 height 26
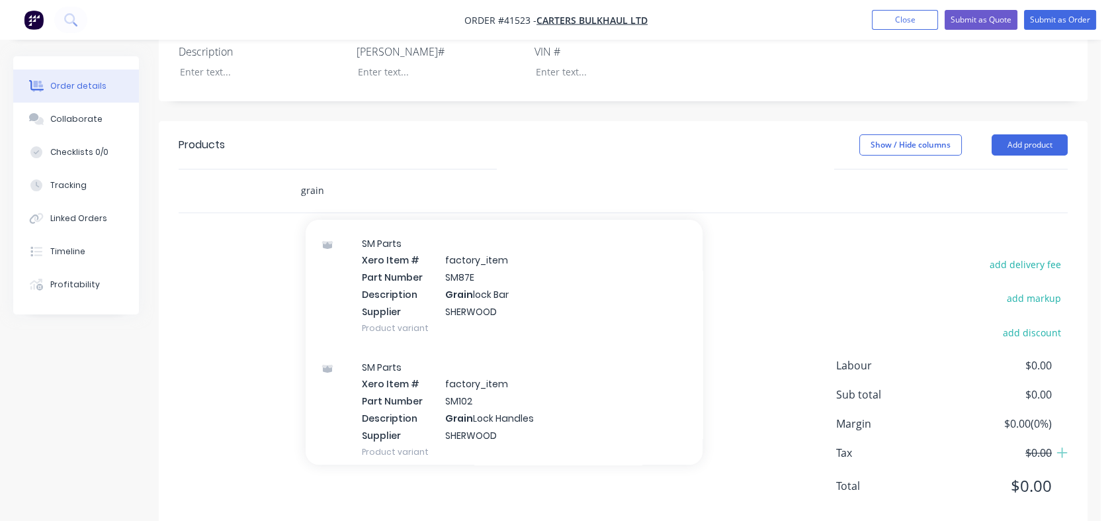
scroll to position [347, 0]
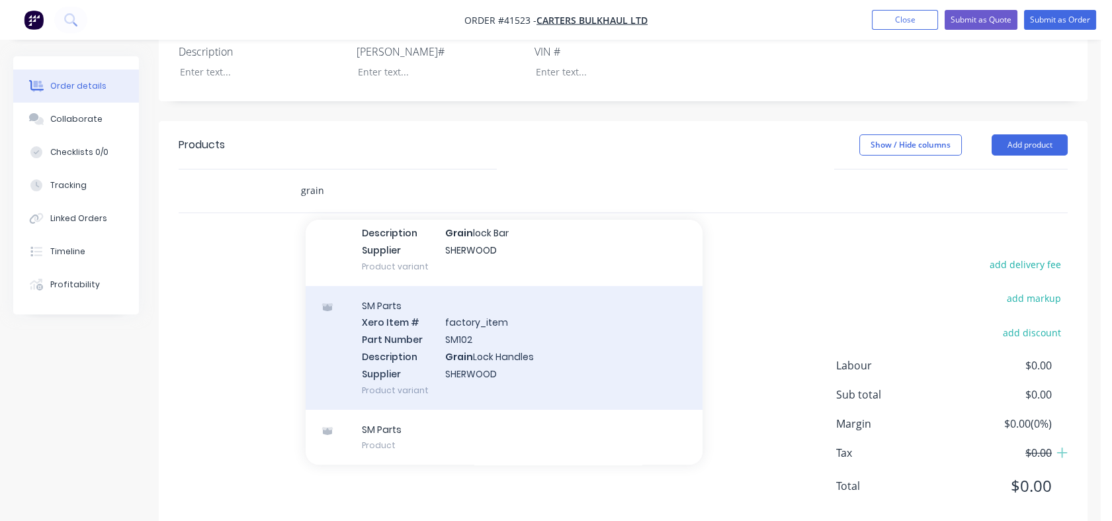
type input "grain"
click at [461, 335] on div "SM Parts Xero Item # factory_item Part Number SM102 Description Grain Lock Hand…" at bounding box center [504, 348] width 397 height 124
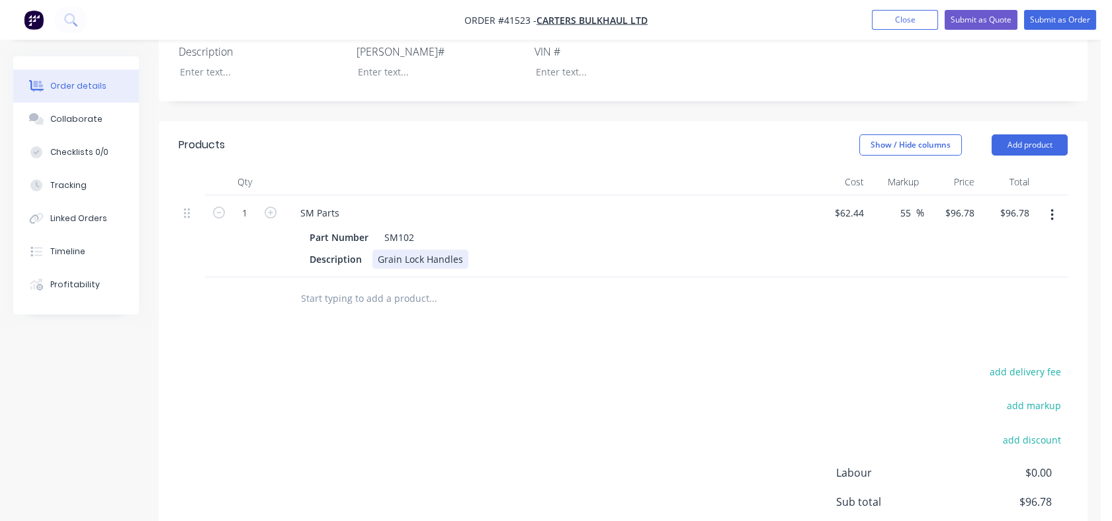
click at [471, 249] on div "Description Grain Lock Handles" at bounding box center [546, 258] width 484 height 19
click at [912, 203] on input "55" at bounding box center [907, 212] width 17 height 19
type input "5"
type input "80"
type input "$112.392"
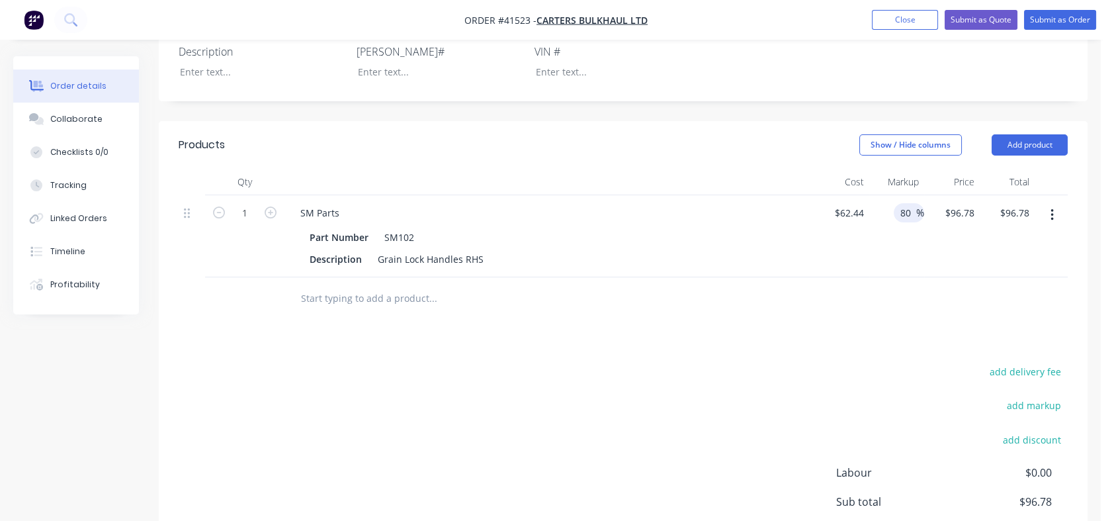
type input "$112.39"
click at [902, 252] on div "80 80 %" at bounding box center [897, 236] width 56 height 82
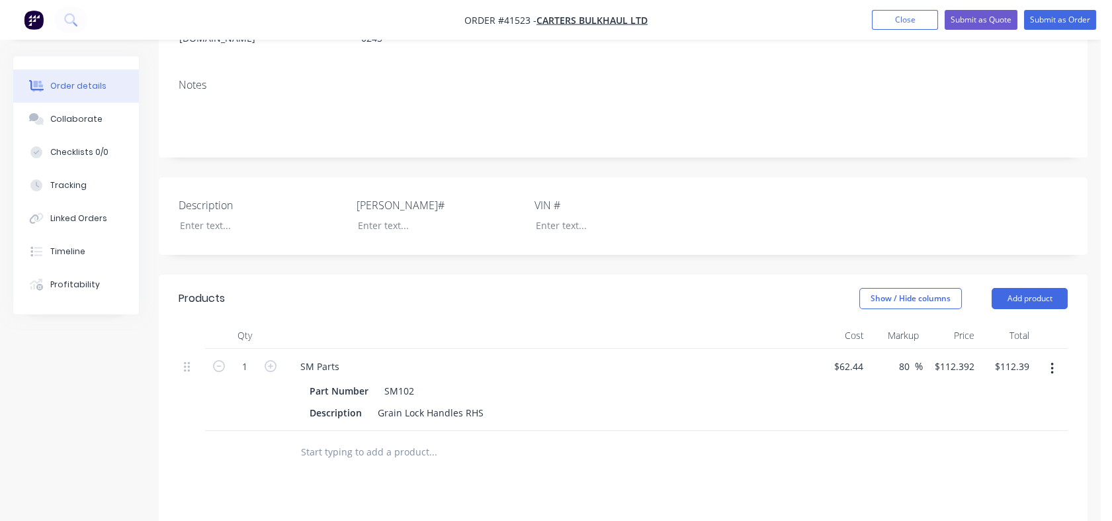
scroll to position [211, 0]
click at [197, 216] on div at bounding box center [251, 225] width 165 height 19
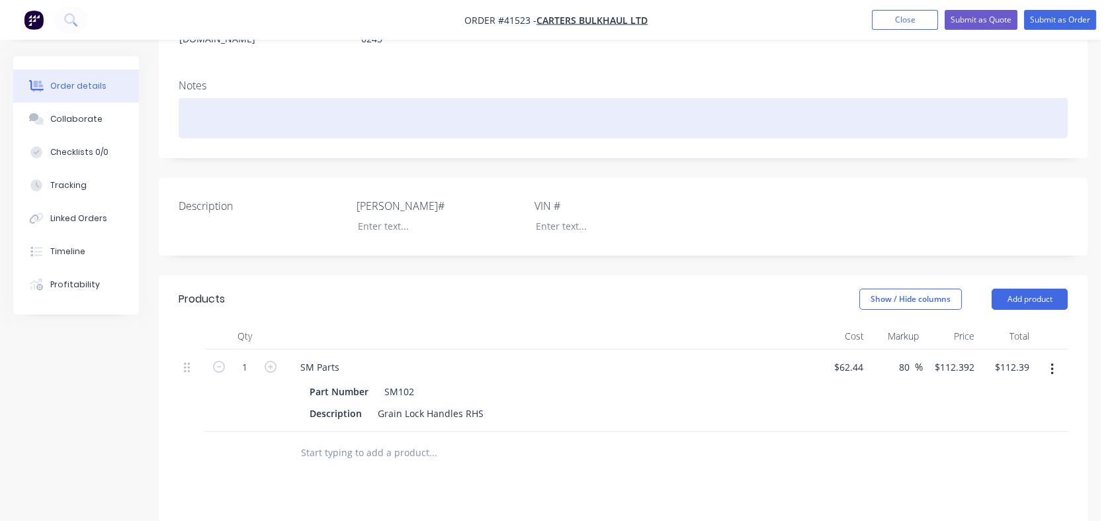
click at [199, 98] on div at bounding box center [623, 118] width 889 height 40
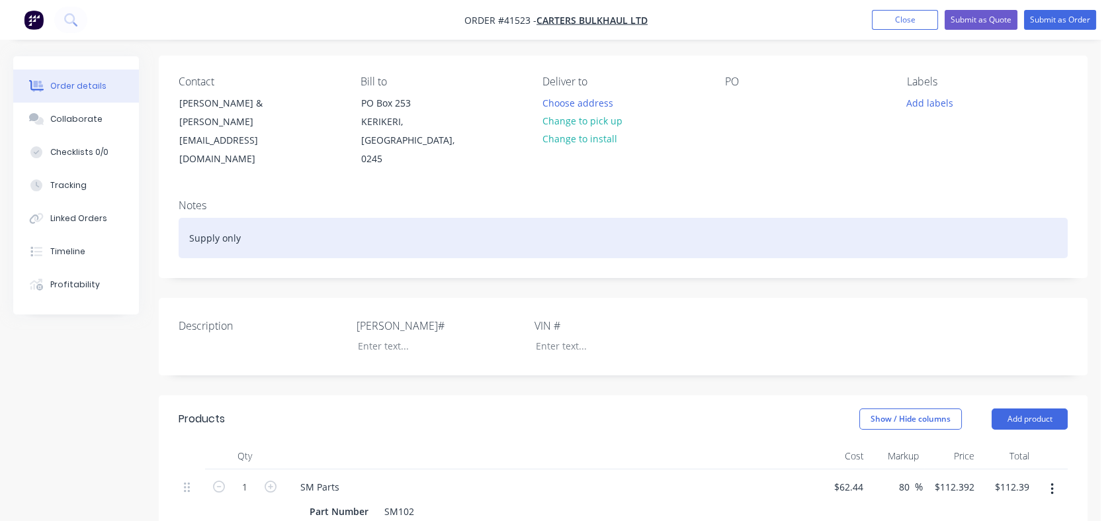
scroll to position [66, 0]
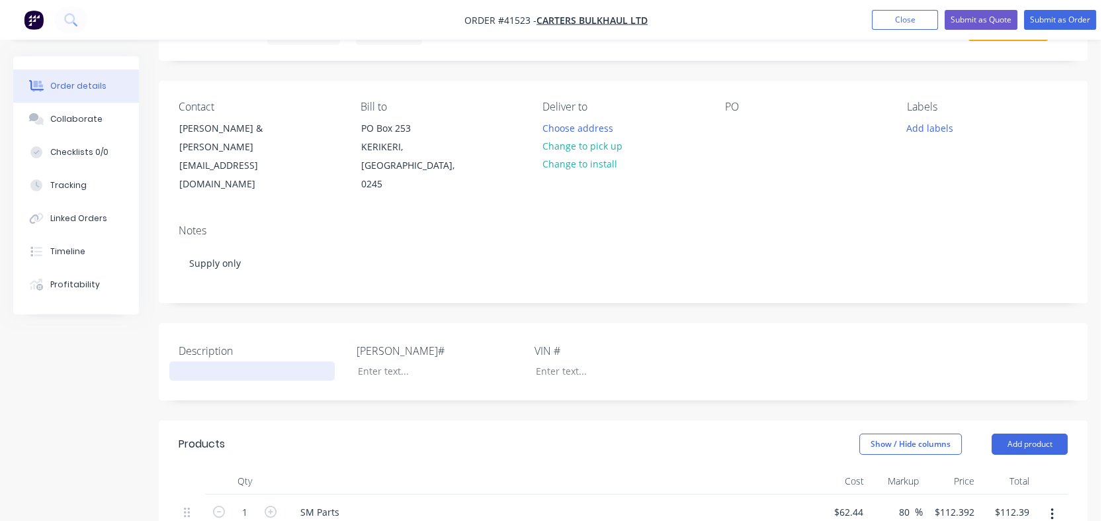
click at [207, 361] on div at bounding box center [251, 370] width 165 height 19
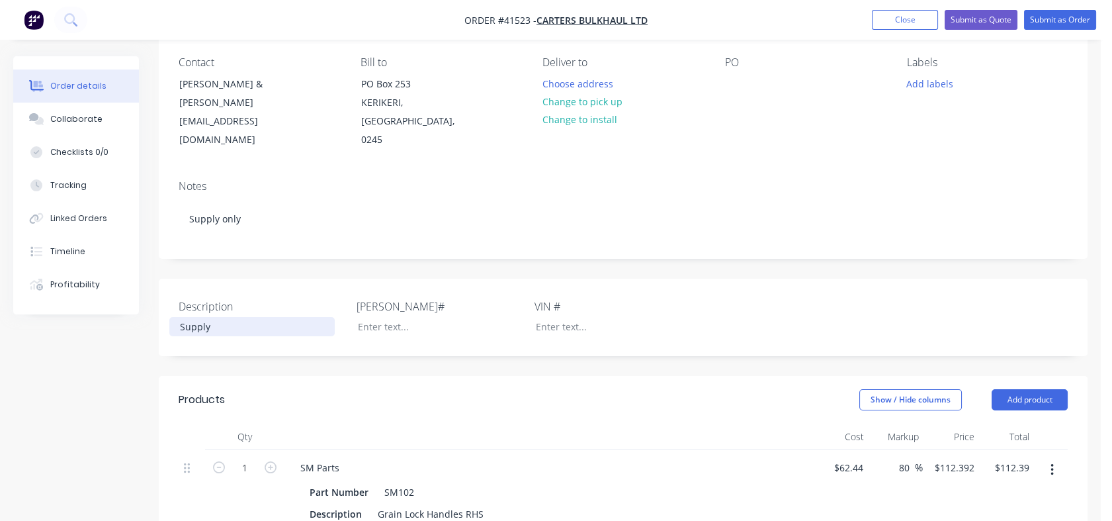
scroll to position [116, 0]
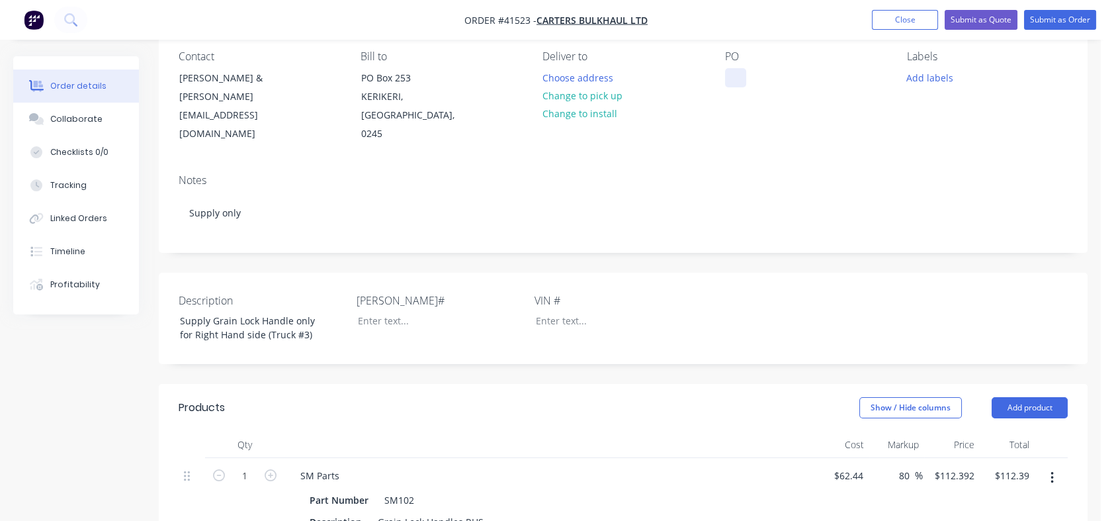
click at [734, 80] on div at bounding box center [735, 77] width 21 height 19
click at [1070, 21] on button "Submit as Order" at bounding box center [1060, 20] width 72 height 20
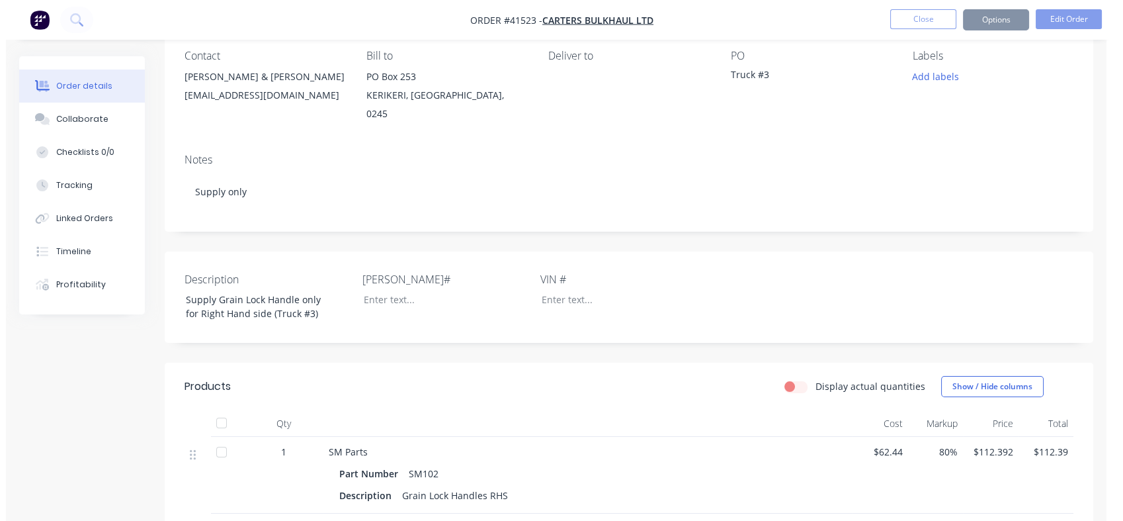
scroll to position [0, 0]
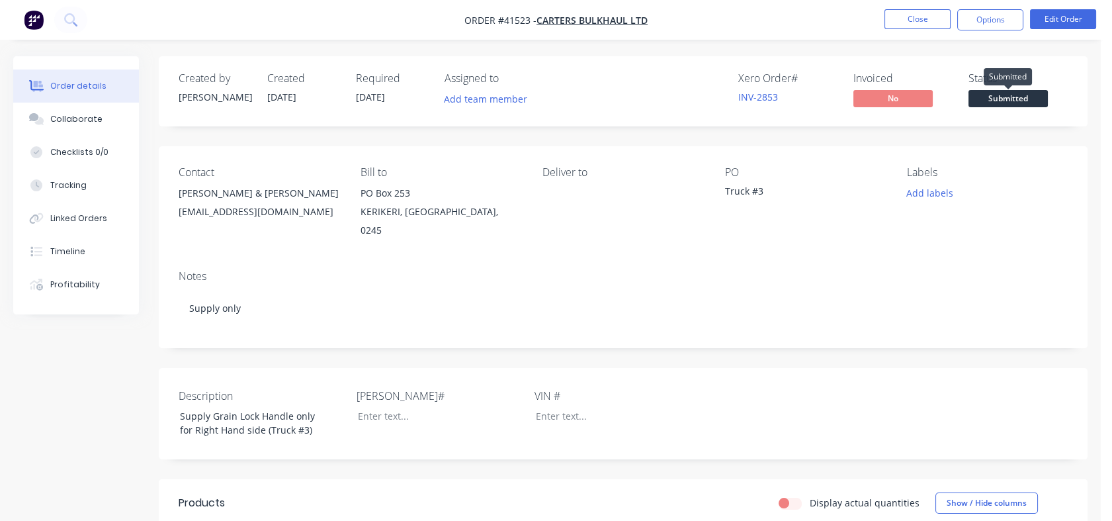
click at [1008, 97] on span "Submitted" at bounding box center [1008, 98] width 79 height 17
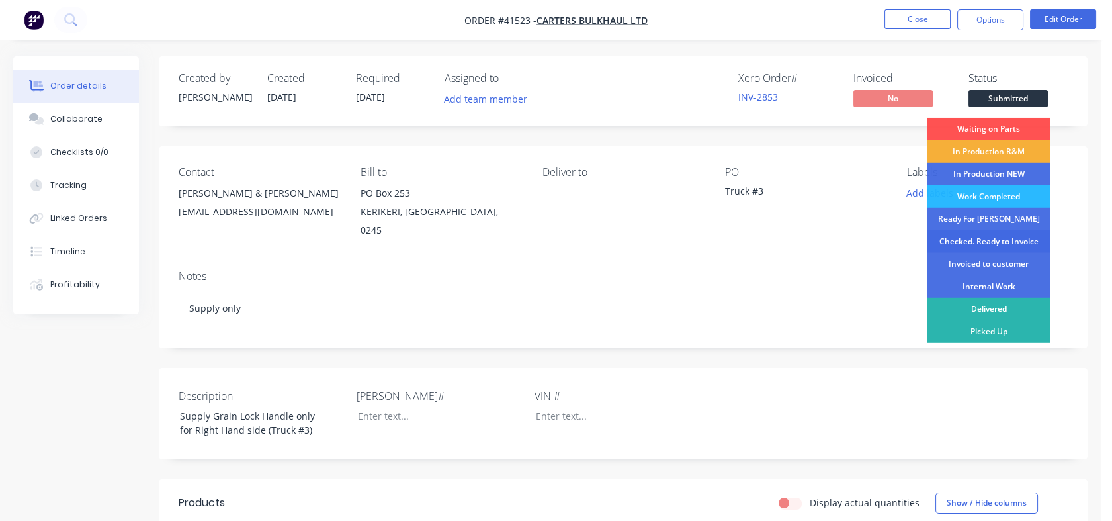
click at [969, 242] on div "Checked. Ready to Invoice" at bounding box center [989, 241] width 123 height 22
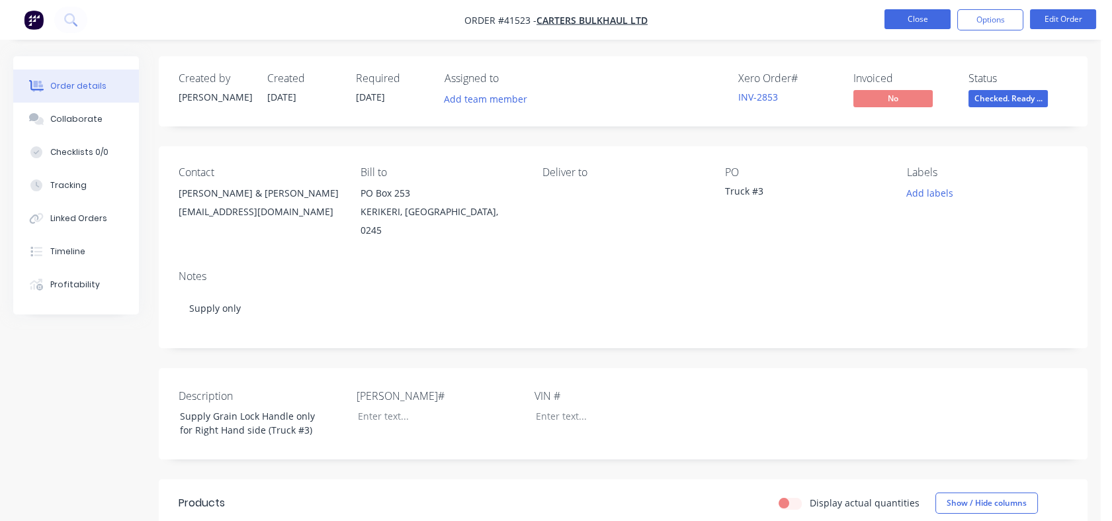
click at [912, 17] on button "Close" at bounding box center [918, 19] width 66 height 20
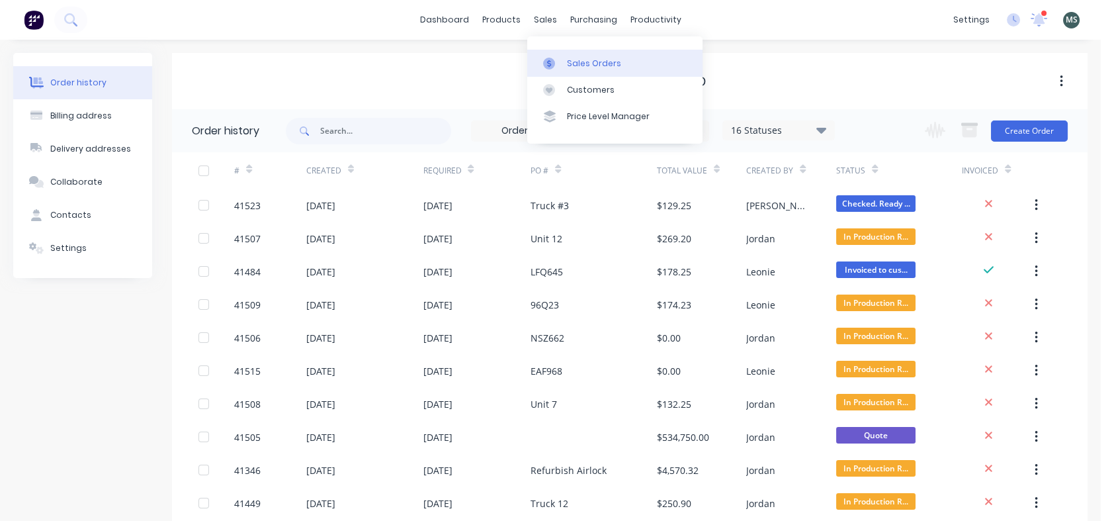
click at [579, 66] on div "Sales Orders" at bounding box center [594, 64] width 54 height 12
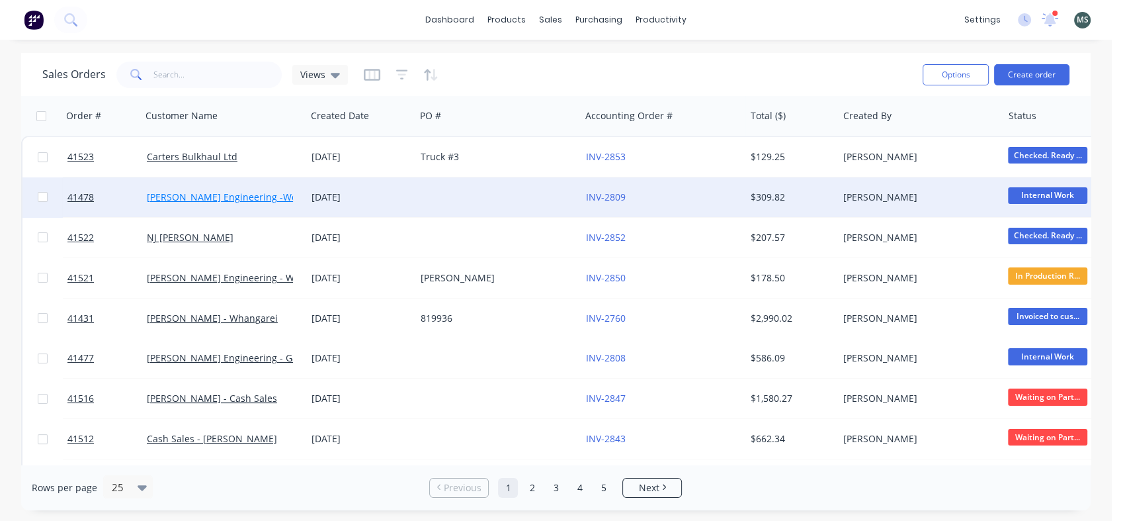
click at [263, 201] on link "[PERSON_NAME] Engineering -Workshop Consumables" at bounding box center [268, 197] width 243 height 13
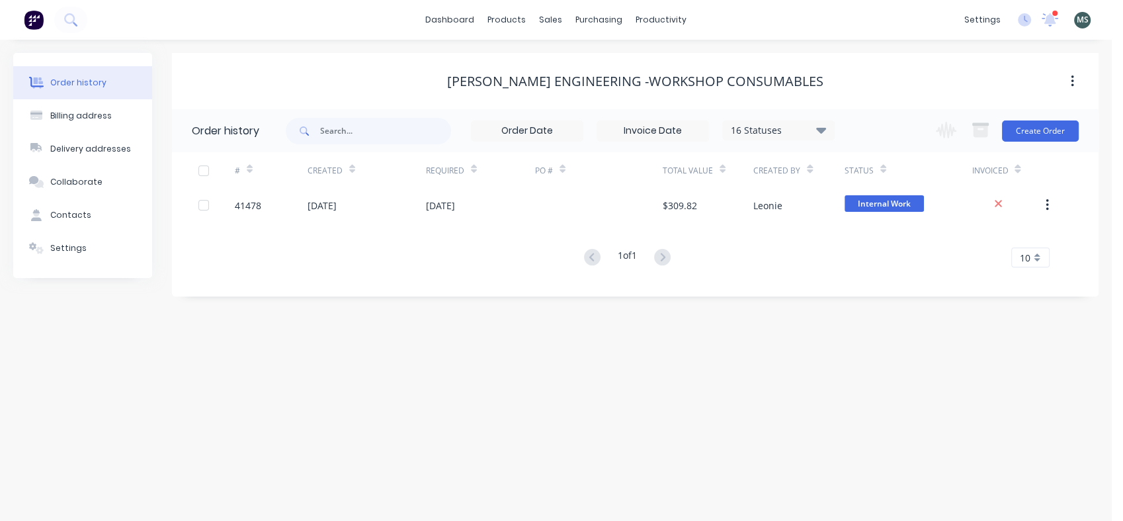
click at [263, 201] on div "41478" at bounding box center [271, 205] width 73 height 33
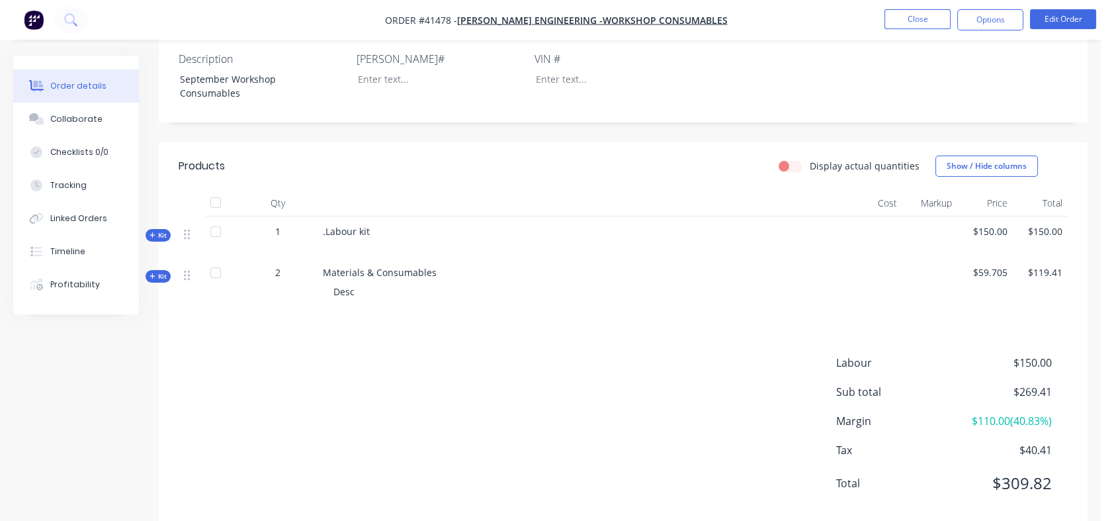
scroll to position [301, 0]
click at [159, 277] on span "Kit" at bounding box center [158, 275] width 17 height 10
